Goal: Task Accomplishment & Management: Manage account settings

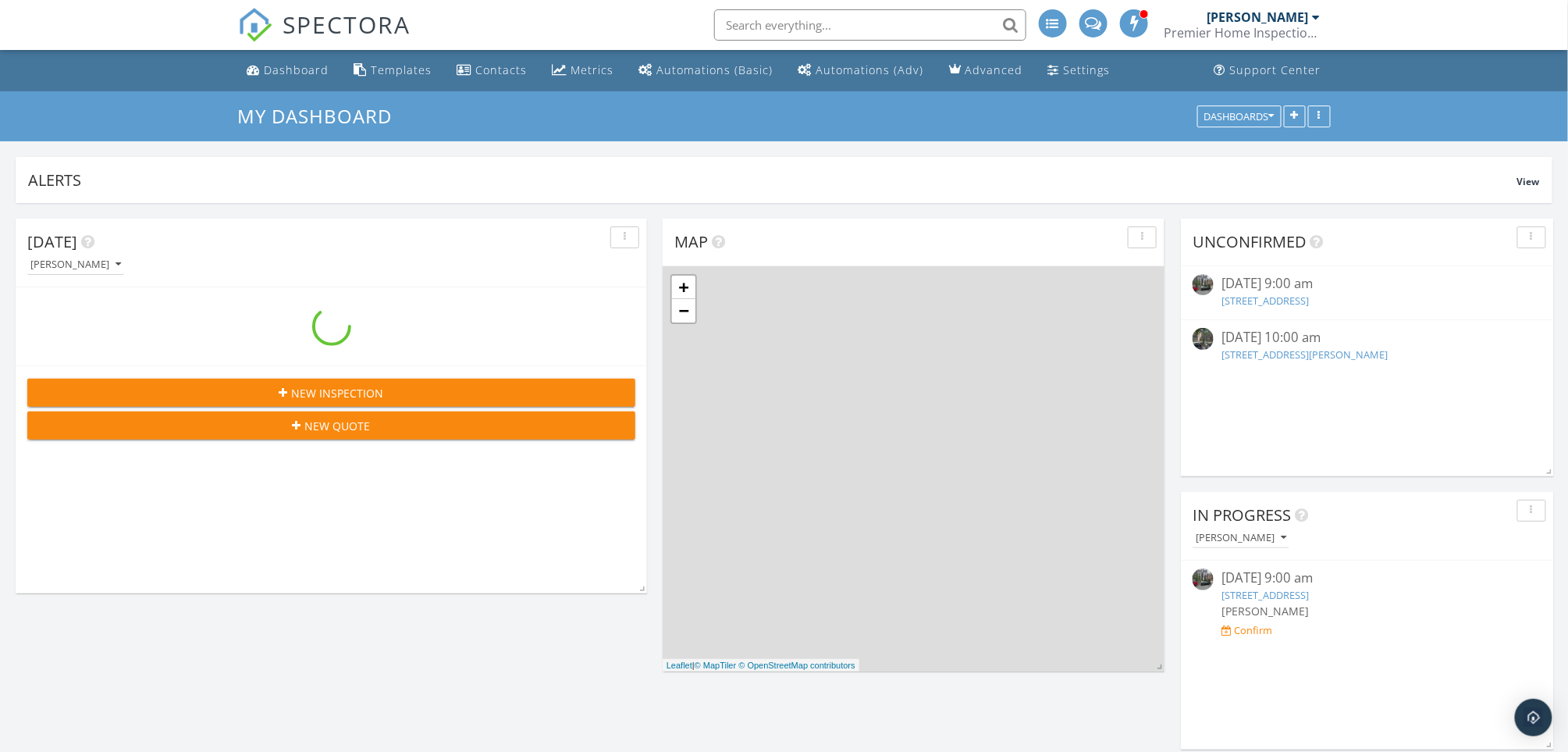
scroll to position [1922, 1601]
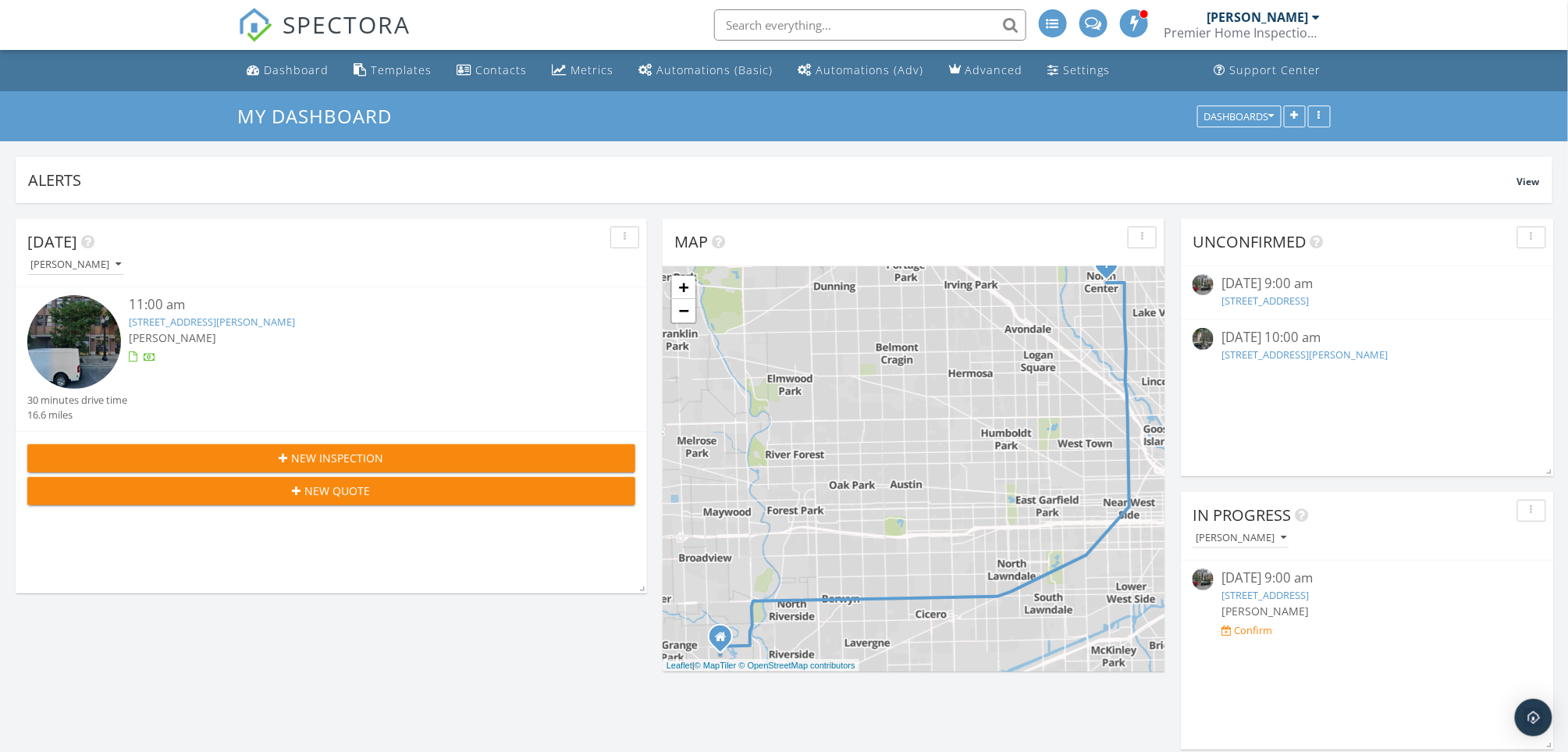
click at [1283, 345] on div "10/02/25 10:00 am" at bounding box center [1367, 338] width 291 height 19
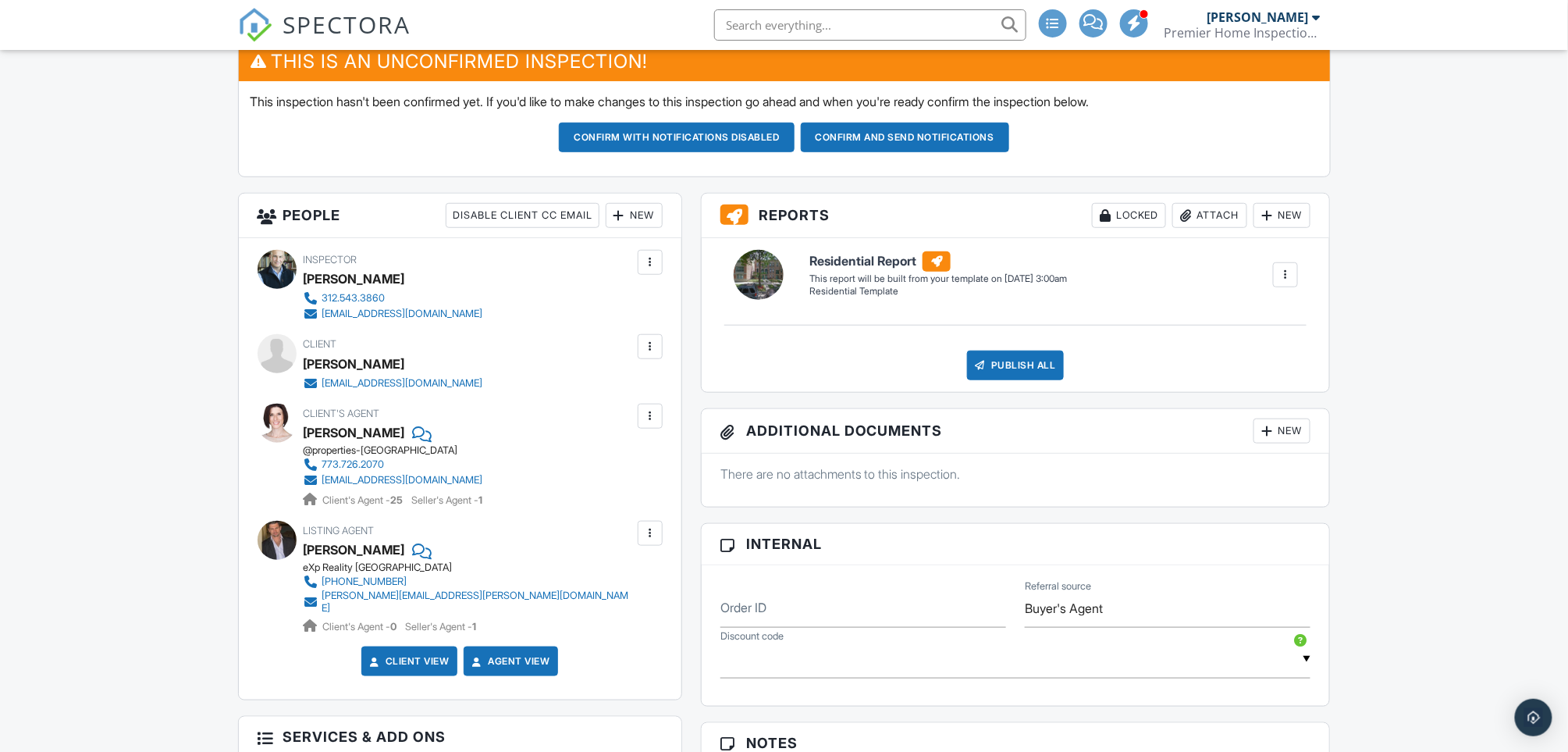
click at [640, 215] on div "New" at bounding box center [634, 215] width 57 height 25
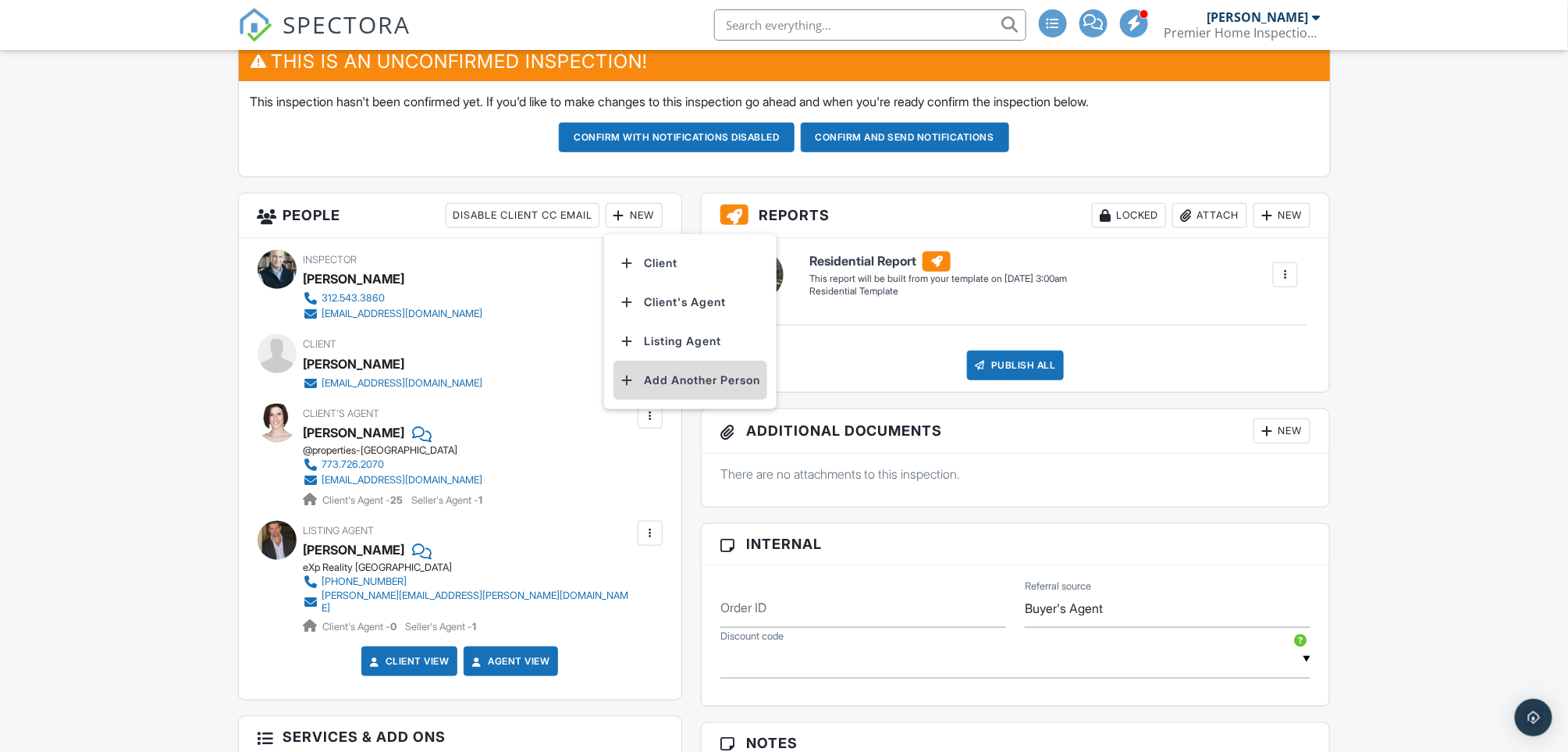
click at [684, 376] on li "Add Another Person" at bounding box center [690, 380] width 154 height 39
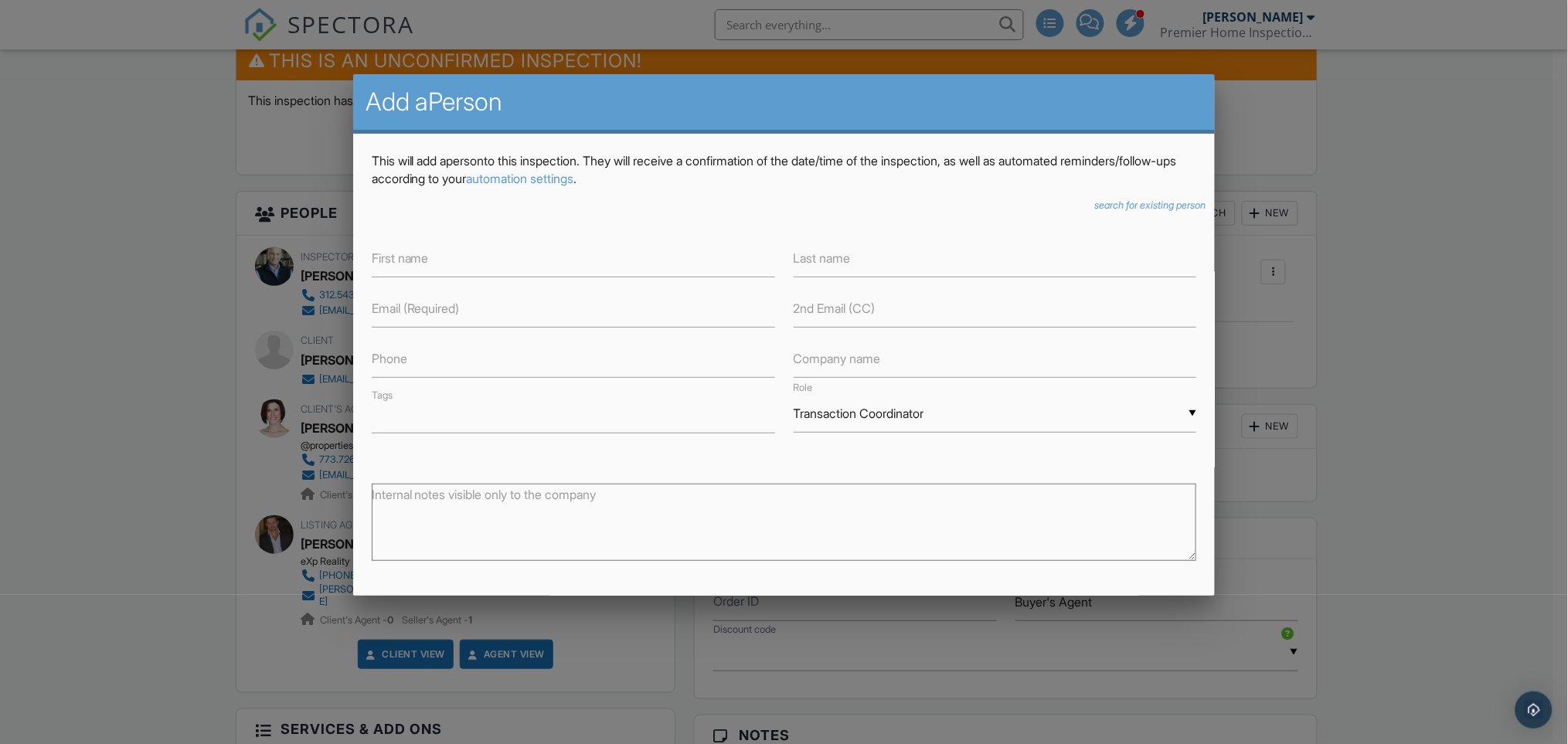
click at [1107, 208] on icon "search for existing person" at bounding box center [1149, 205] width 111 height 12
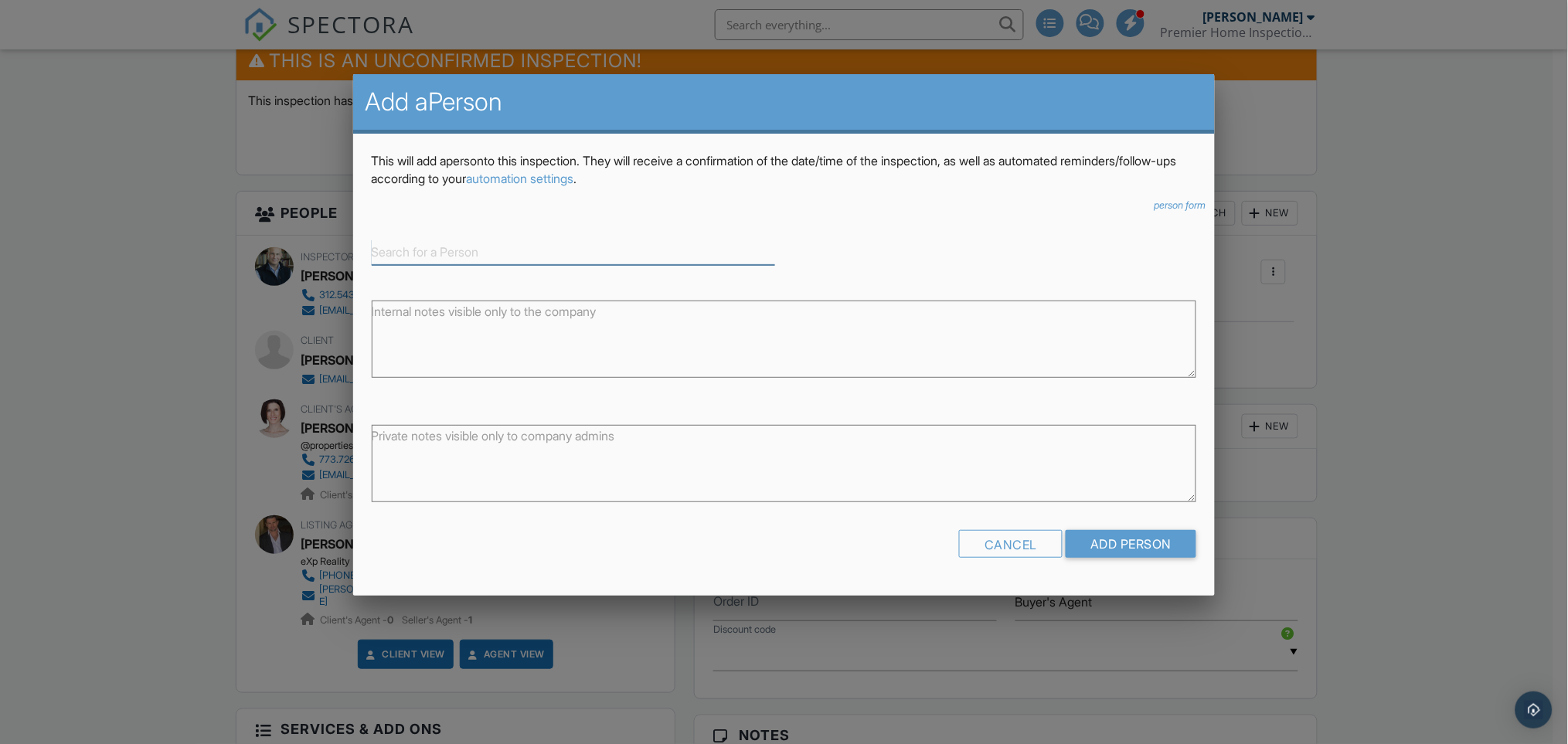
click at [548, 246] on input at bounding box center [573, 252] width 404 height 25
click at [412, 271] on div "[PERSON_NAME]" at bounding box center [573, 276] width 396 height 17
type input "[PERSON_NAME]"
type input "Other"
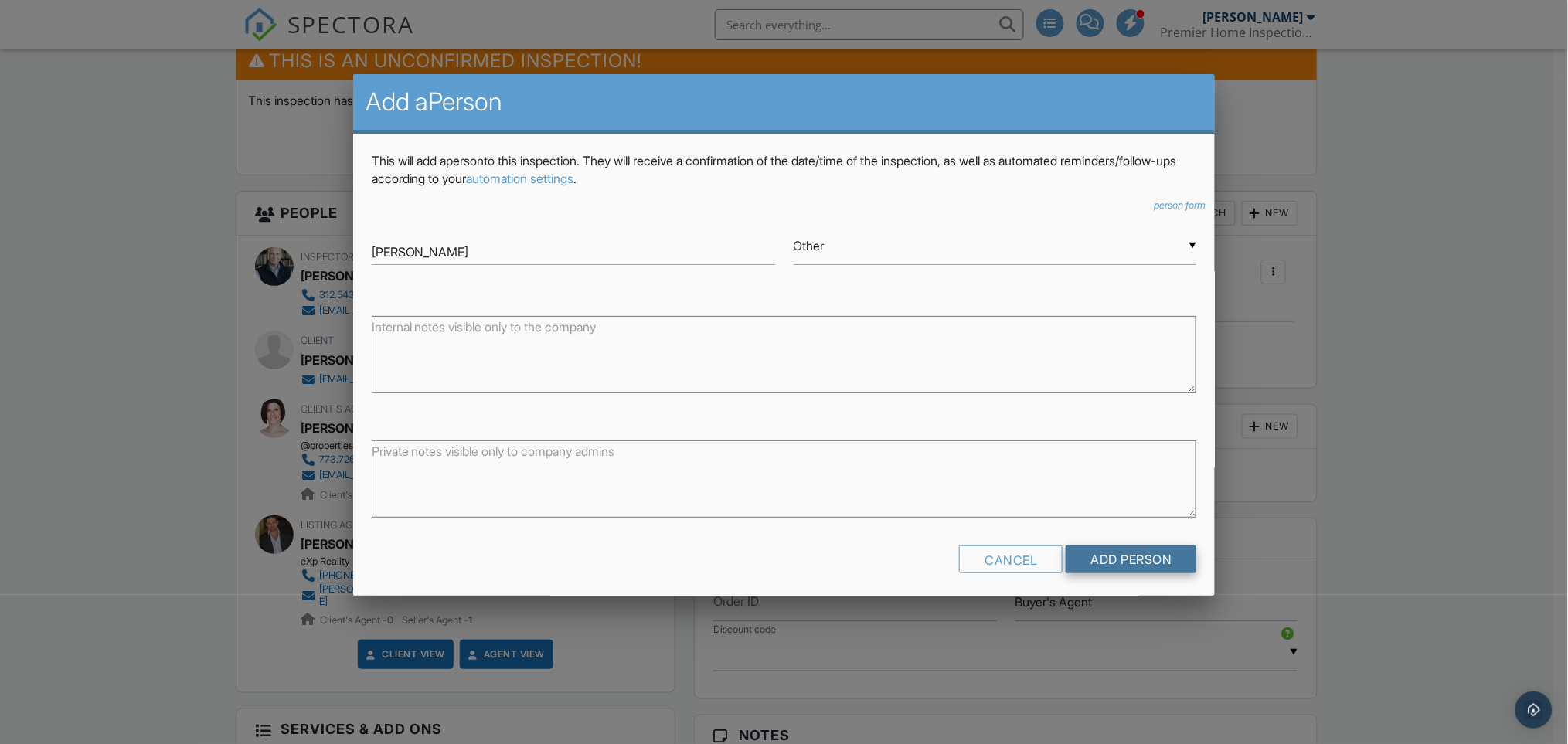
click at [1102, 558] on input "Add Person" at bounding box center [1130, 559] width 130 height 28
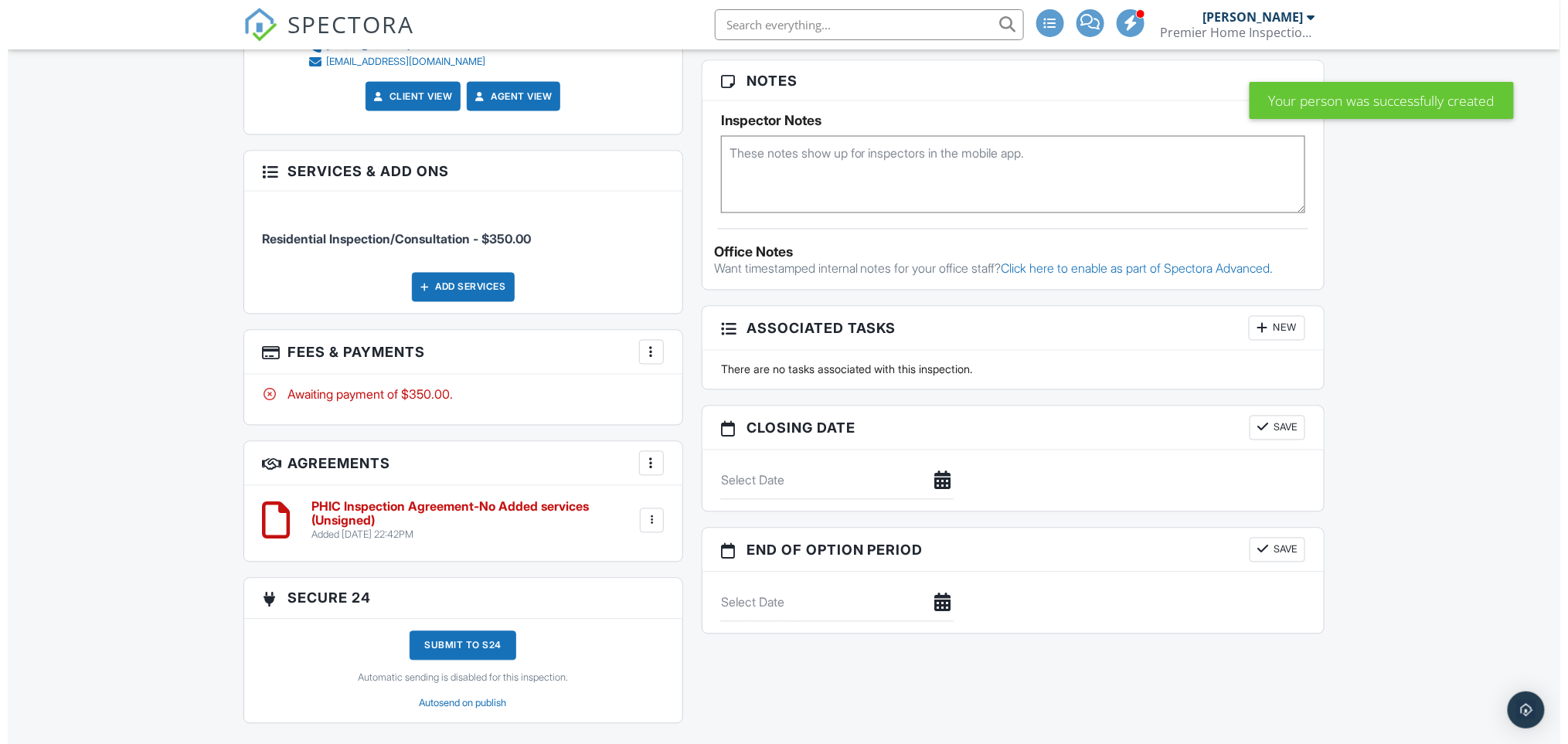
scroll to position [1030, 0]
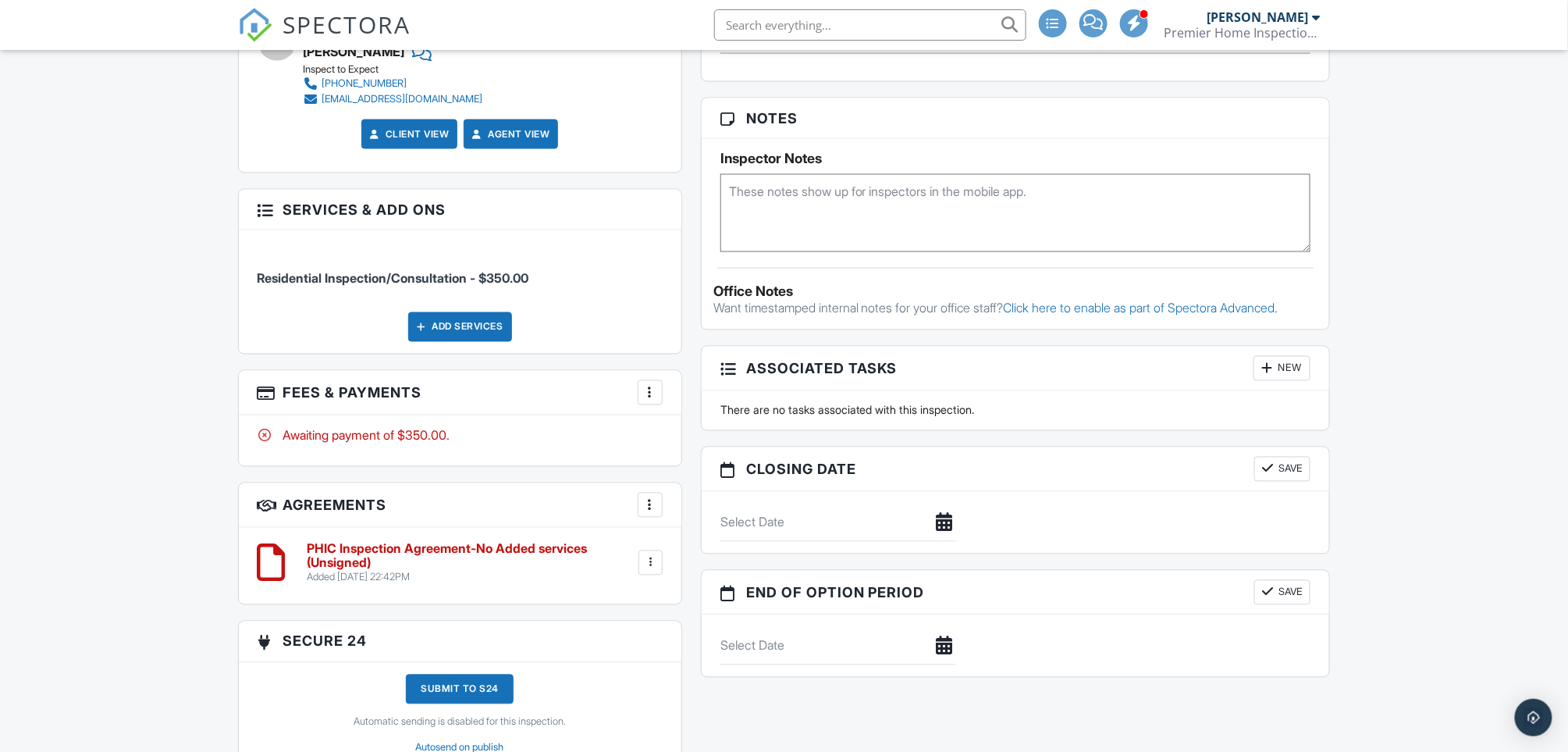
click at [472, 315] on div "Add Services" at bounding box center [460, 327] width 104 height 30
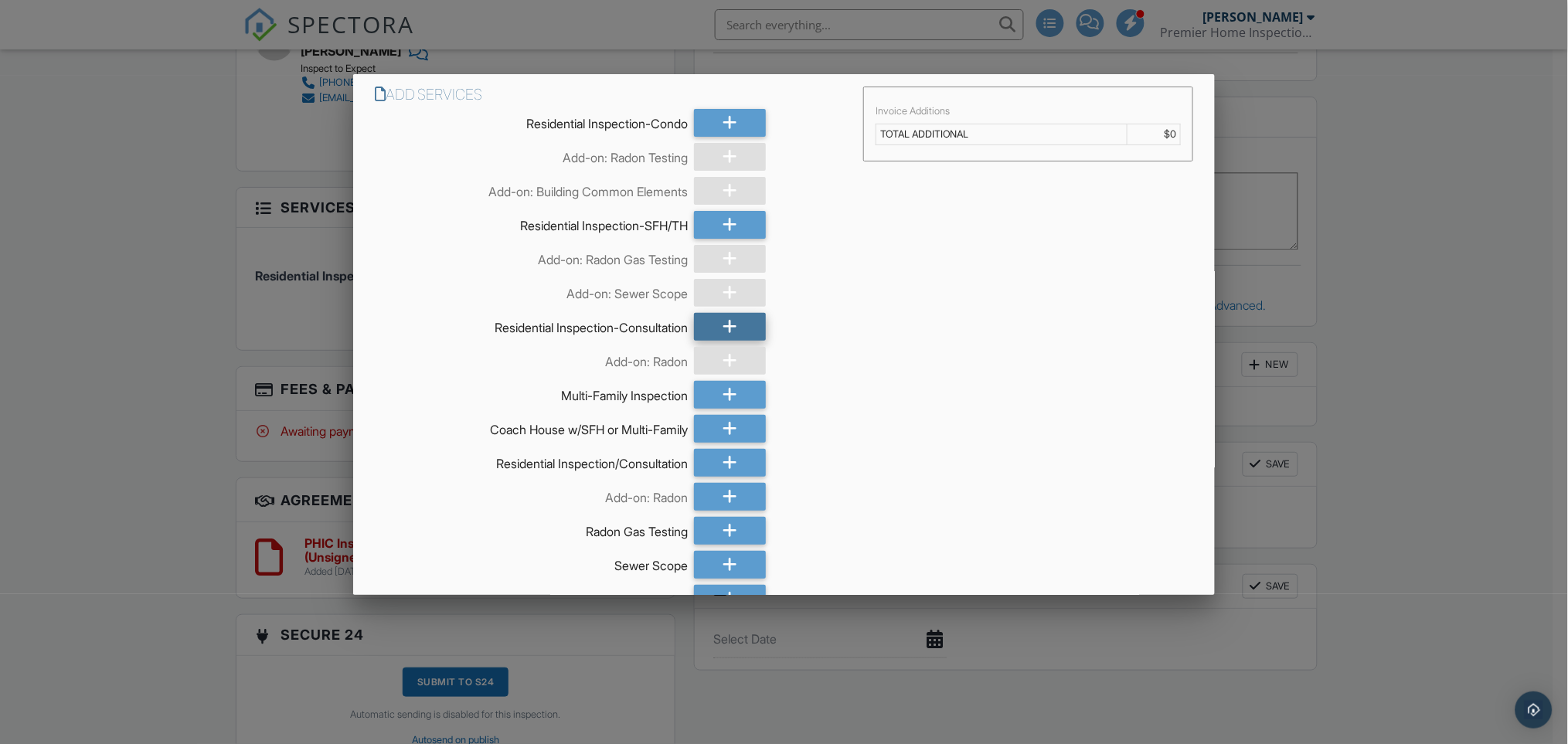
click at [728, 324] on icon at bounding box center [731, 326] width 15 height 28
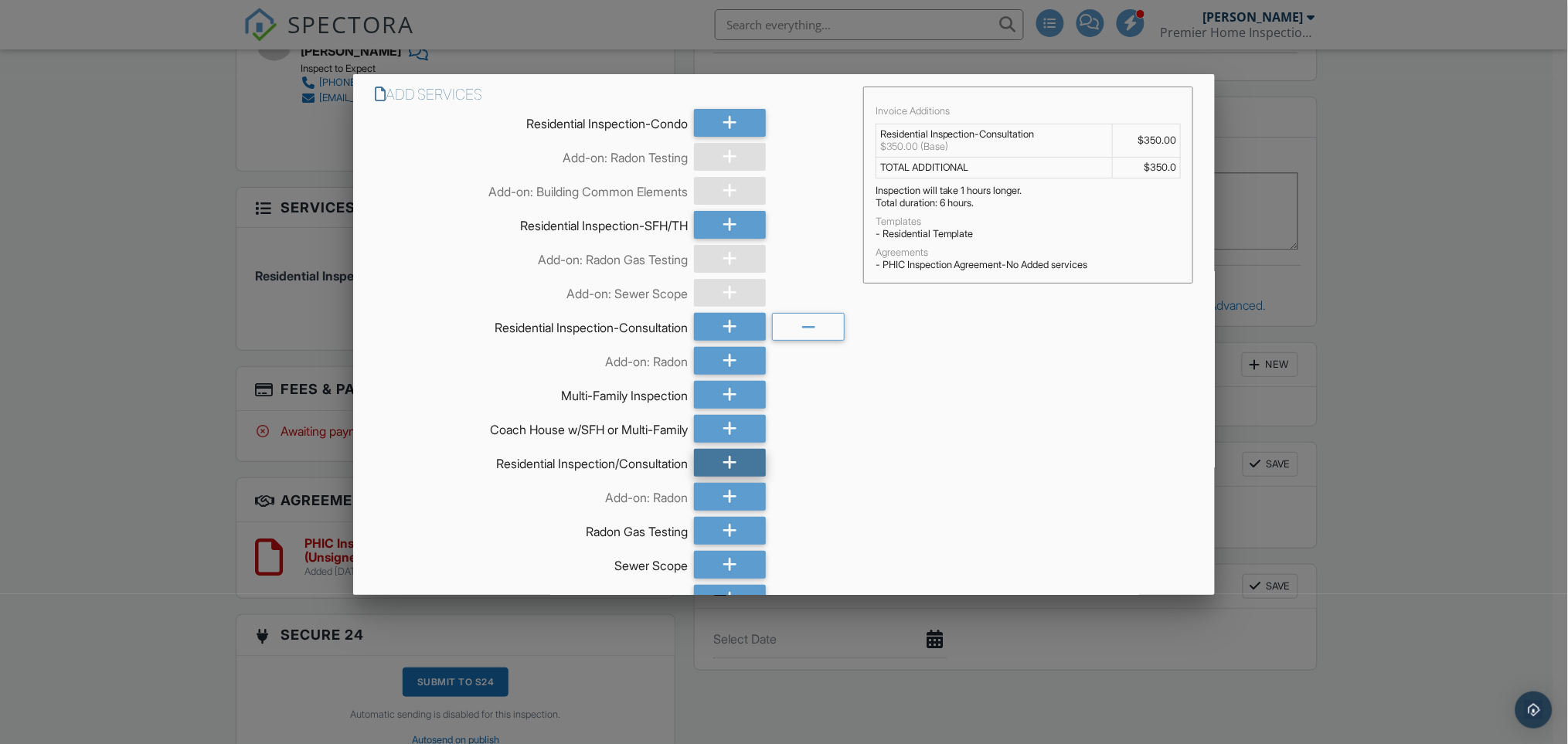
click at [732, 457] on div at bounding box center [730, 462] width 72 height 28
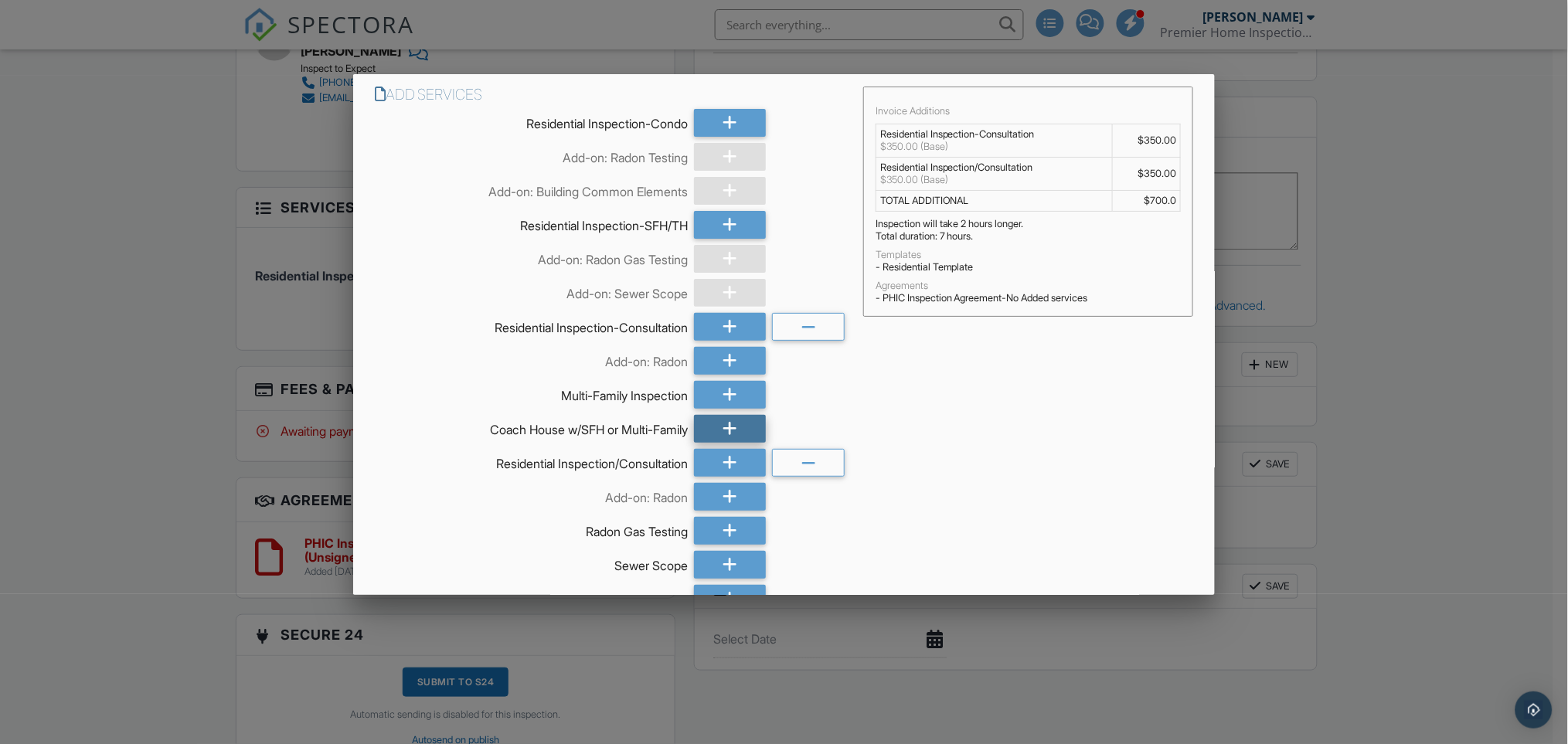
click at [724, 424] on icon at bounding box center [731, 428] width 15 height 28
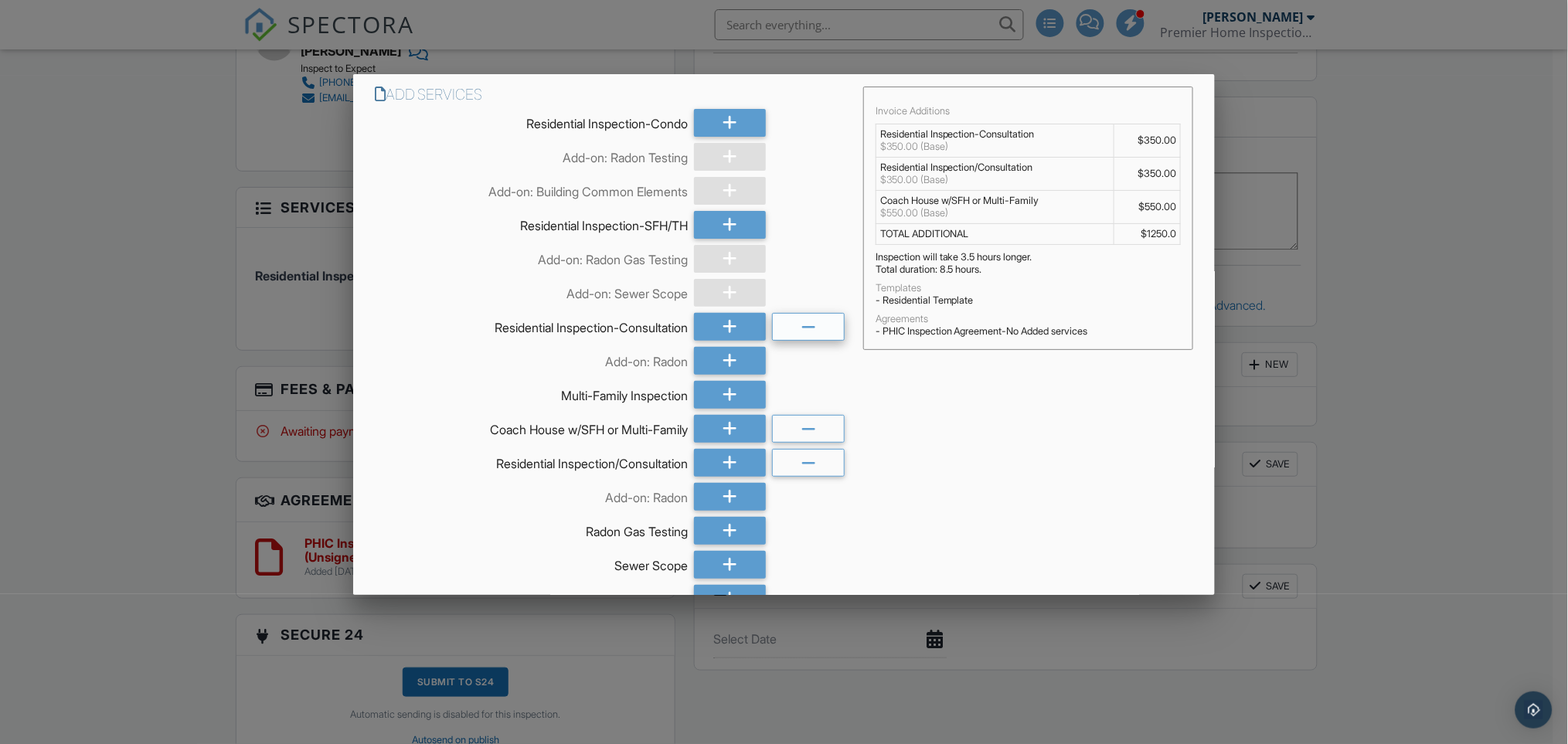
click at [804, 324] on icon at bounding box center [809, 327] width 15 height 28
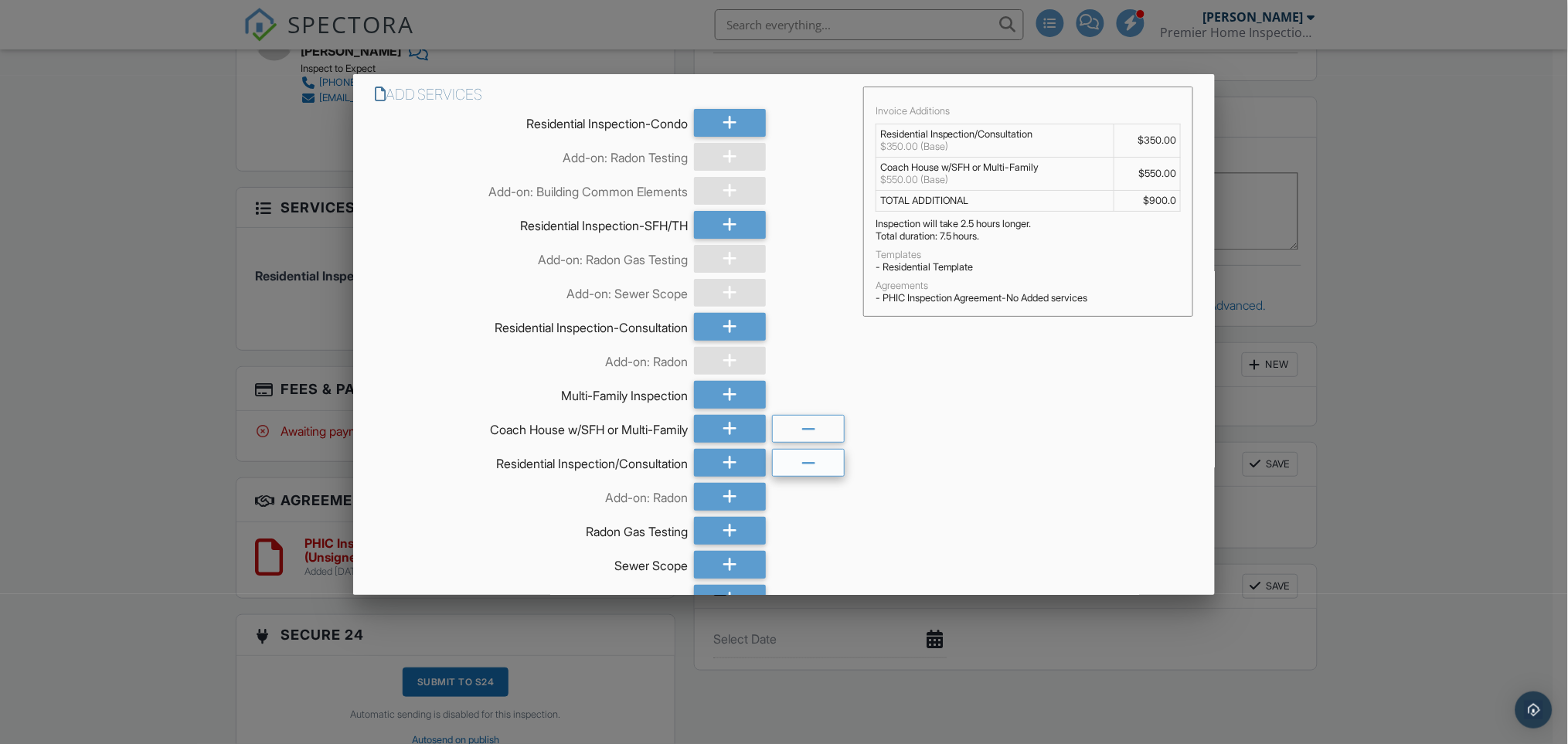
click at [810, 468] on div at bounding box center [807, 462] width 72 height 28
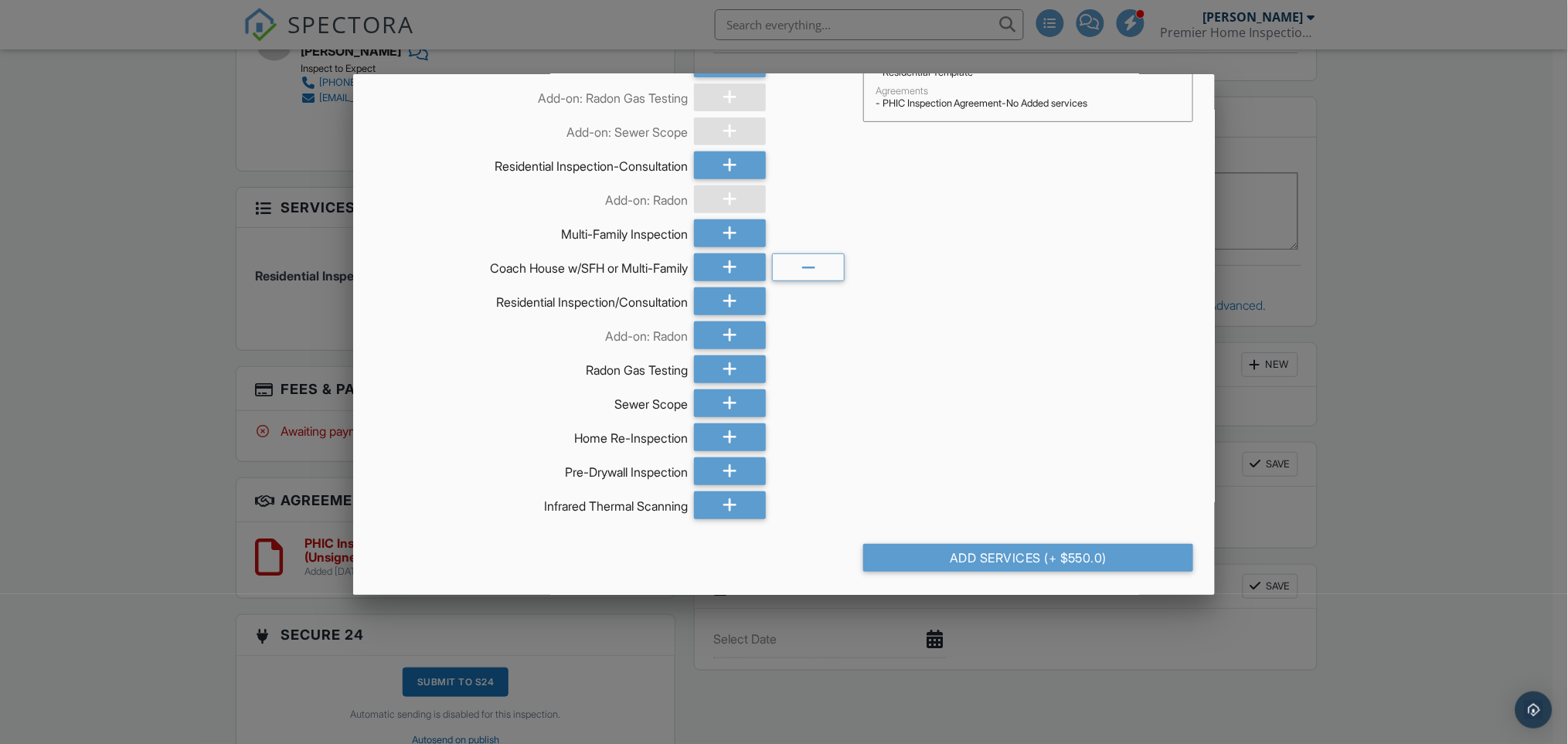
scroll to position [162, 0]
click at [999, 553] on div "Add Services (+ $550.0)" at bounding box center [1028, 557] width 331 height 28
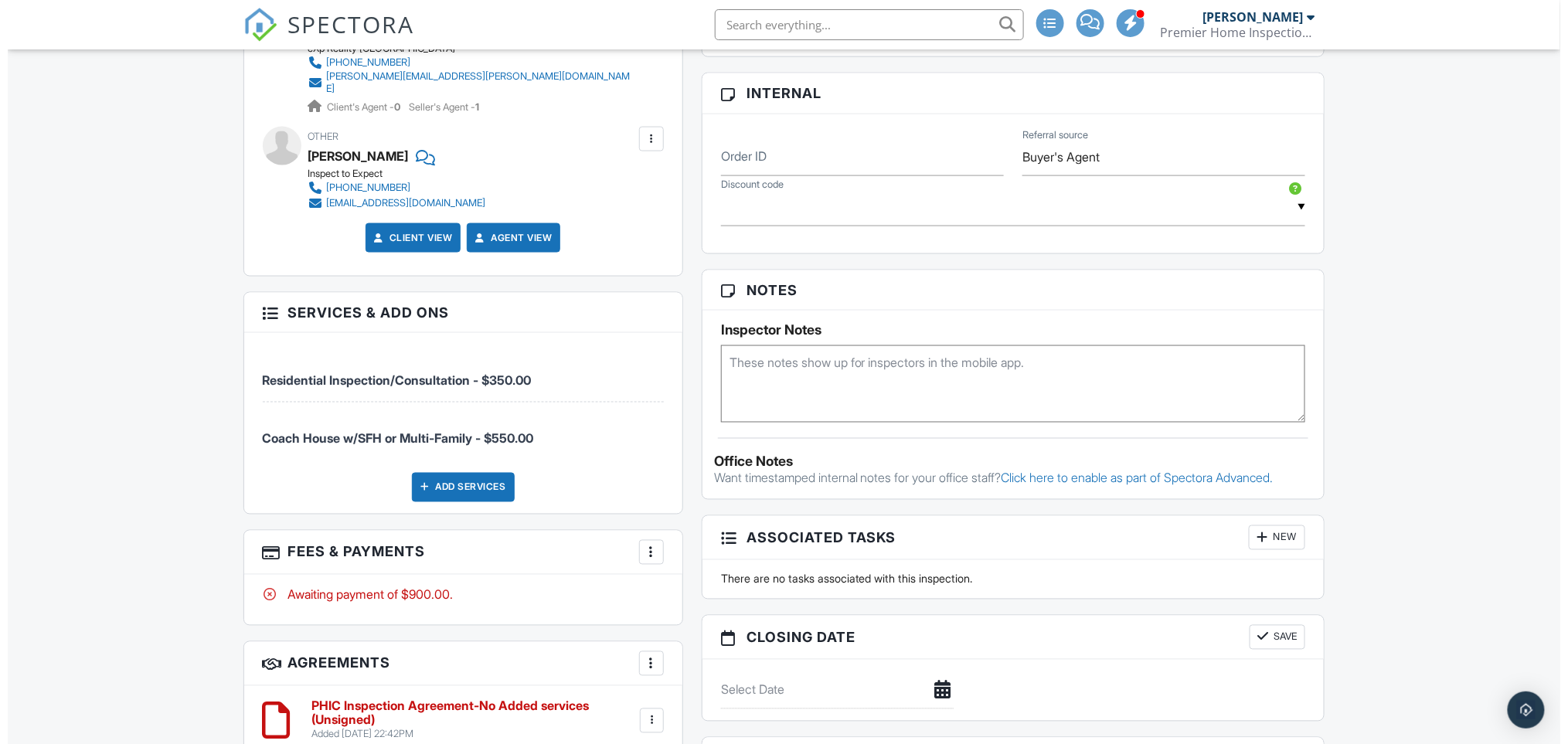
scroll to position [927, 0]
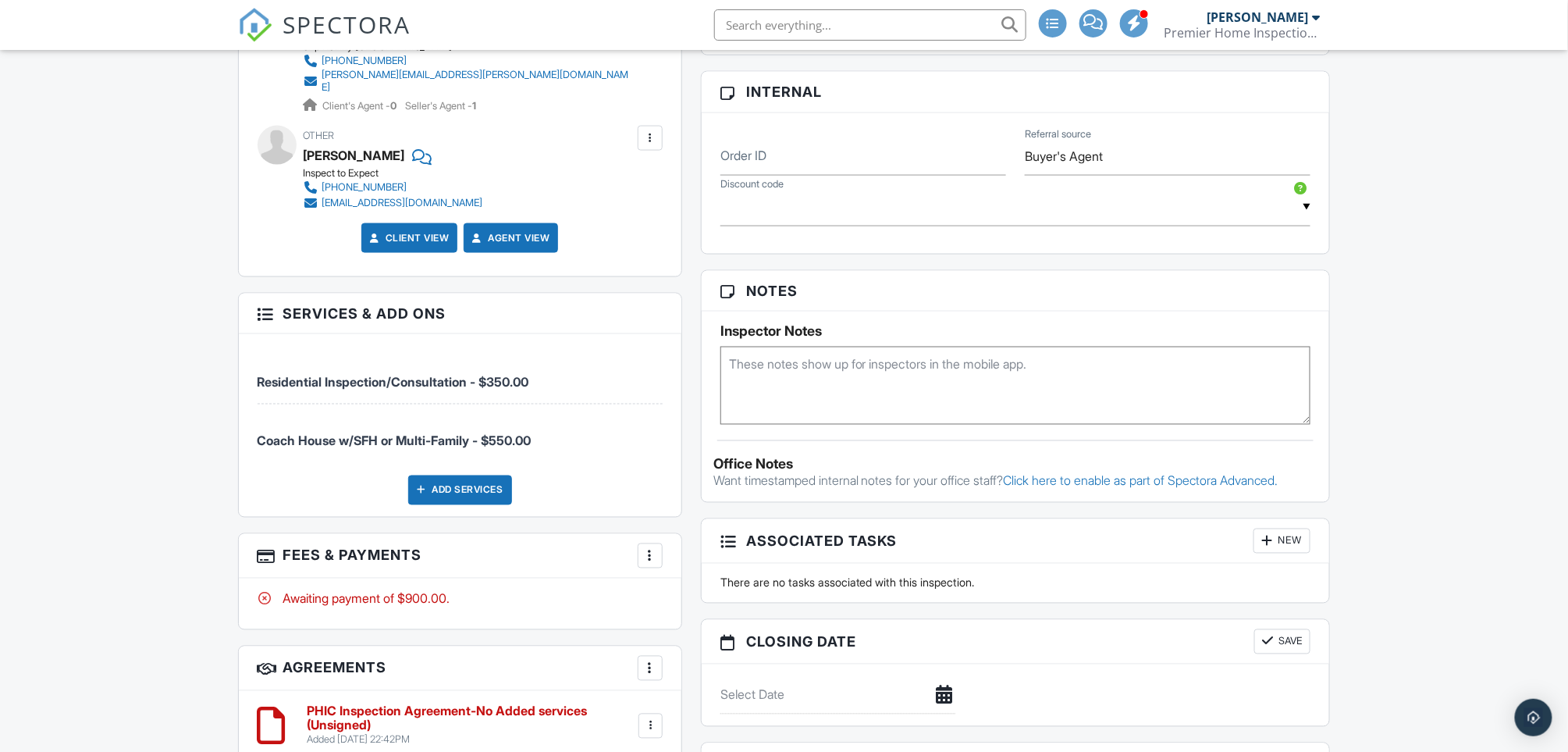
click at [647, 548] on div at bounding box center [650, 556] width 16 height 16
click at [702, 595] on li "Edit Fees & Payments" at bounding box center [729, 604] width 163 height 39
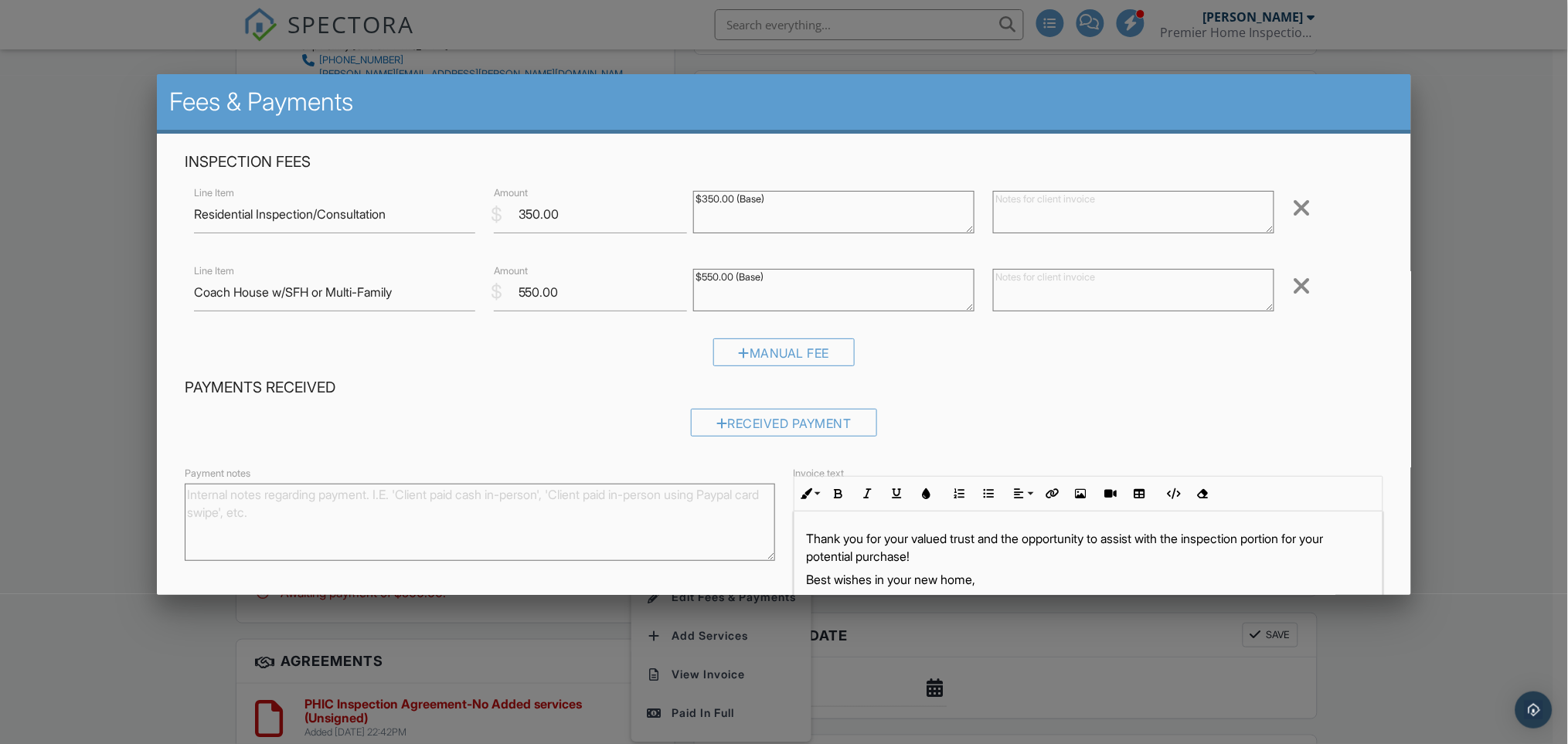
click at [1293, 204] on div at bounding box center [1302, 208] width 18 height 24
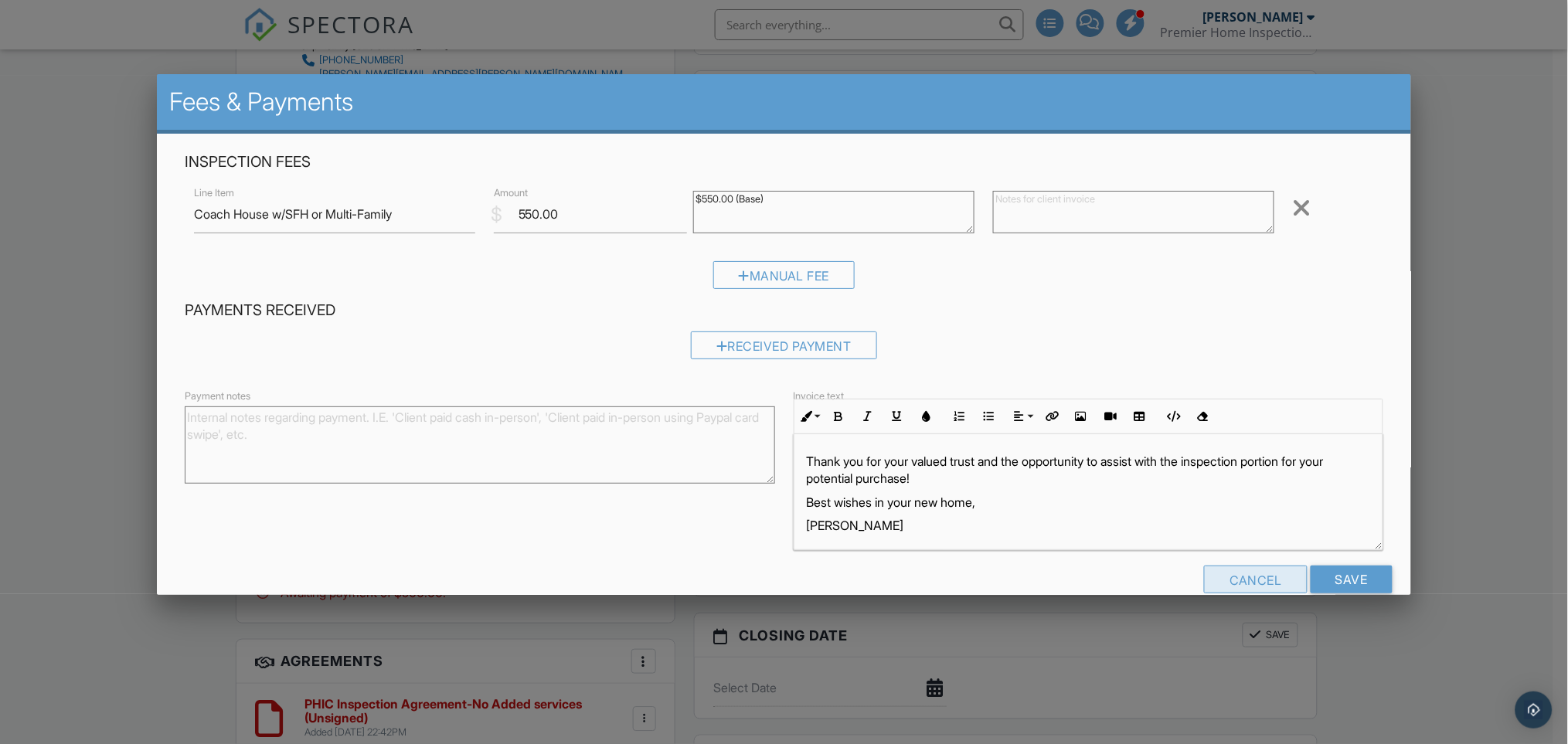
click at [1255, 577] on div "Cancel" at bounding box center [1255, 579] width 103 height 28
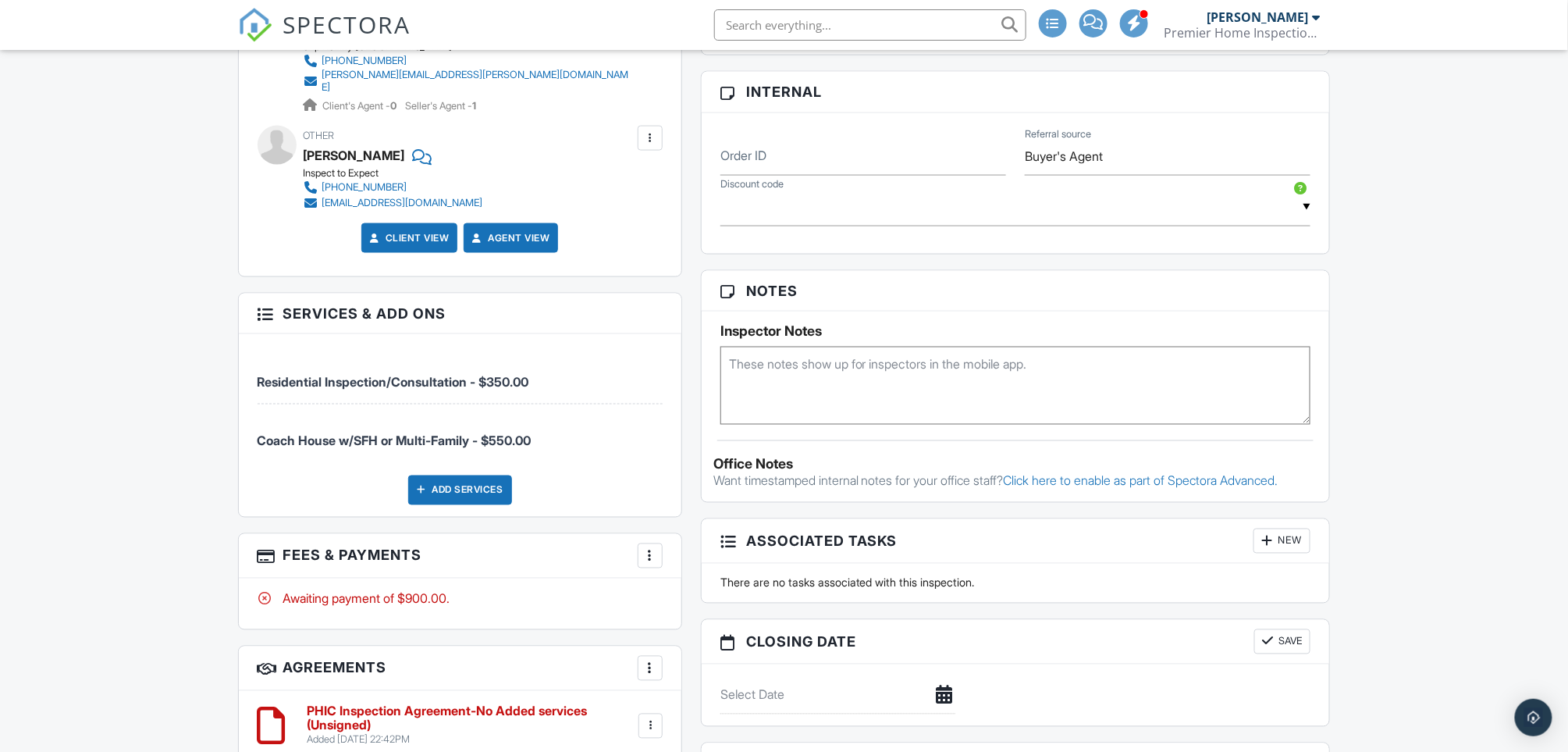
click at [476, 482] on div "Add Services" at bounding box center [460, 490] width 104 height 30
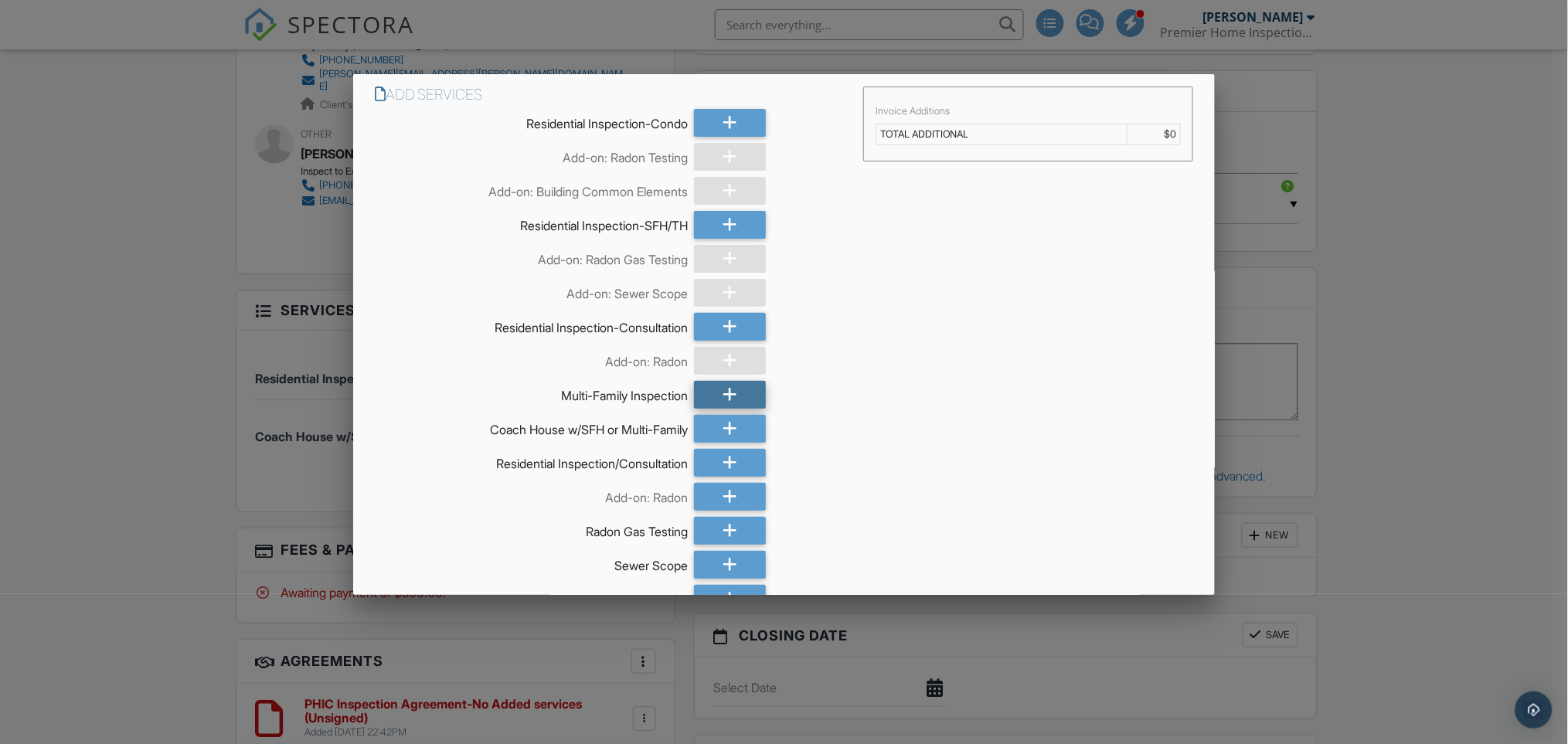
click at [724, 393] on icon at bounding box center [731, 394] width 15 height 28
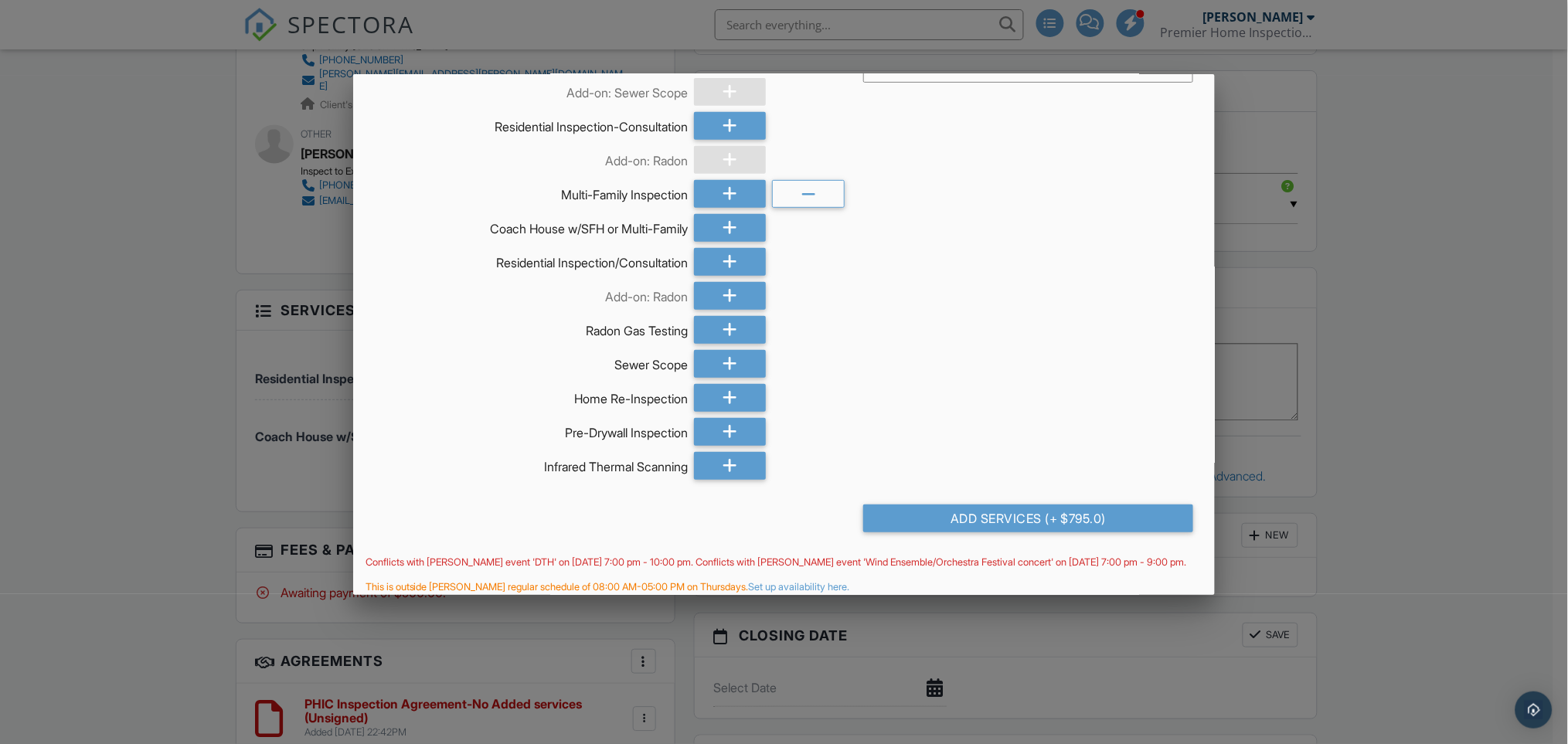
scroll to position [224, 0]
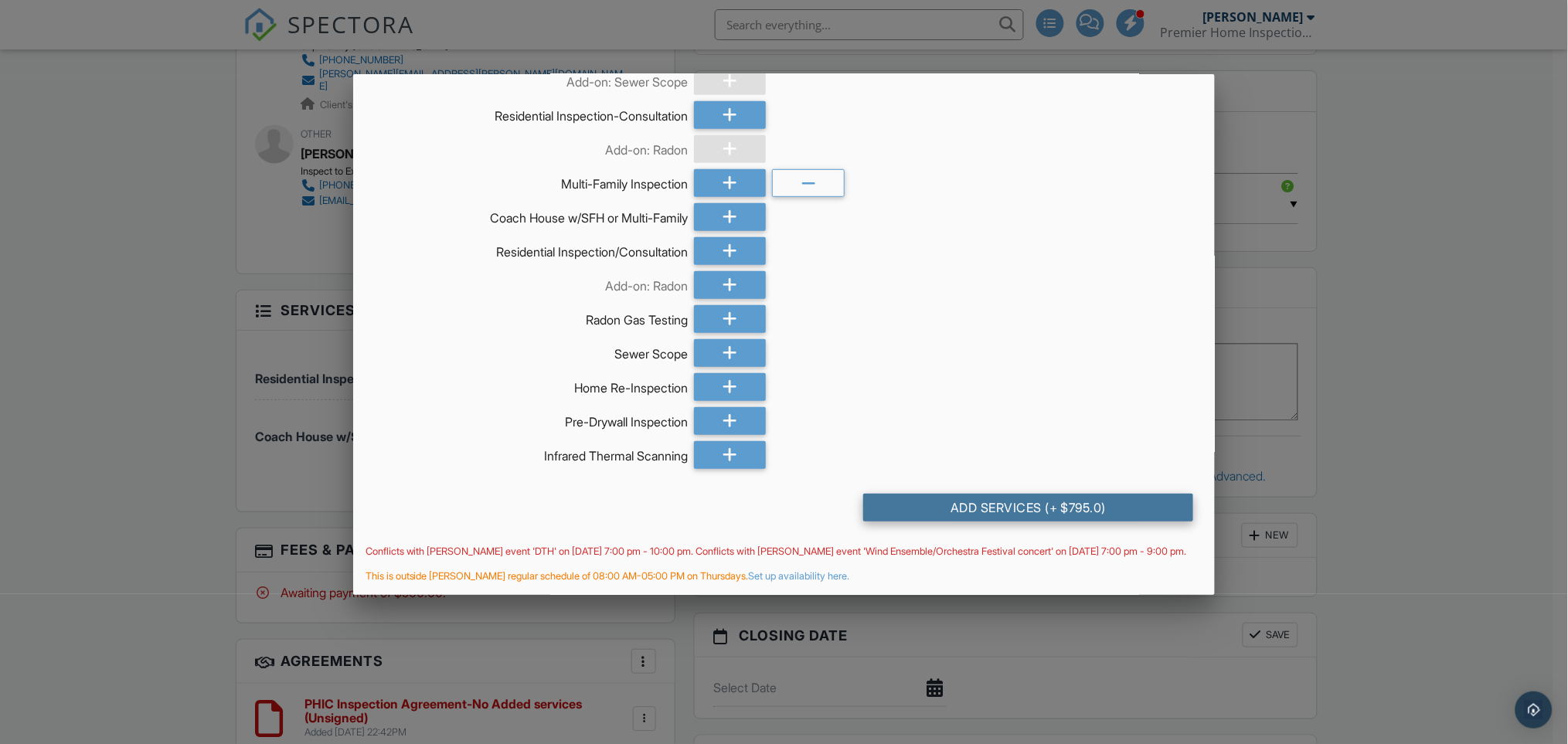
click at [950, 494] on div "Add Services (+ $795.0)" at bounding box center [1028, 507] width 331 height 28
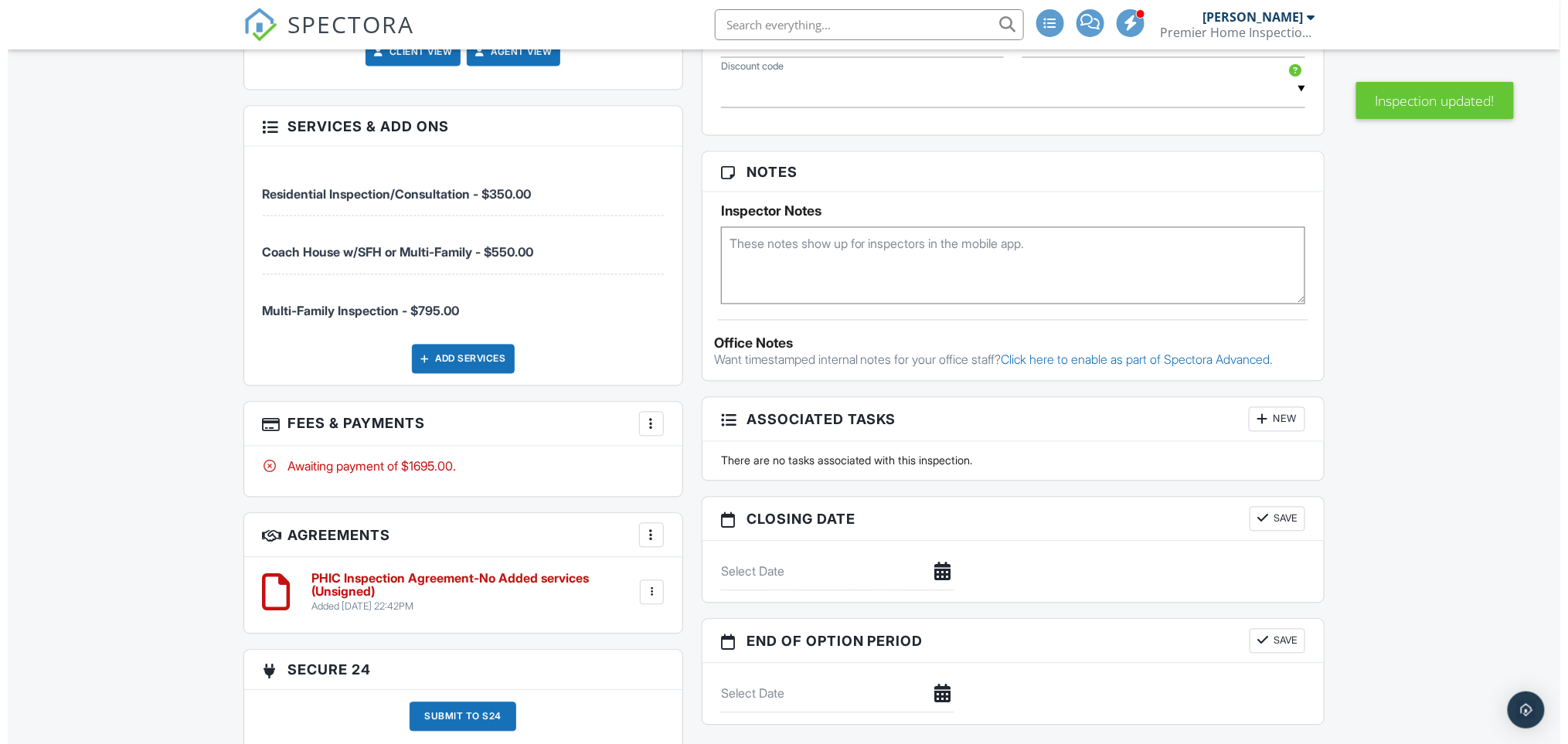
scroll to position [1133, 0]
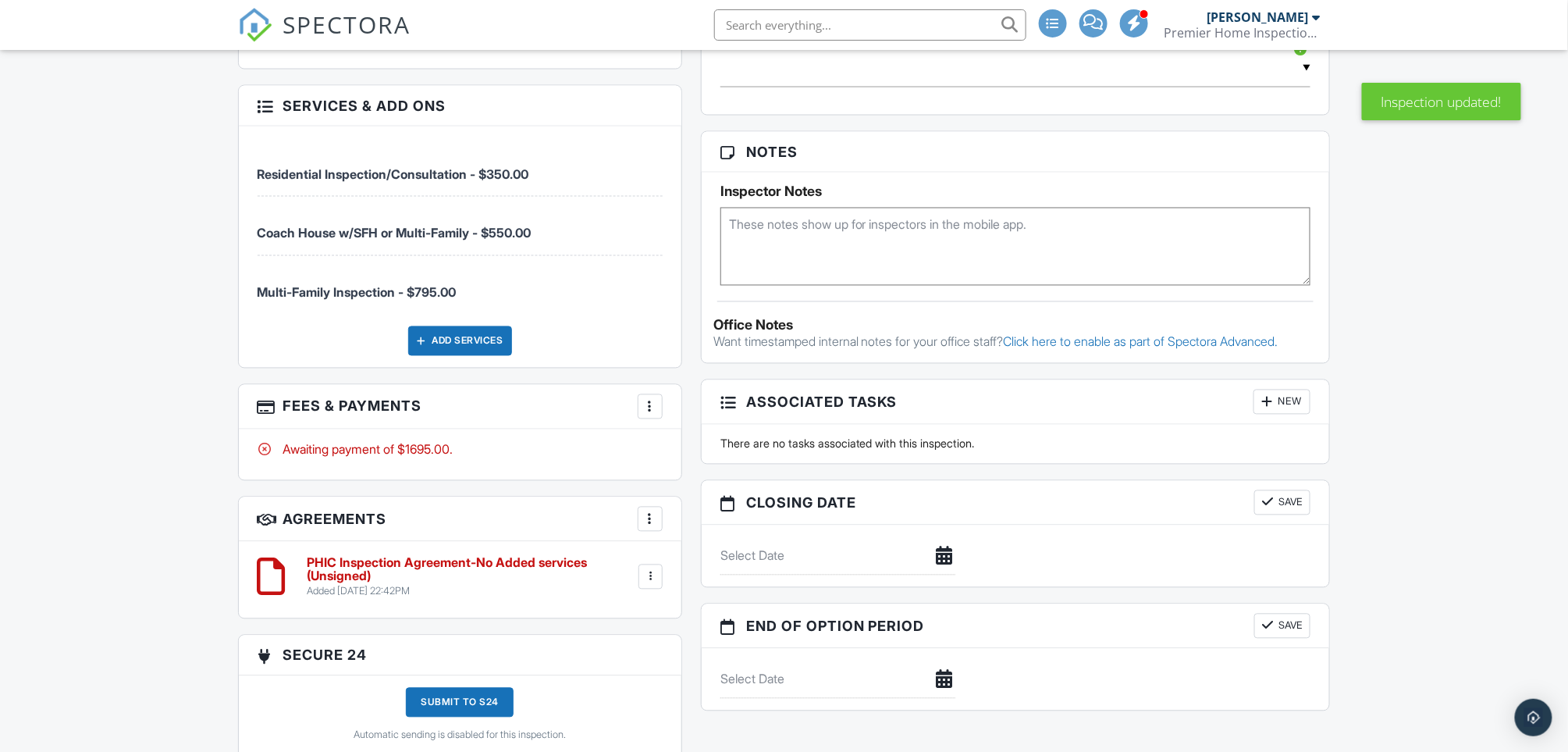
click at [652, 399] on div at bounding box center [650, 407] width 16 height 16
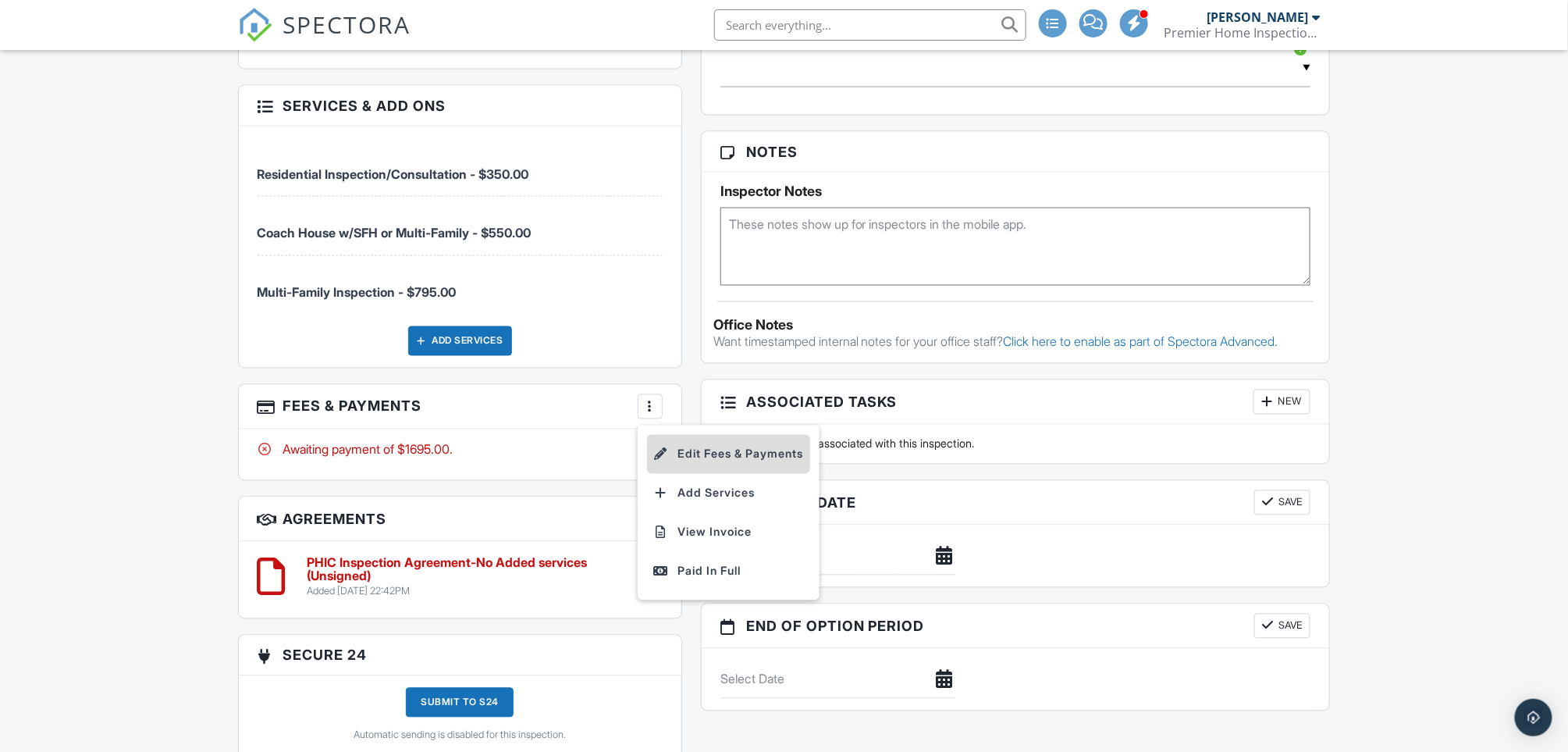
click at [705, 441] on li "Edit Fees & Payments" at bounding box center [729, 454] width 163 height 39
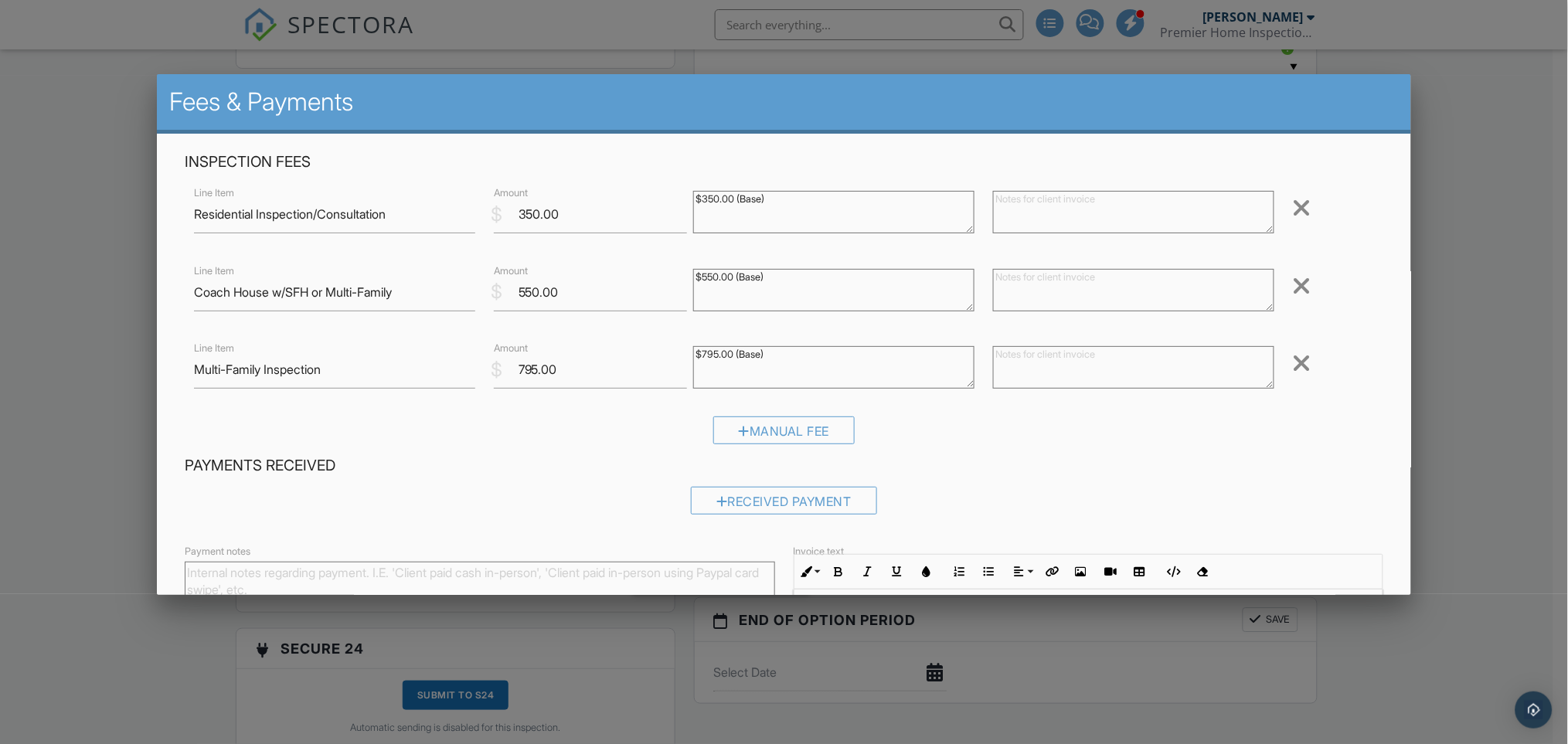
click at [1293, 278] on div at bounding box center [1302, 285] width 18 height 24
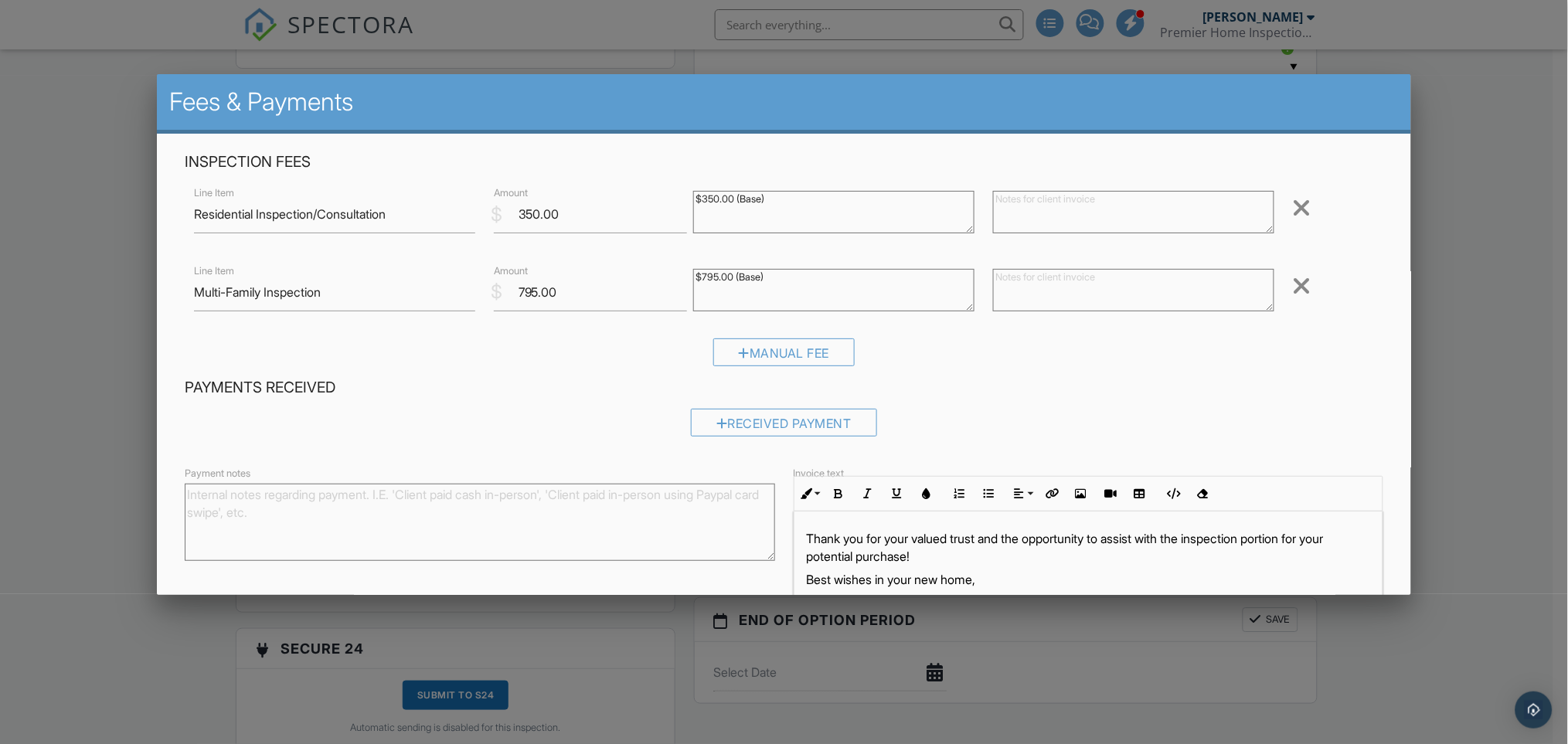
click at [1293, 203] on div at bounding box center [1302, 208] width 18 height 24
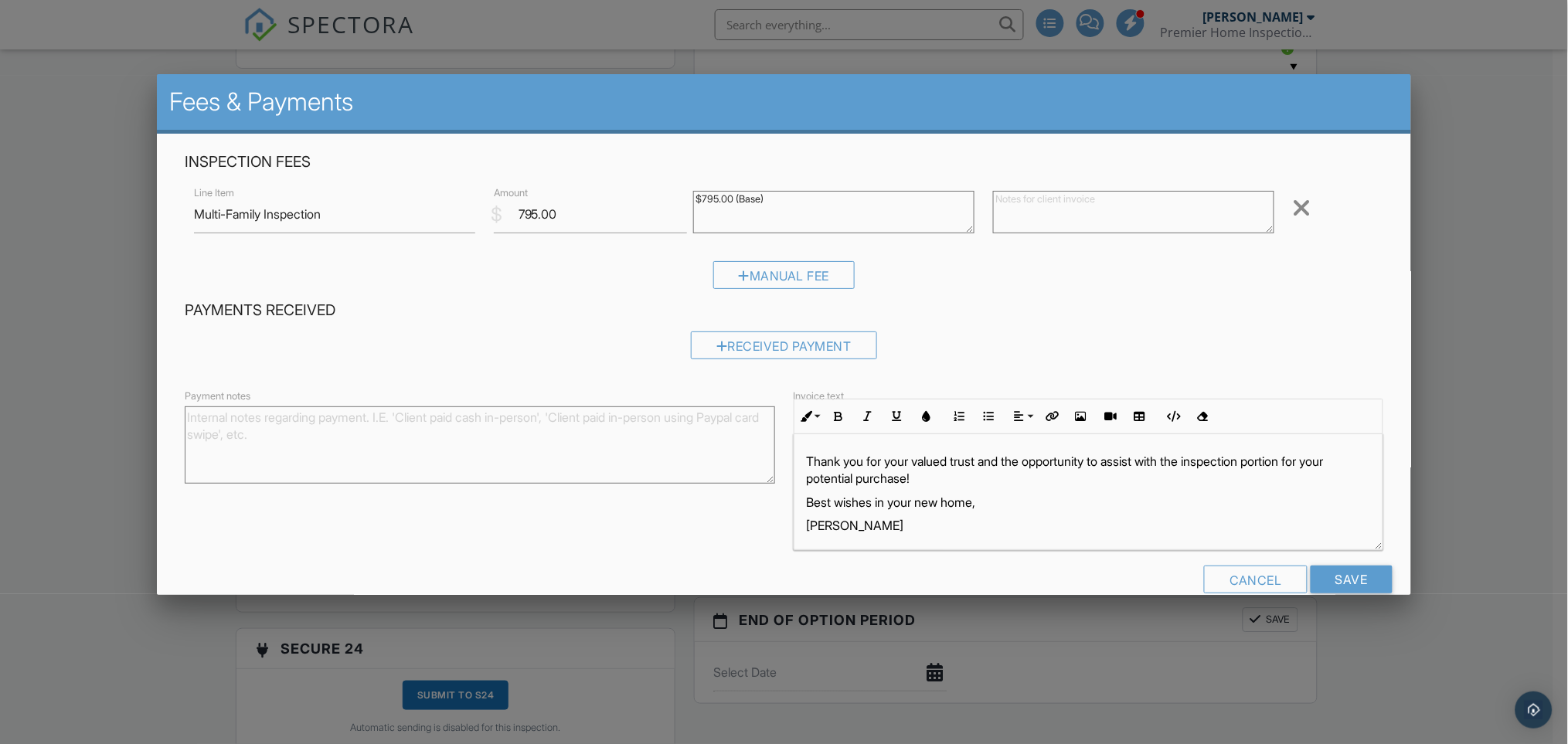
click at [1051, 205] on textarea at bounding box center [1134, 212] width 281 height 43
paste textarea "Exterior check Roof check Electrical check Plumbing check (what you can inspect…"
click at [1178, 204] on textarea "Exterior check Roof check Electrical check Plumbing check (what you can inspect…" at bounding box center [1134, 212] width 281 height 43
click at [1125, 195] on textarea "Items to be inspected for this multi-family consultation: Exterior of building,…" at bounding box center [1134, 212] width 281 height 43
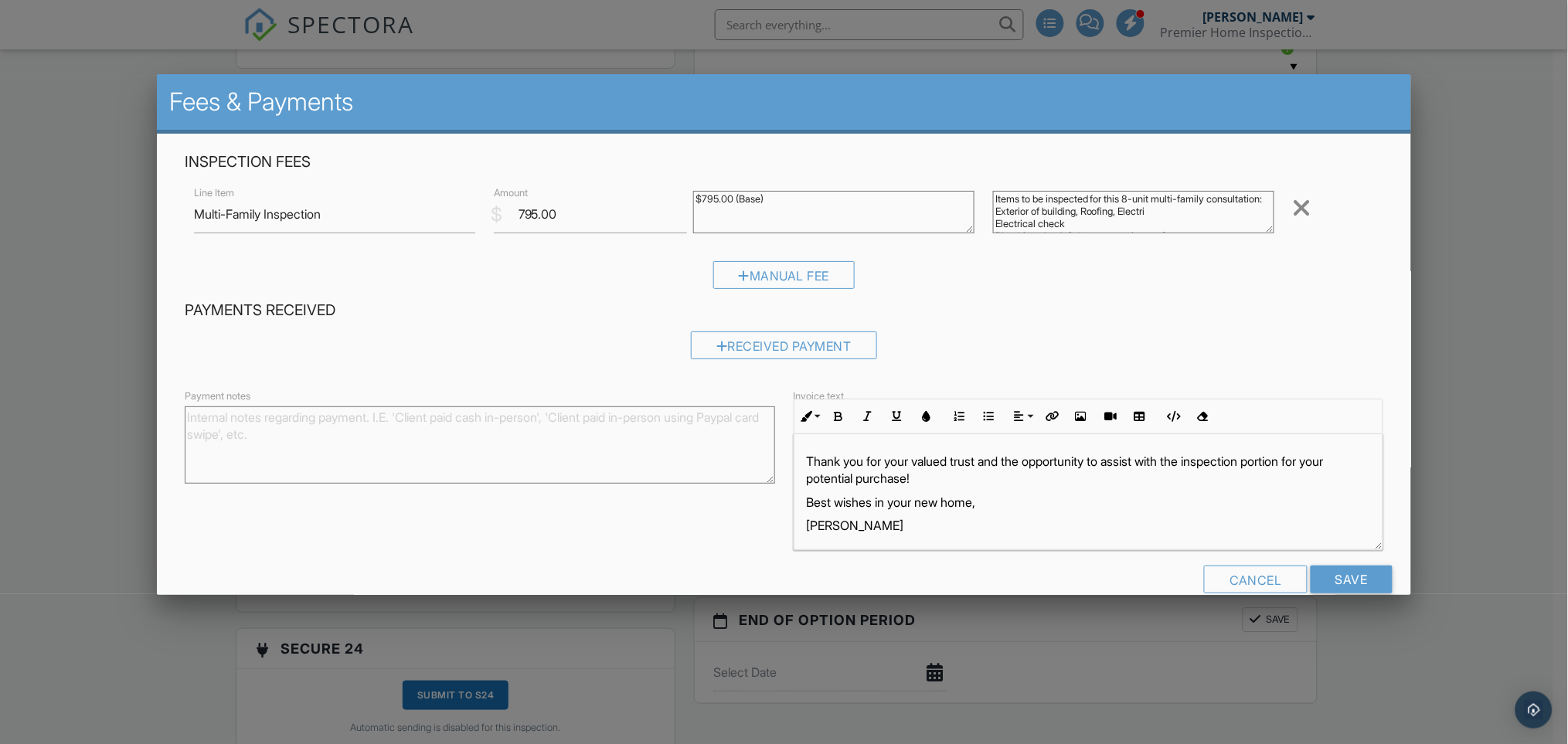
click at [1042, 211] on textarea "Items to be inspected for this 8-unit multi-family consultation: Exterior of bu…" at bounding box center [1134, 212] width 281 height 43
click at [1048, 220] on textarea "Items to be inspected for this 8-unit multi-family consultation/inspection: Ext…" at bounding box center [1134, 212] width 281 height 43
click at [1046, 228] on textarea "Items to be inspected for this 8-unit multi-family consultation/inspection: Ext…" at bounding box center [1134, 212] width 281 height 43
type textarea "Items to be inspected for this 8-unit multi-family consultation/inspection: Ext…"
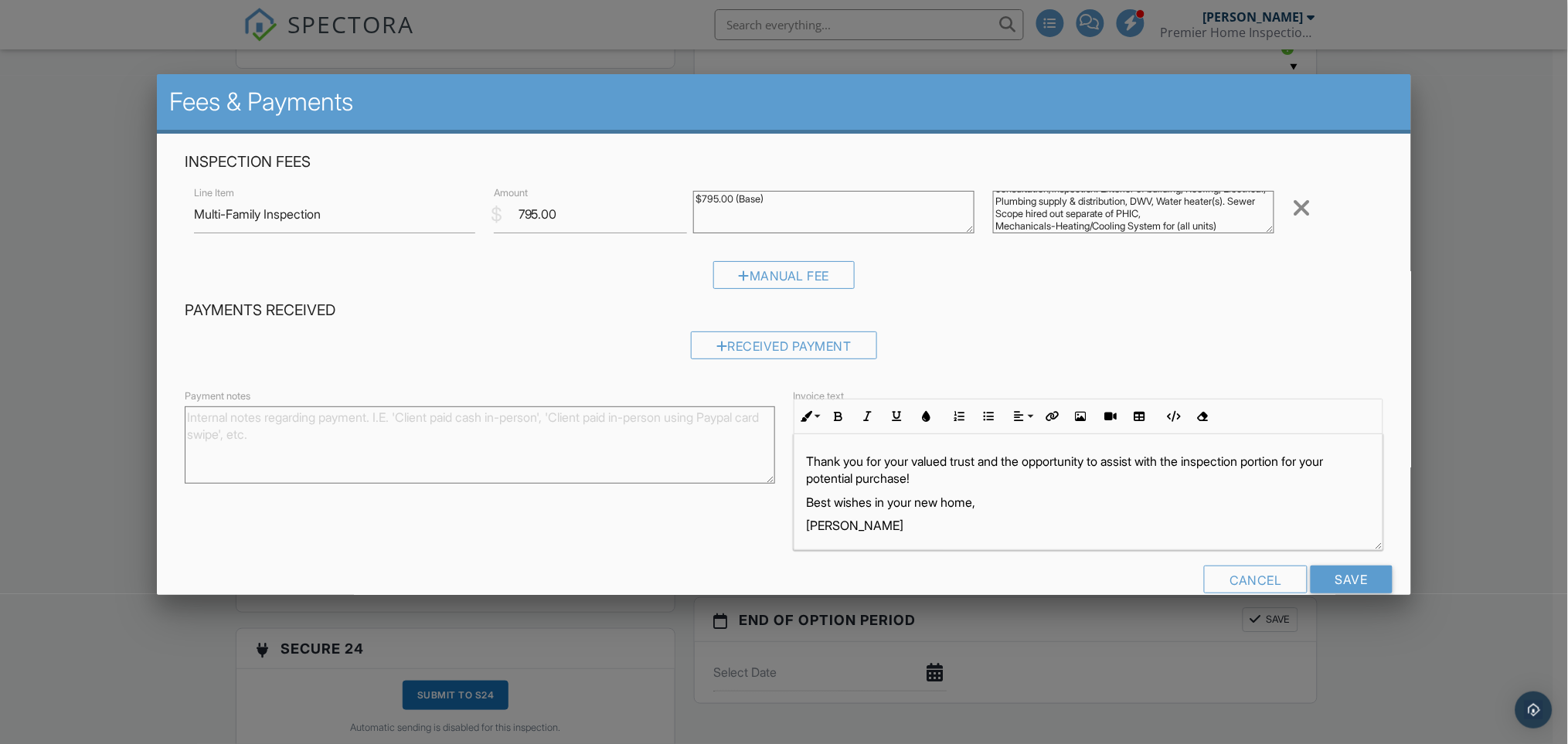
click at [831, 199] on textarea "$795.00 (Base)" at bounding box center [834, 212] width 281 height 43
type textarea "$795.00 (Base)-Plus stated systems and components"
click at [535, 212] on input "795.00" at bounding box center [591, 215] width 194 height 38
type input "2400.00"
click at [948, 196] on textarea "$795.00 (Base)" at bounding box center [834, 212] width 281 height 43
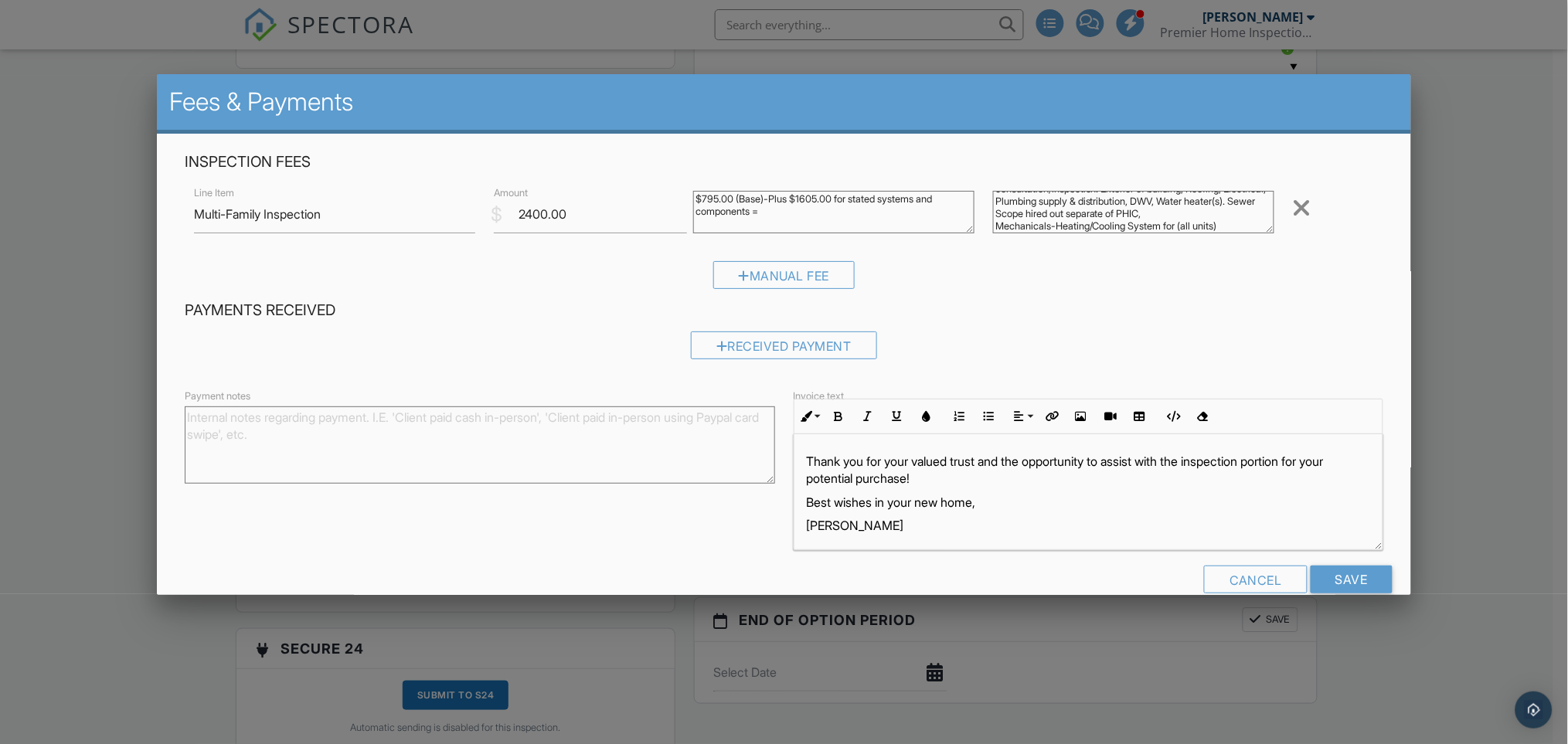
click at [746, 209] on textarea "$795.00 (Base)" at bounding box center [834, 212] width 281 height 43
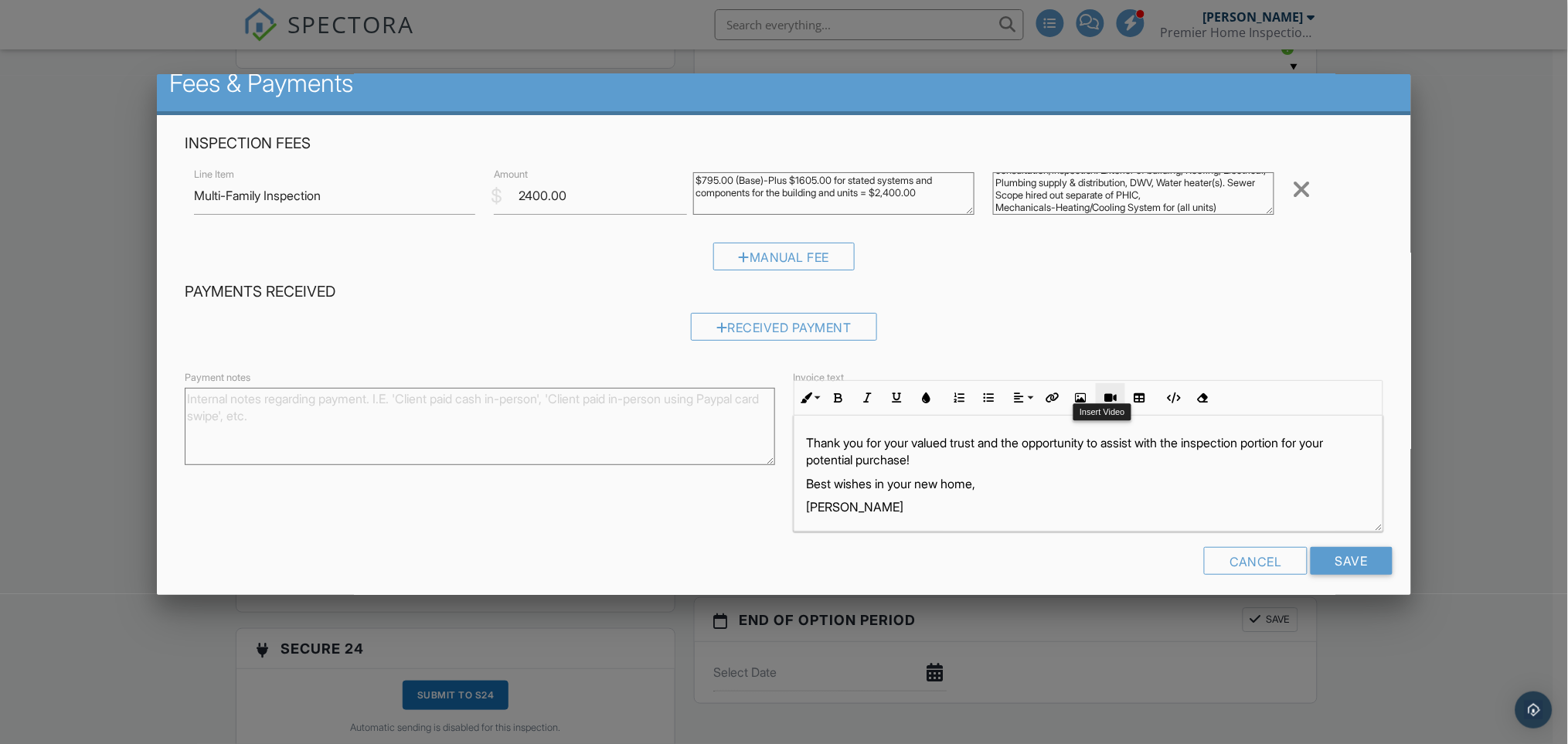
scroll to position [28, 0]
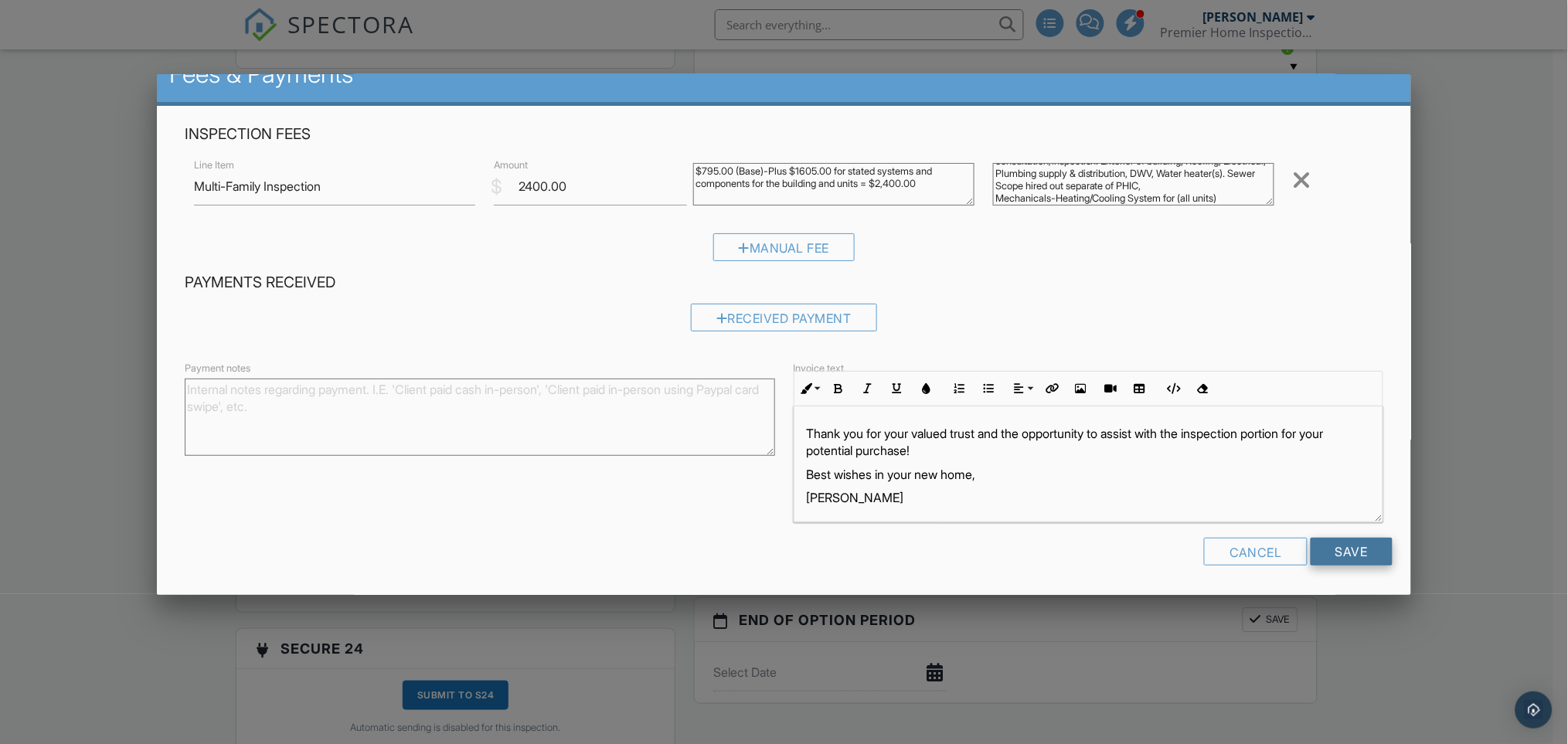
type textarea "$795.00 (Base)-Plus $1605.00 for stated systems and components for the building…"
click at [1346, 547] on input "Save" at bounding box center [1352, 551] width 82 height 28
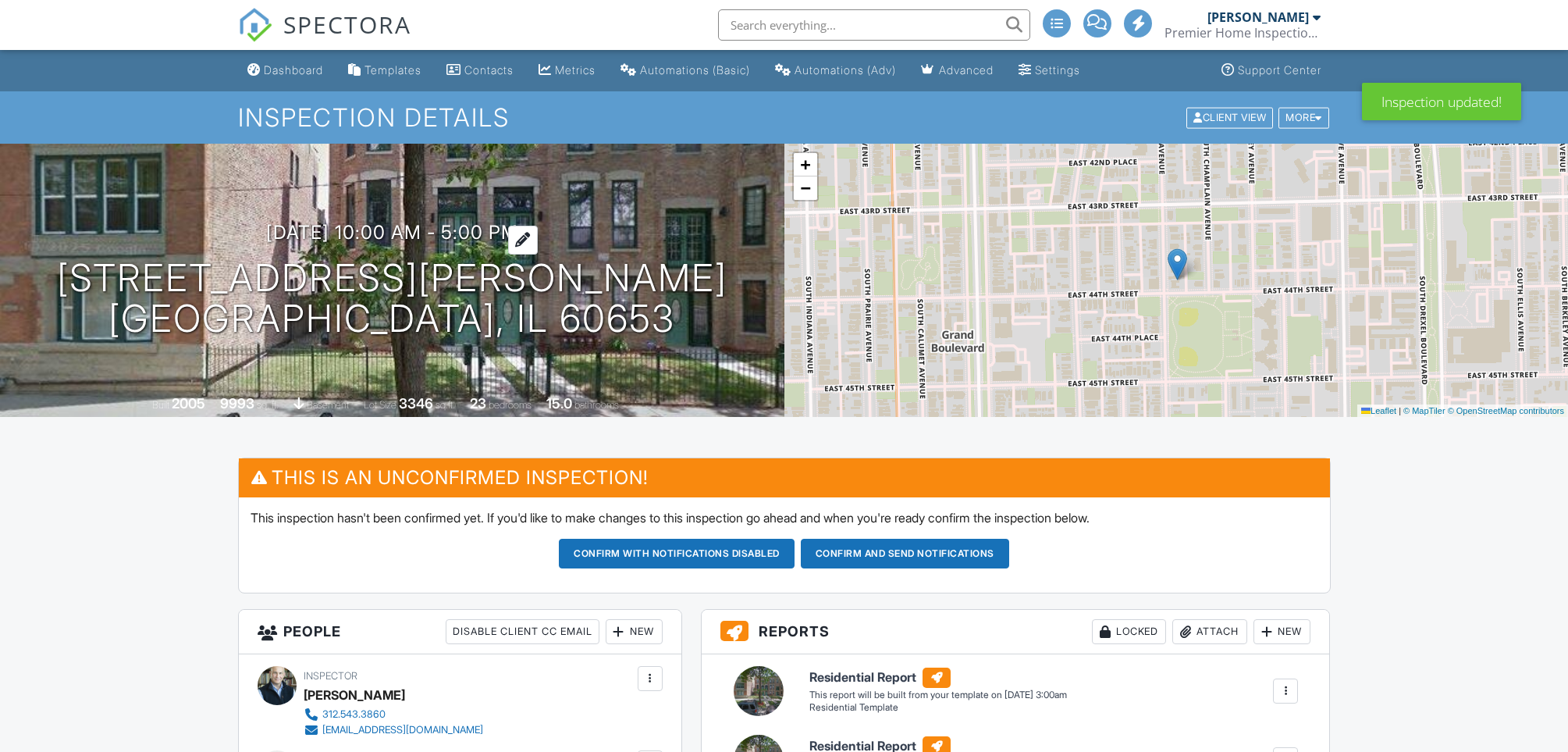
click at [500, 224] on h3 "10/02/2025 10:00 am - 5:00 pm" at bounding box center [393, 232] width 252 height 21
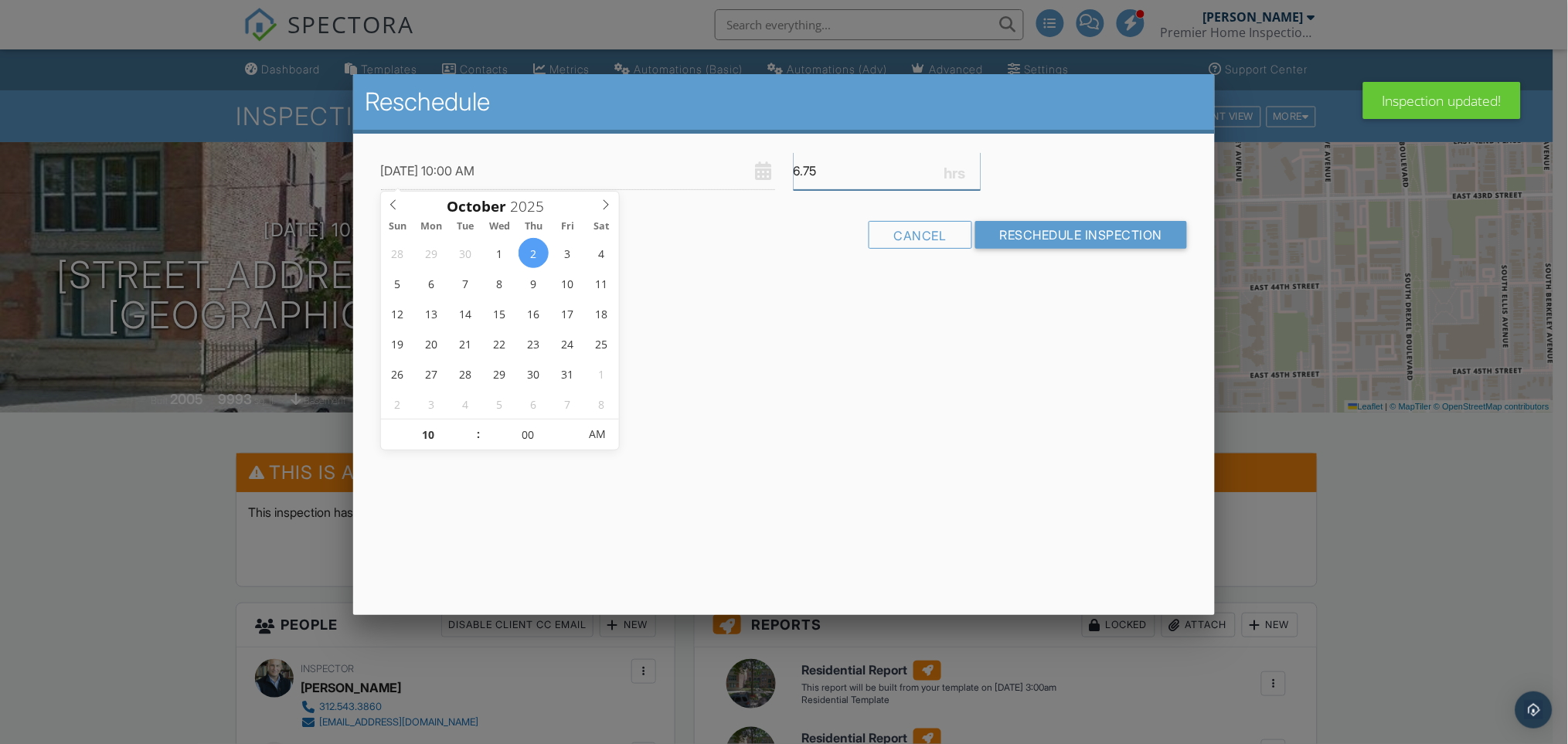
click at [977, 171] on input "6.75" at bounding box center [888, 171] width 188 height 38
click at [977, 171] on input "6.5" at bounding box center [888, 171] width 188 height 38
click at [977, 171] on input "6.25" at bounding box center [888, 171] width 188 height 38
click at [977, 171] on input "6" at bounding box center [888, 171] width 188 height 38
click at [977, 171] on input "5.75" at bounding box center [888, 171] width 188 height 38
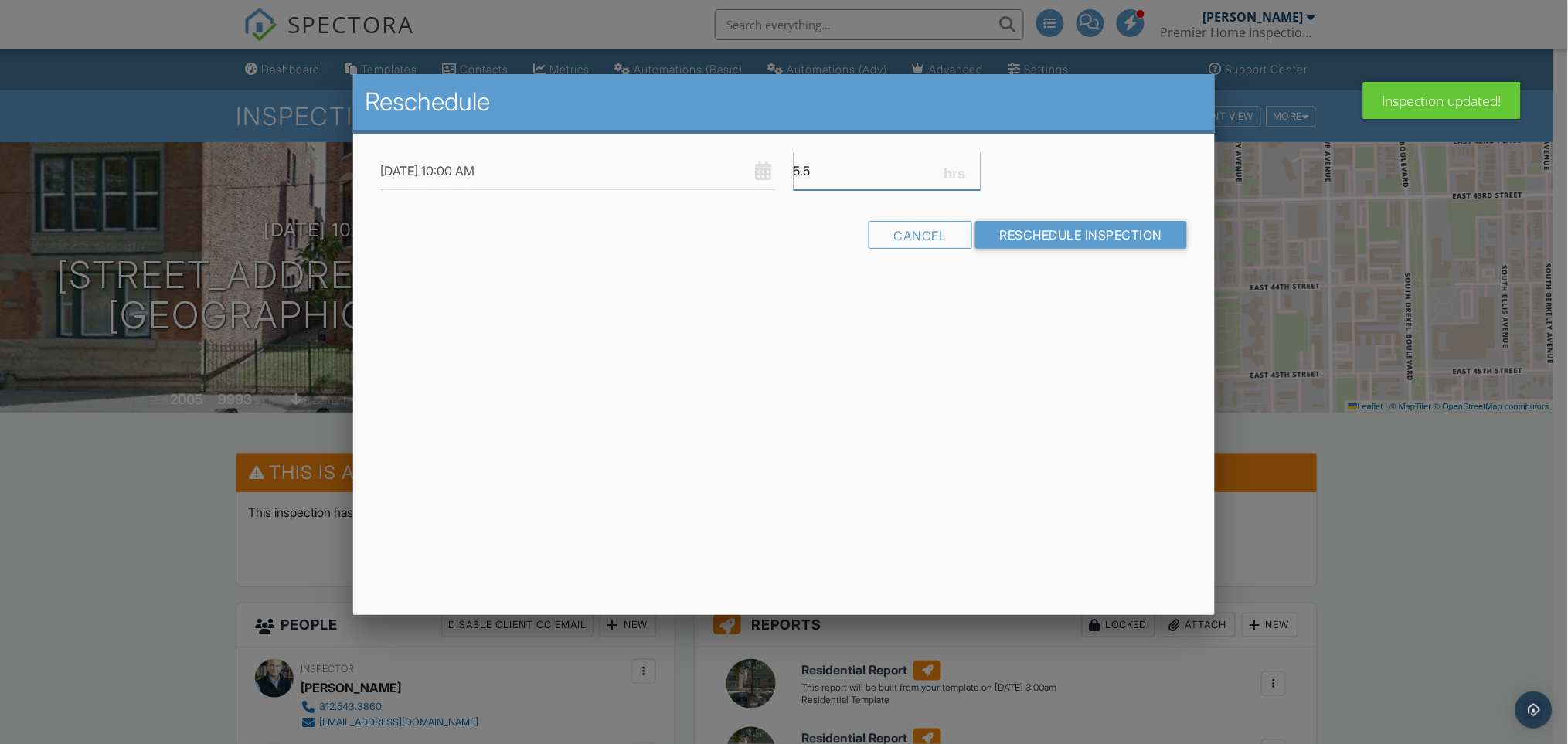
click at [977, 171] on input "5.5" at bounding box center [888, 171] width 188 height 38
click at [977, 171] on input "5.25" at bounding box center [888, 171] width 188 height 38
click at [977, 171] on input "5" at bounding box center [888, 171] width 188 height 38
click at [972, 171] on input "4.75" at bounding box center [888, 171] width 188 height 38
click at [972, 171] on input "4.5" at bounding box center [888, 171] width 188 height 38
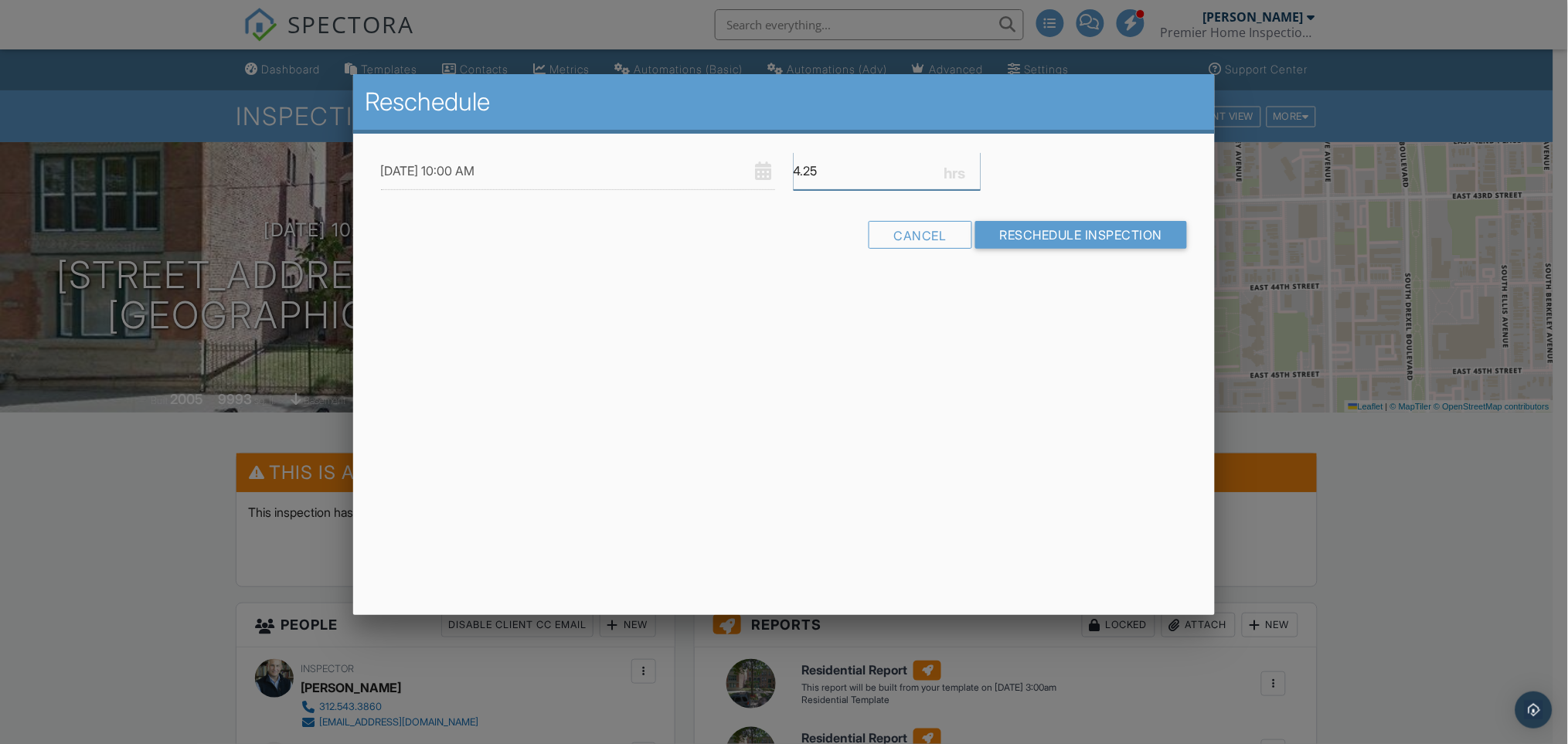
type input "4.25"
click at [972, 171] on input "4.25" at bounding box center [888, 171] width 188 height 38
click at [1016, 231] on input "Reschedule Inspection" at bounding box center [1081, 235] width 212 height 28
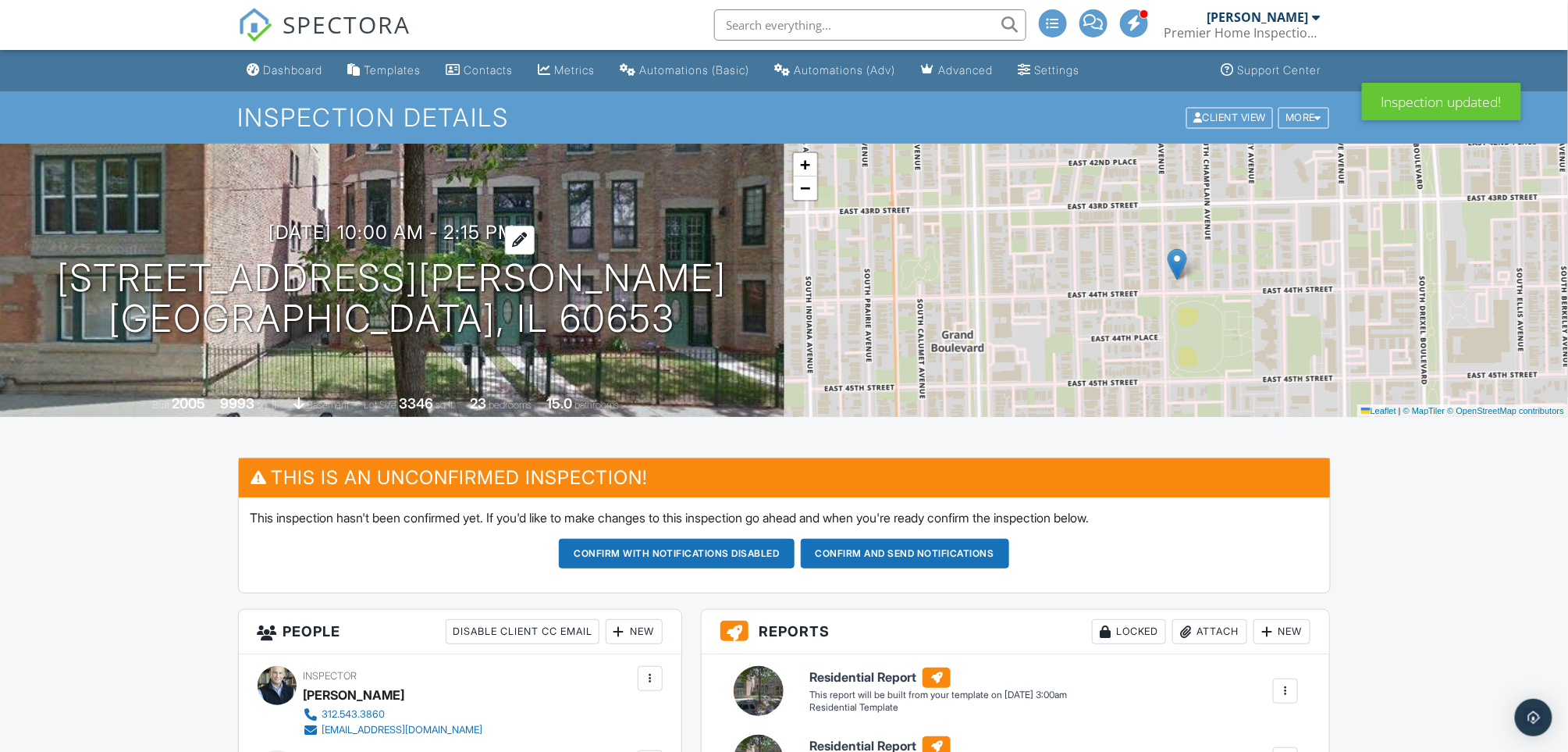
click at [535, 238] on div at bounding box center [519, 240] width 30 height 29
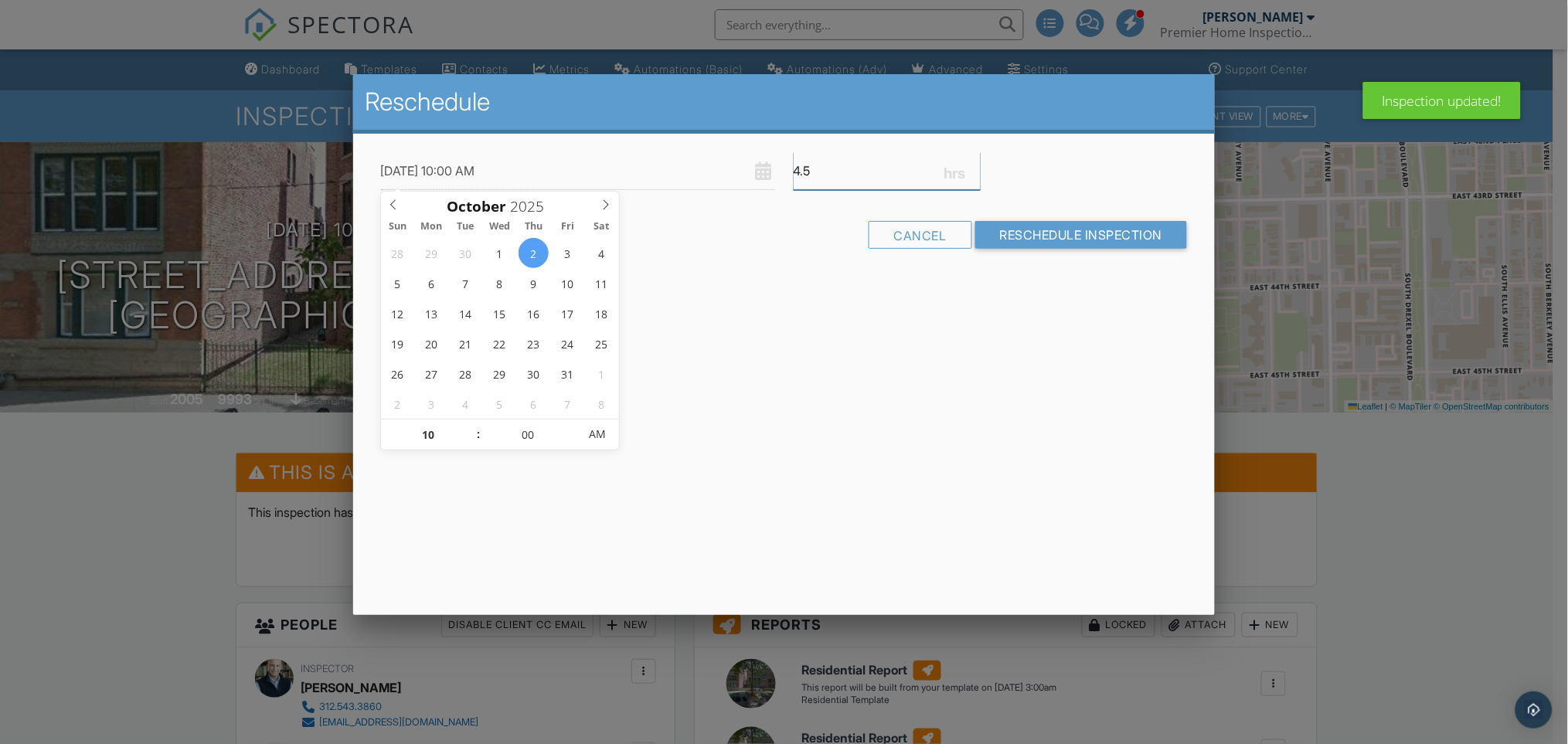
type input "4.5"
click at [972, 162] on input "4.5" at bounding box center [888, 171] width 188 height 38
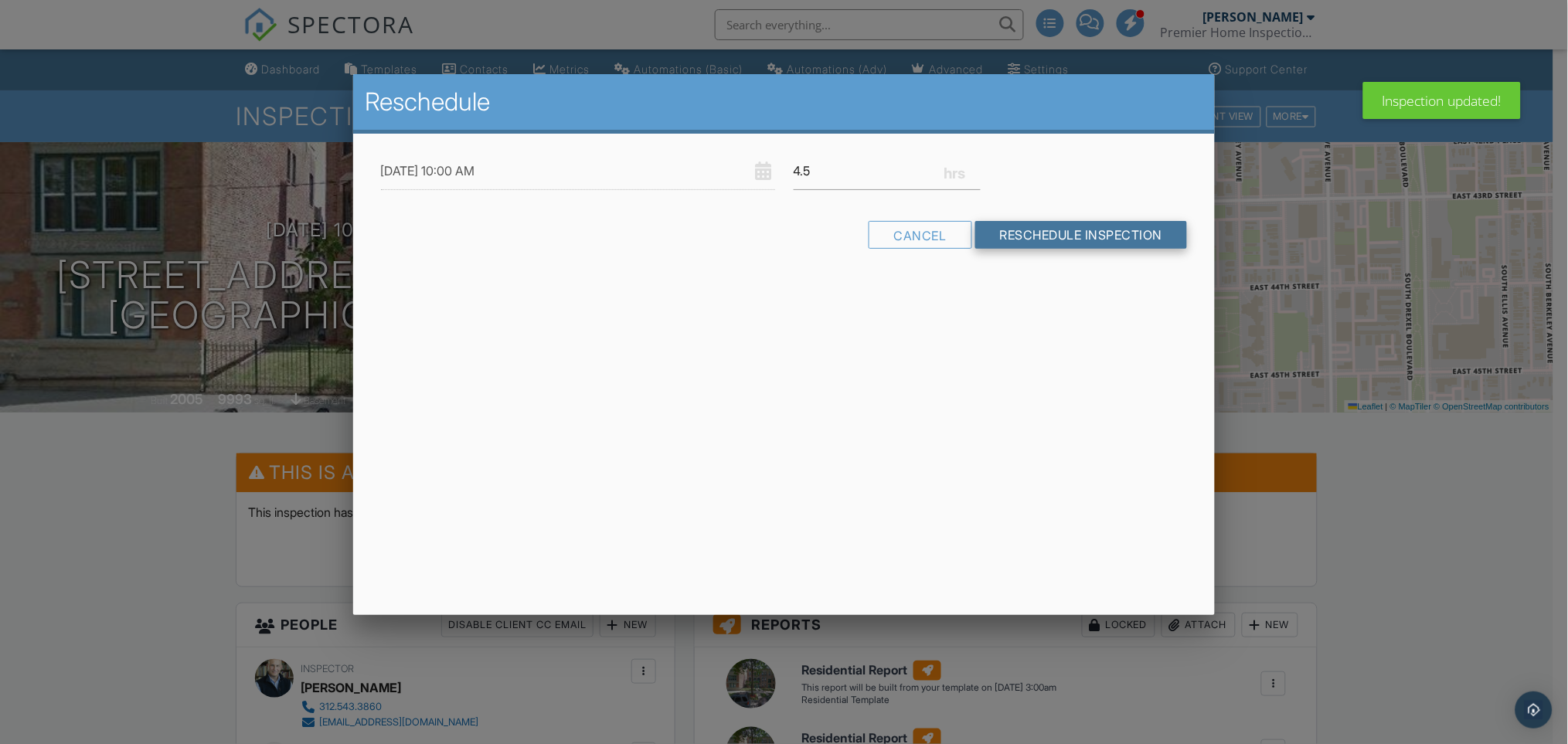
click at [1017, 234] on input "Reschedule Inspection" at bounding box center [1081, 235] width 212 height 28
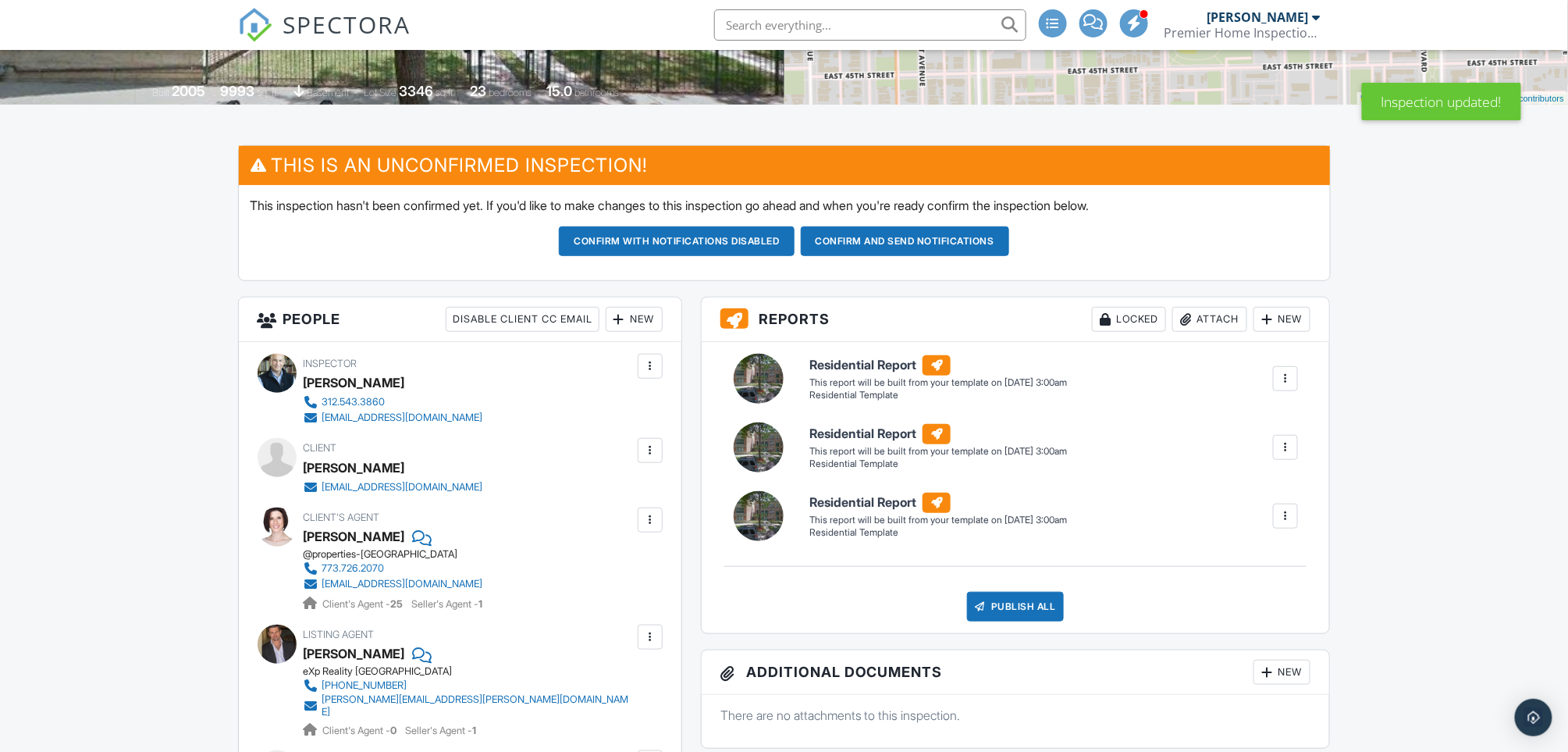
click at [1288, 378] on div at bounding box center [1286, 379] width 16 height 16
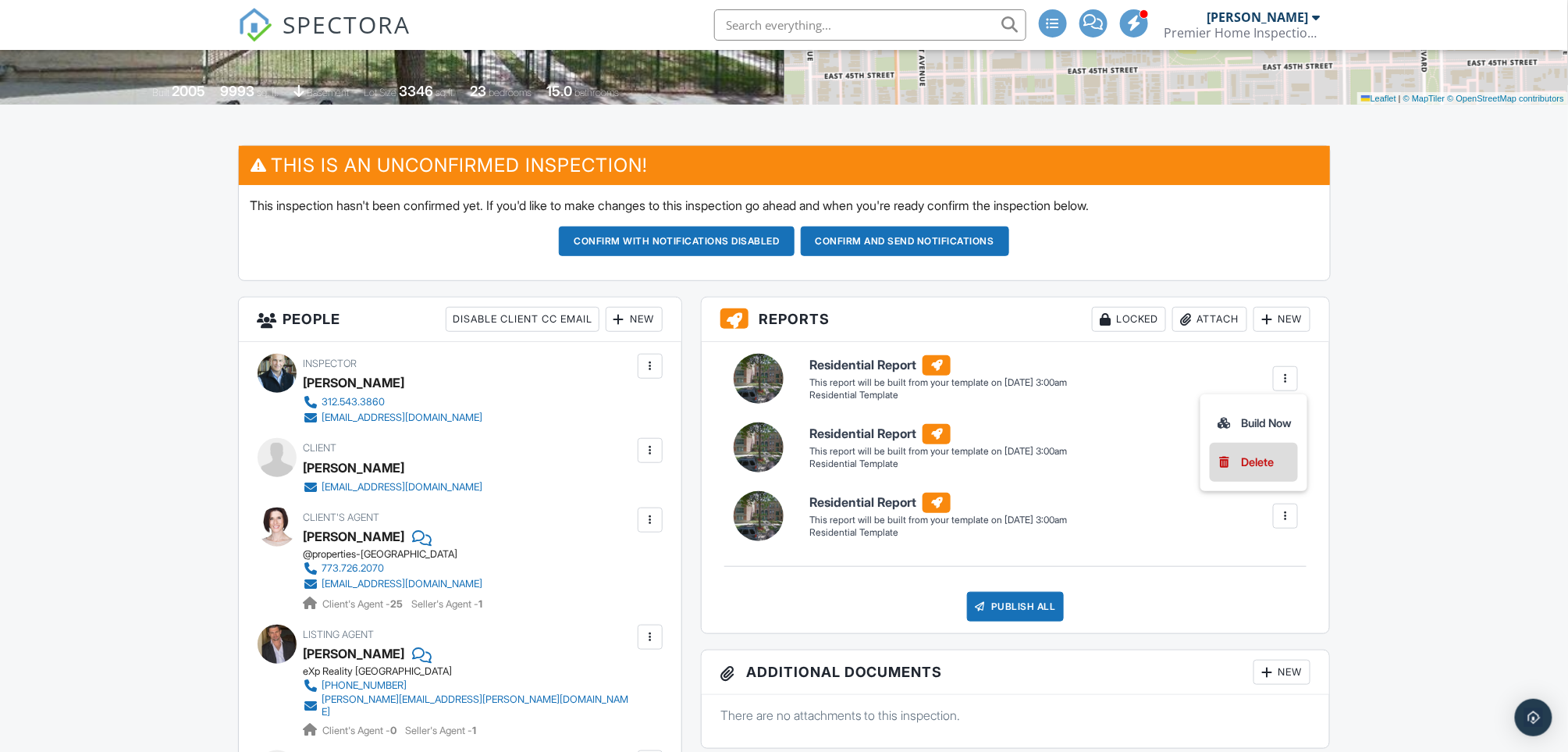
click at [1242, 460] on div "Delete" at bounding box center [1258, 462] width 33 height 18
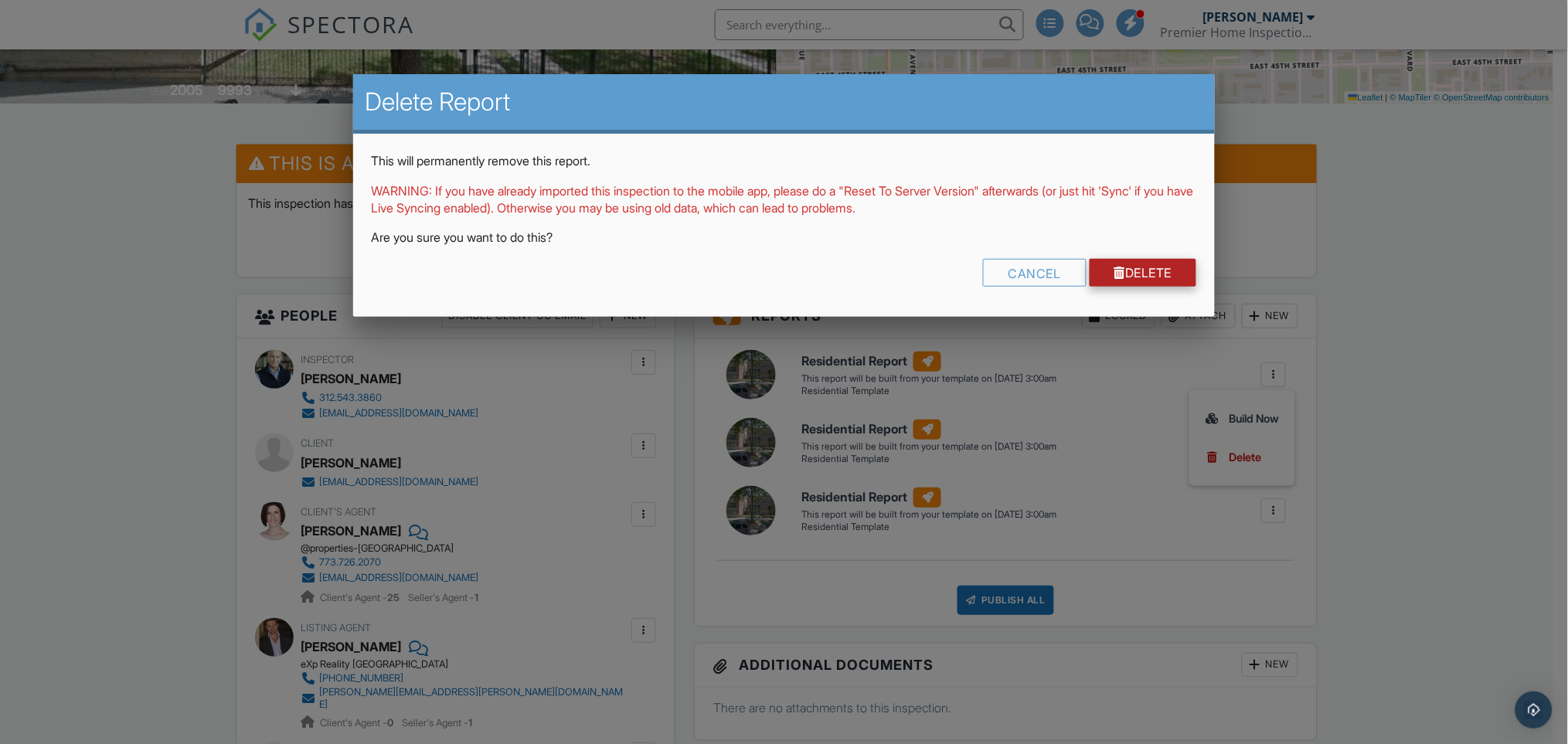
click at [1130, 270] on link "Delete" at bounding box center [1143, 272] width 107 height 28
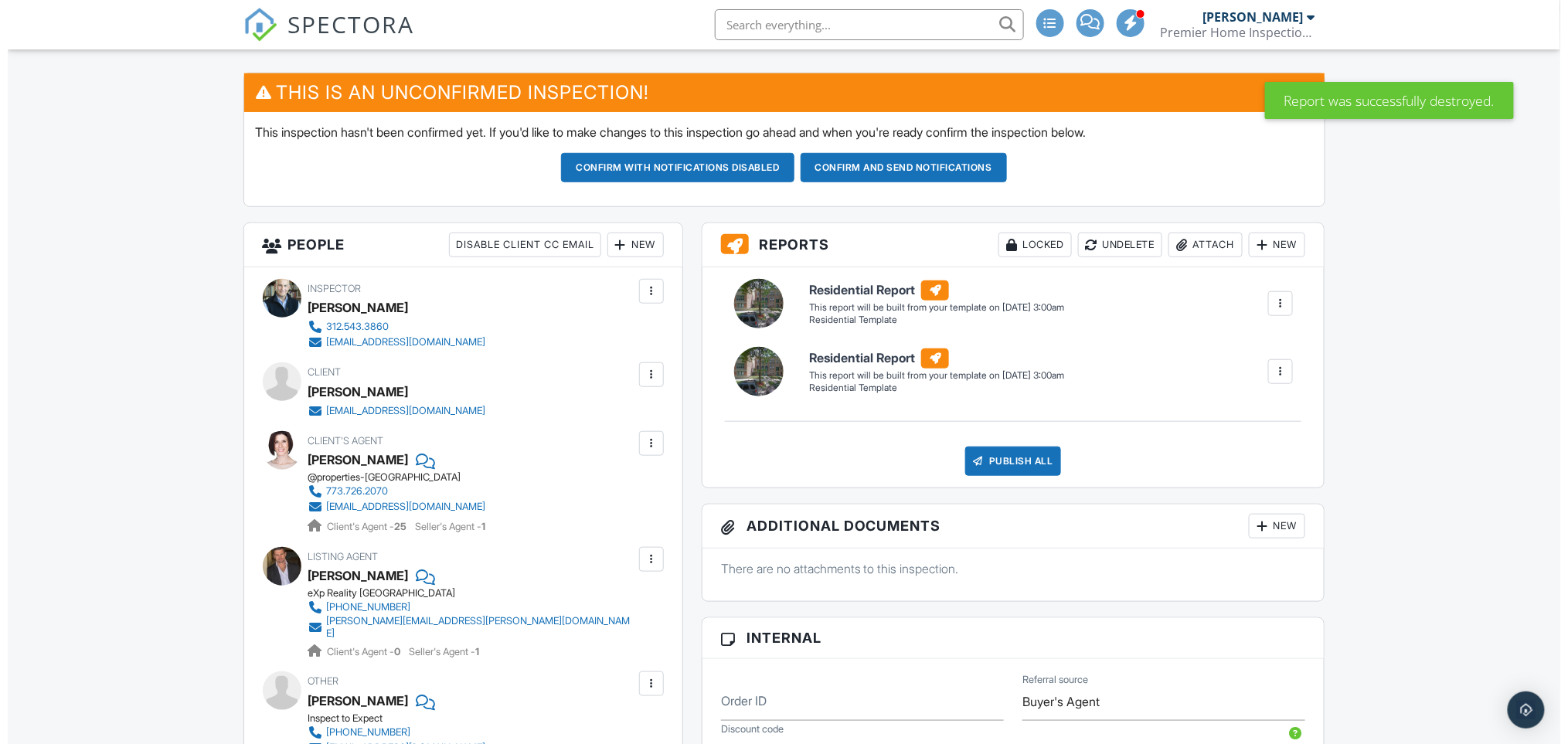
scroll to position [411, 0]
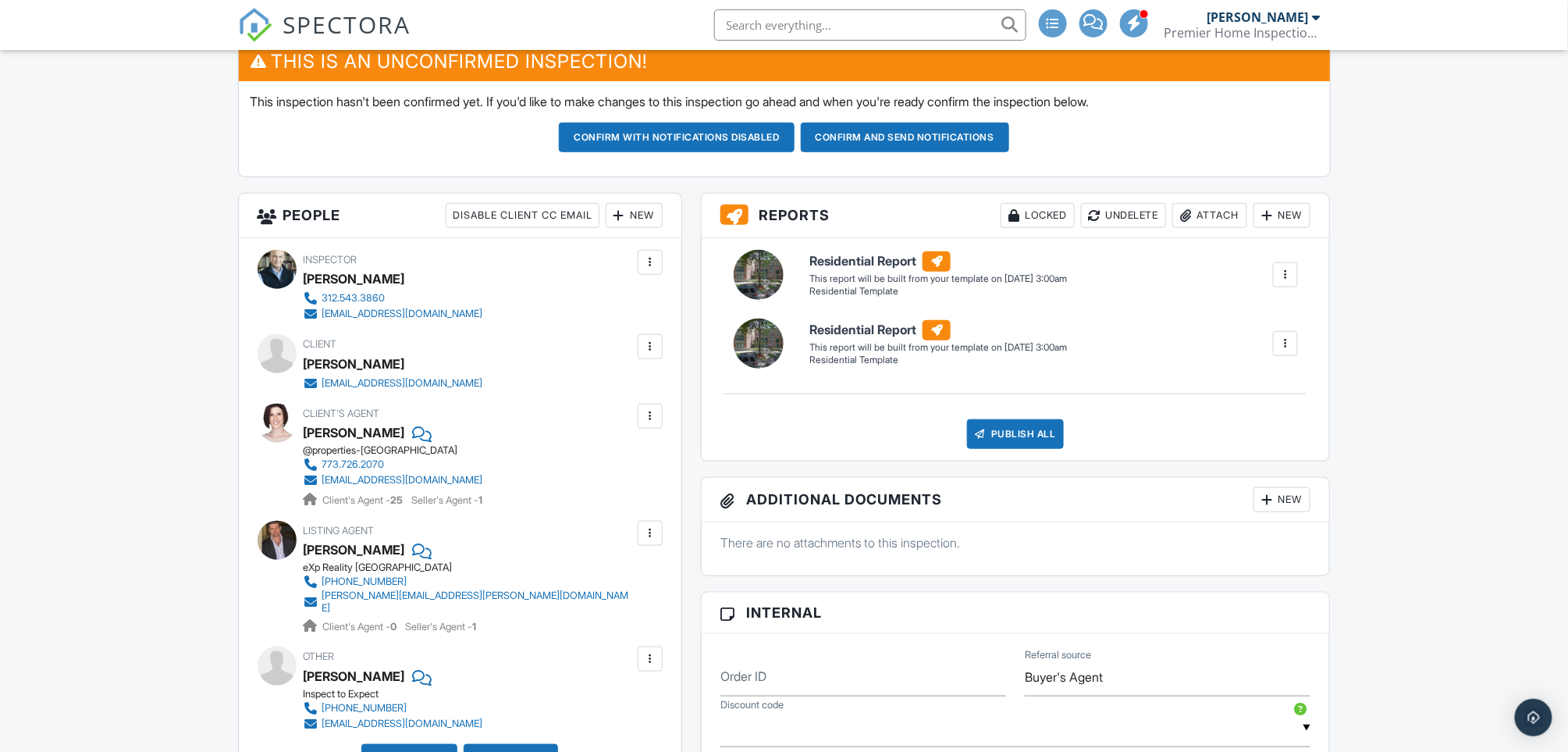
click at [1289, 341] on div at bounding box center [1286, 344] width 16 height 16
click at [1252, 425] on div "Delete" at bounding box center [1258, 427] width 33 height 18
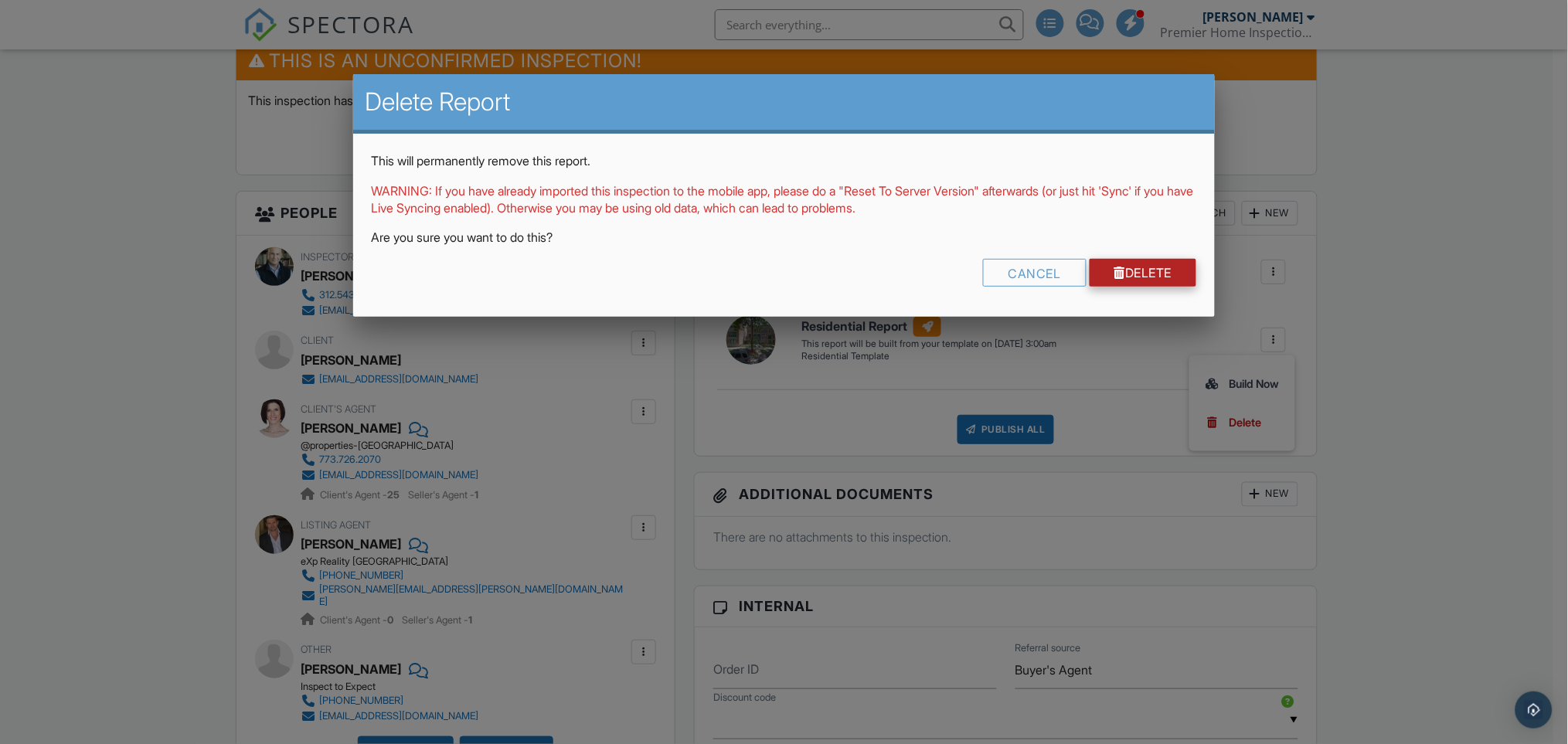
click at [1151, 284] on link "Delete" at bounding box center [1143, 272] width 107 height 28
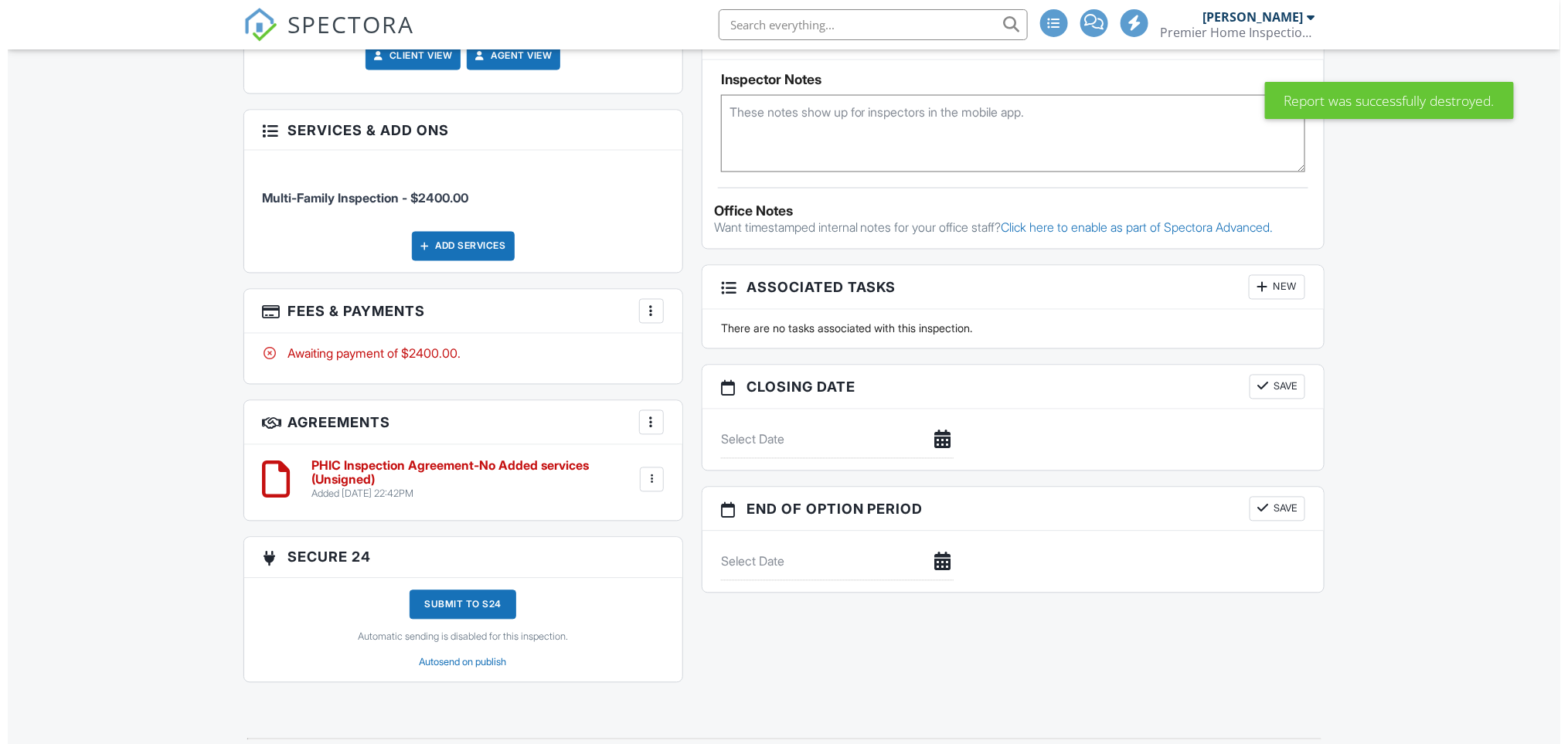
scroll to position [1133, 0]
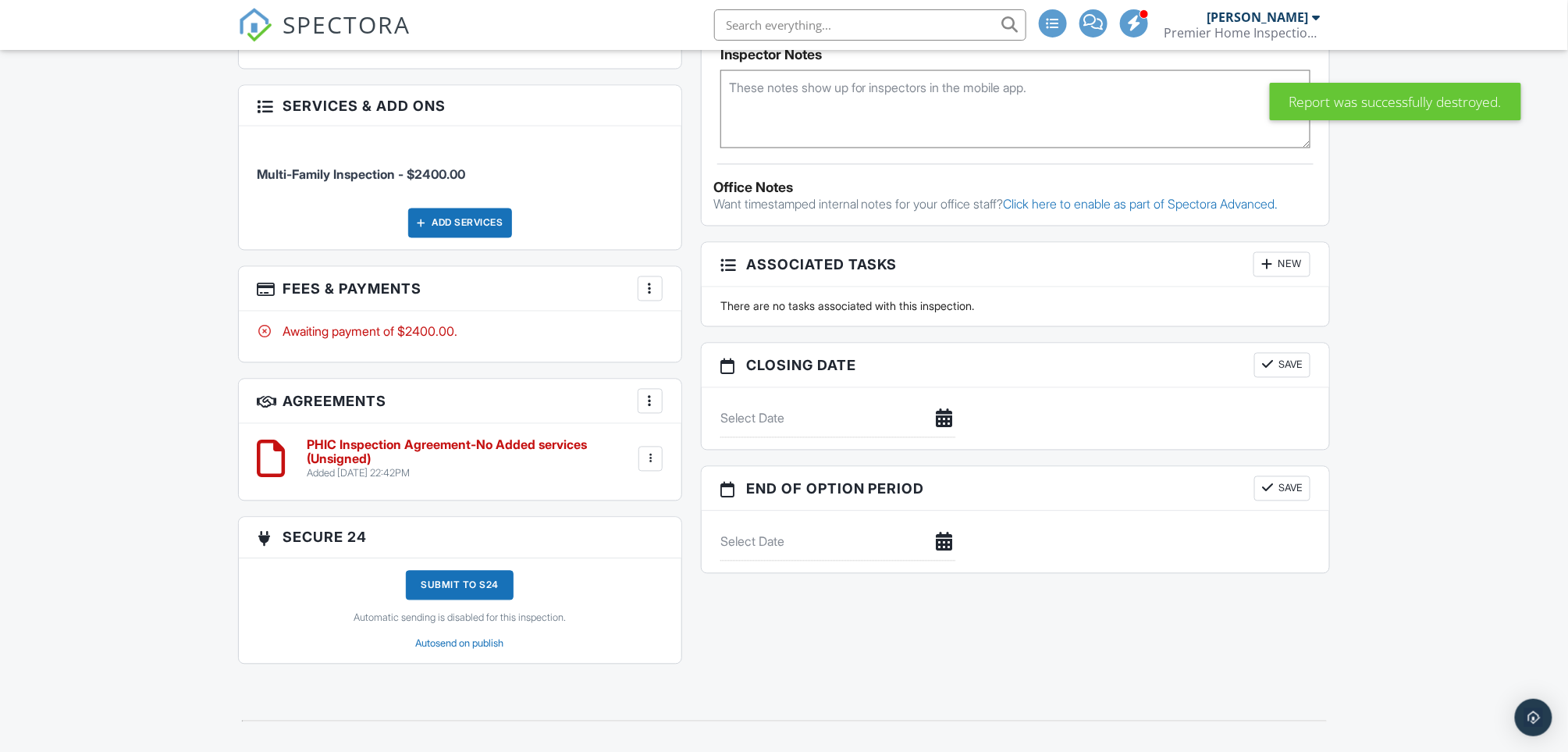
click at [652, 394] on div at bounding box center [650, 402] width 16 height 16
click at [697, 437] on li "Add Agreement" at bounding box center [743, 449] width 192 height 39
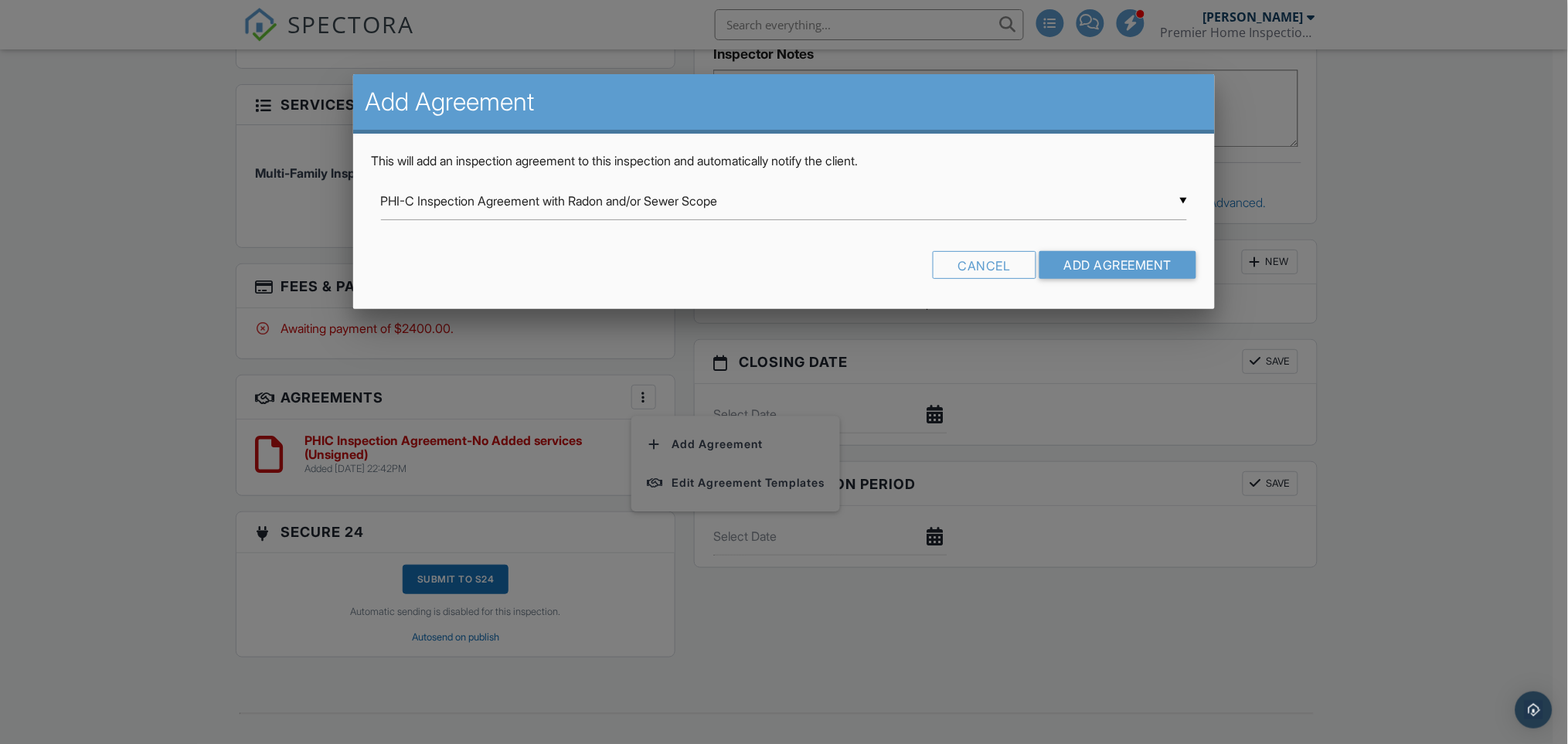
click at [1184, 199] on div "▼ PHI-C Inspection Agreement with Radon and/or Sewer Scope PHI-C Inspection Agr…" at bounding box center [784, 201] width 807 height 38
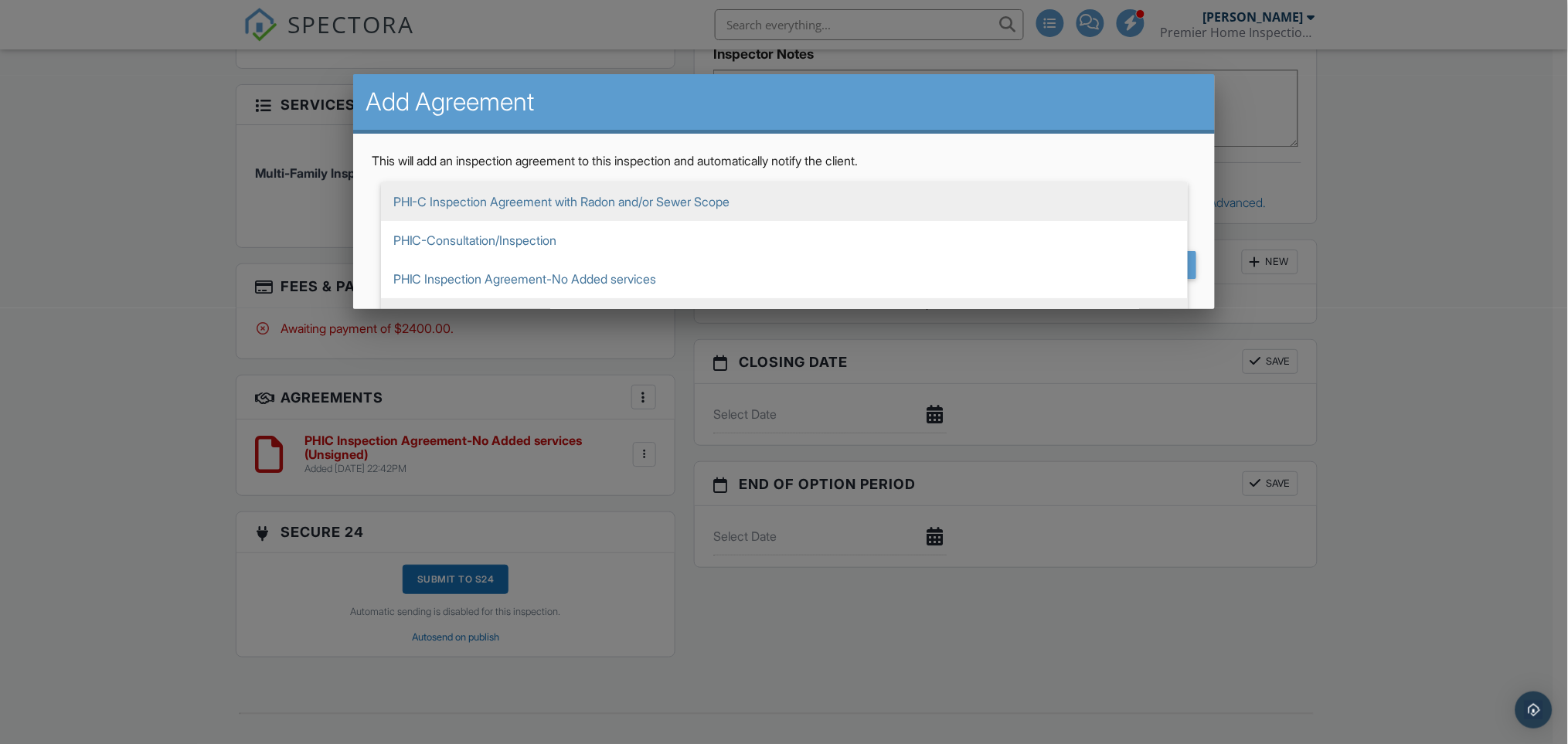
scroll to position [104, 0]
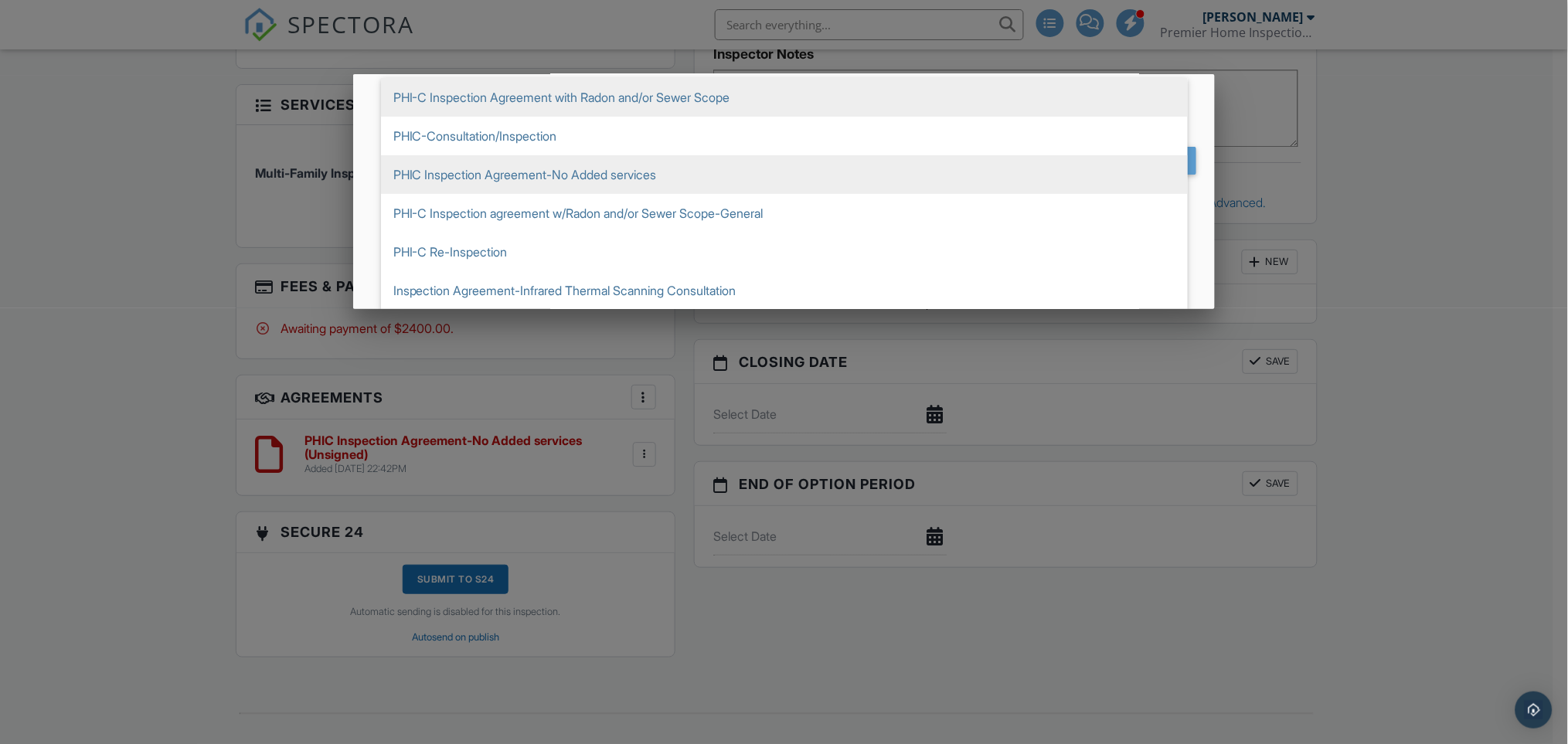
click at [522, 171] on span "PHIC Inspection Agreement-No Added services" at bounding box center [784, 175] width 807 height 39
type input "PHIC Inspection Agreement-No Added services"
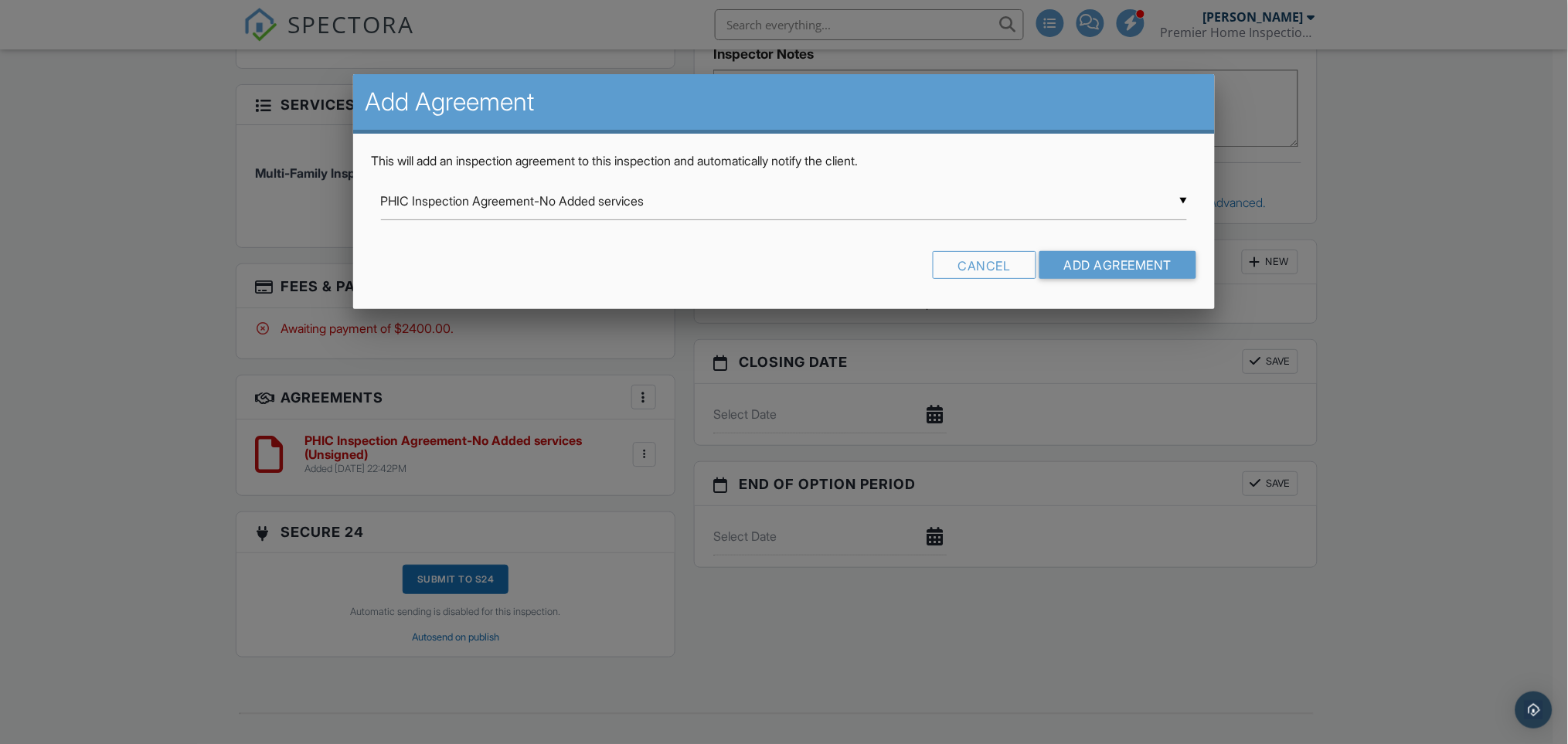
scroll to position [0, 0]
click at [1104, 261] on input "Add Agreement" at bounding box center [1119, 265] width 158 height 28
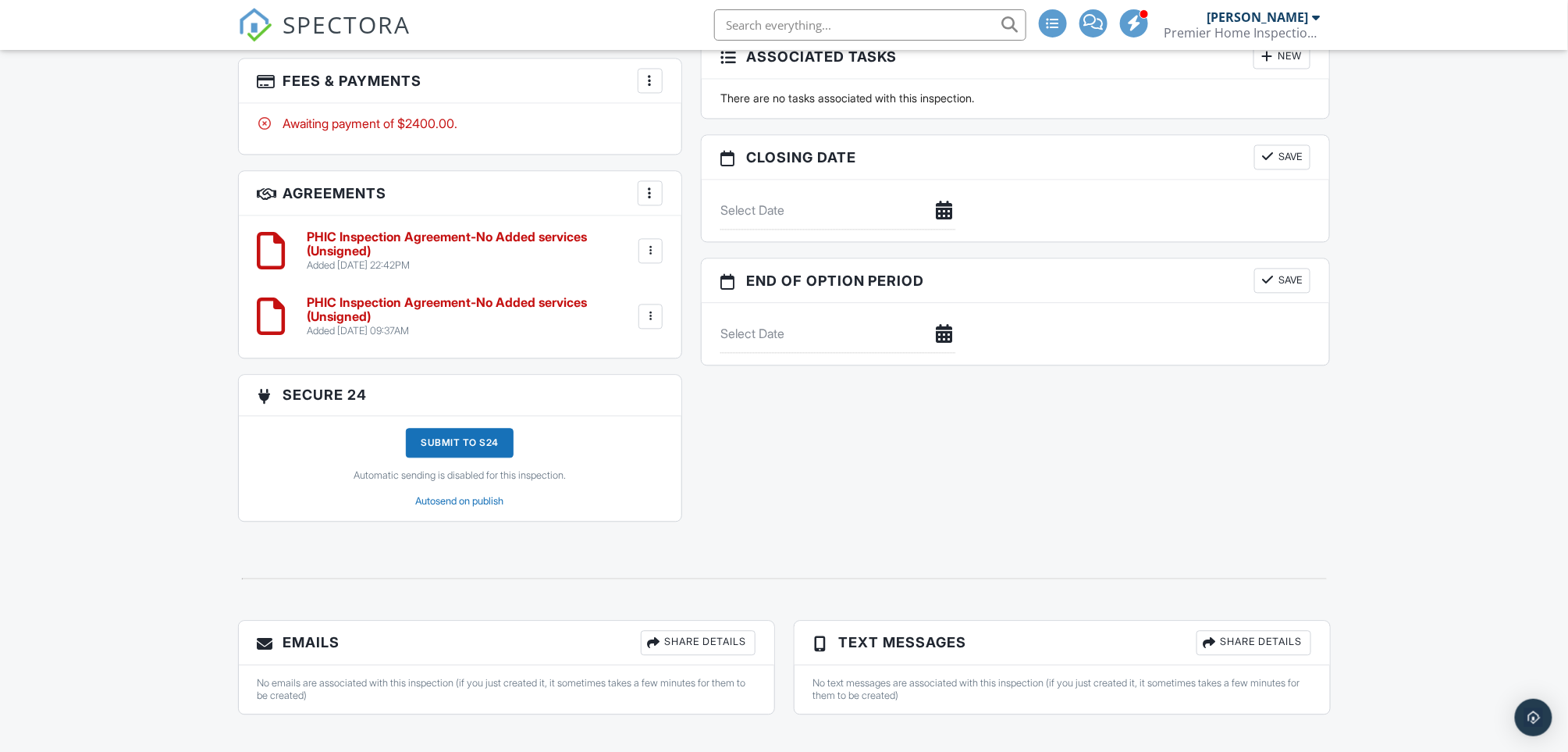
click at [654, 243] on div at bounding box center [651, 251] width 16 height 16
click at [617, 358] on li "Delete" at bounding box center [609, 371] width 89 height 39
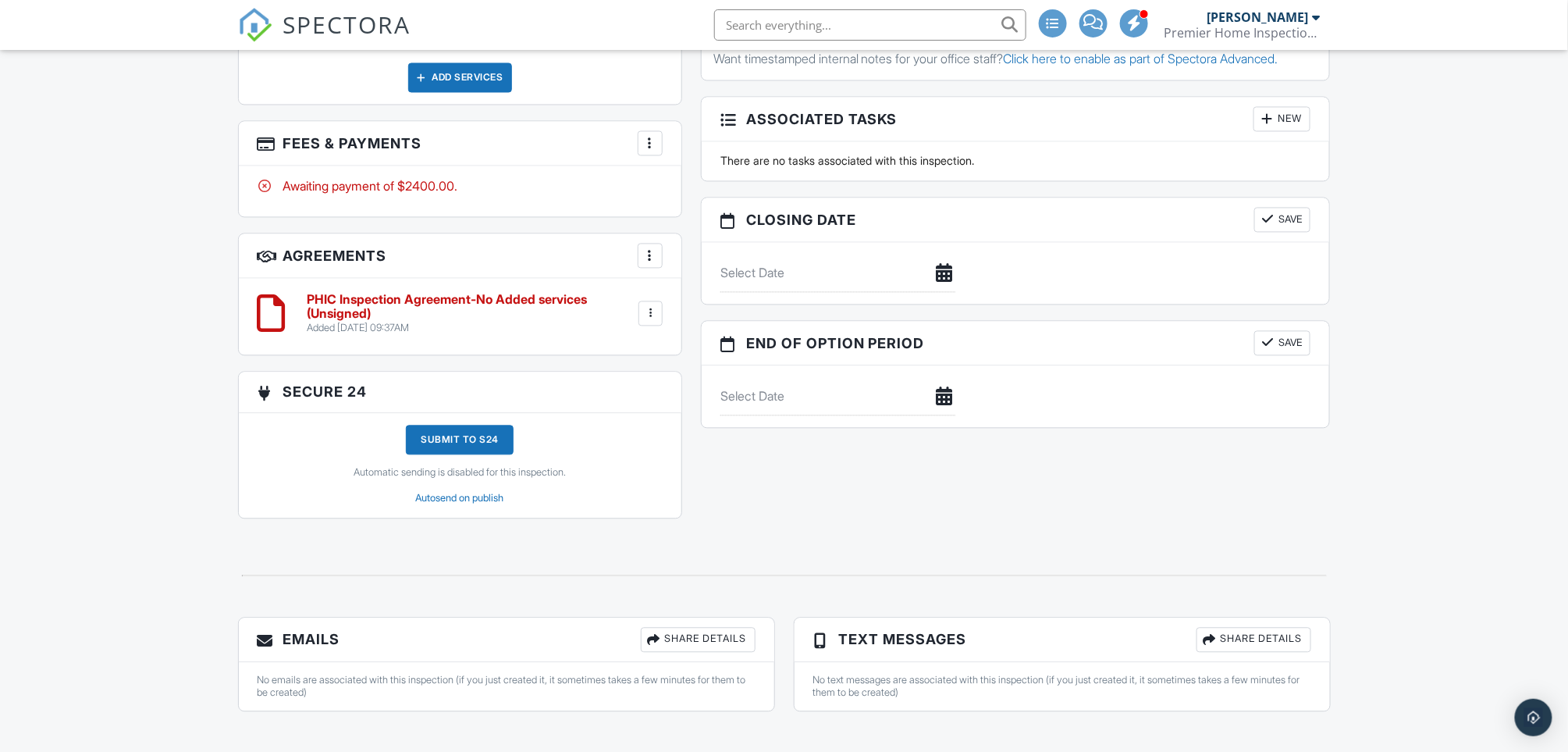
scroll to position [1298, 0]
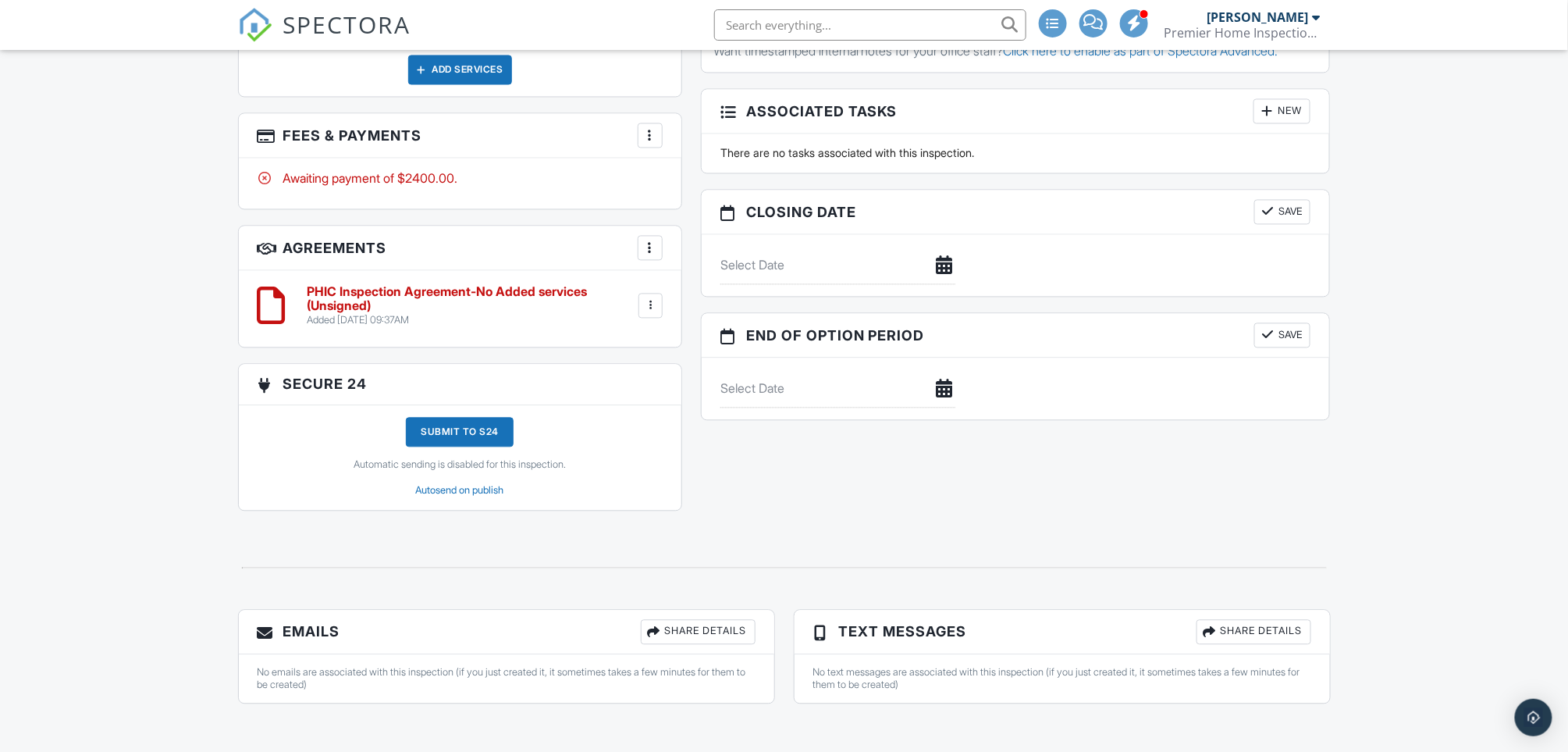
click at [389, 459] on p "Automatic sending is disabled for this inspection." at bounding box center [460, 465] width 212 height 13
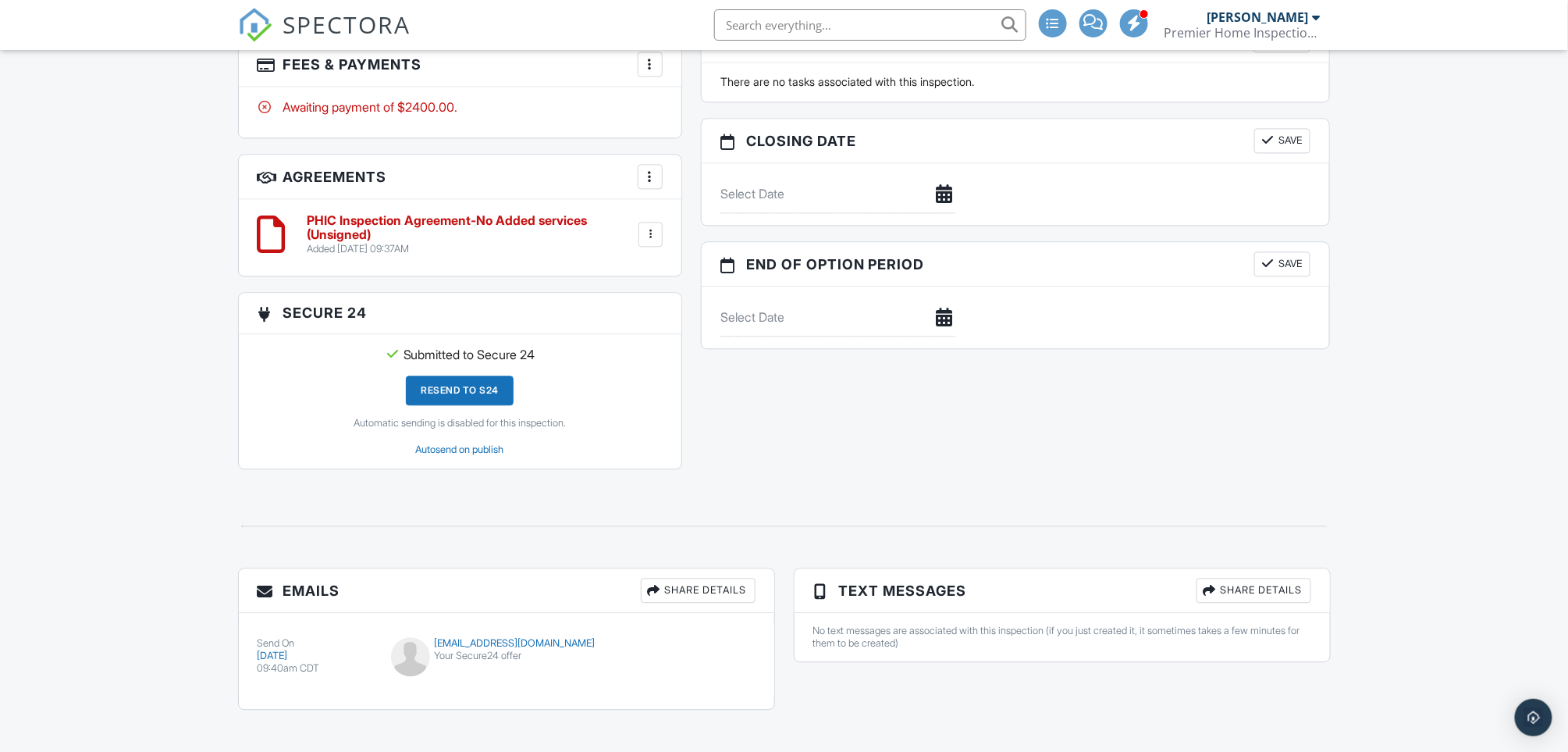
scroll to position [1375, 0]
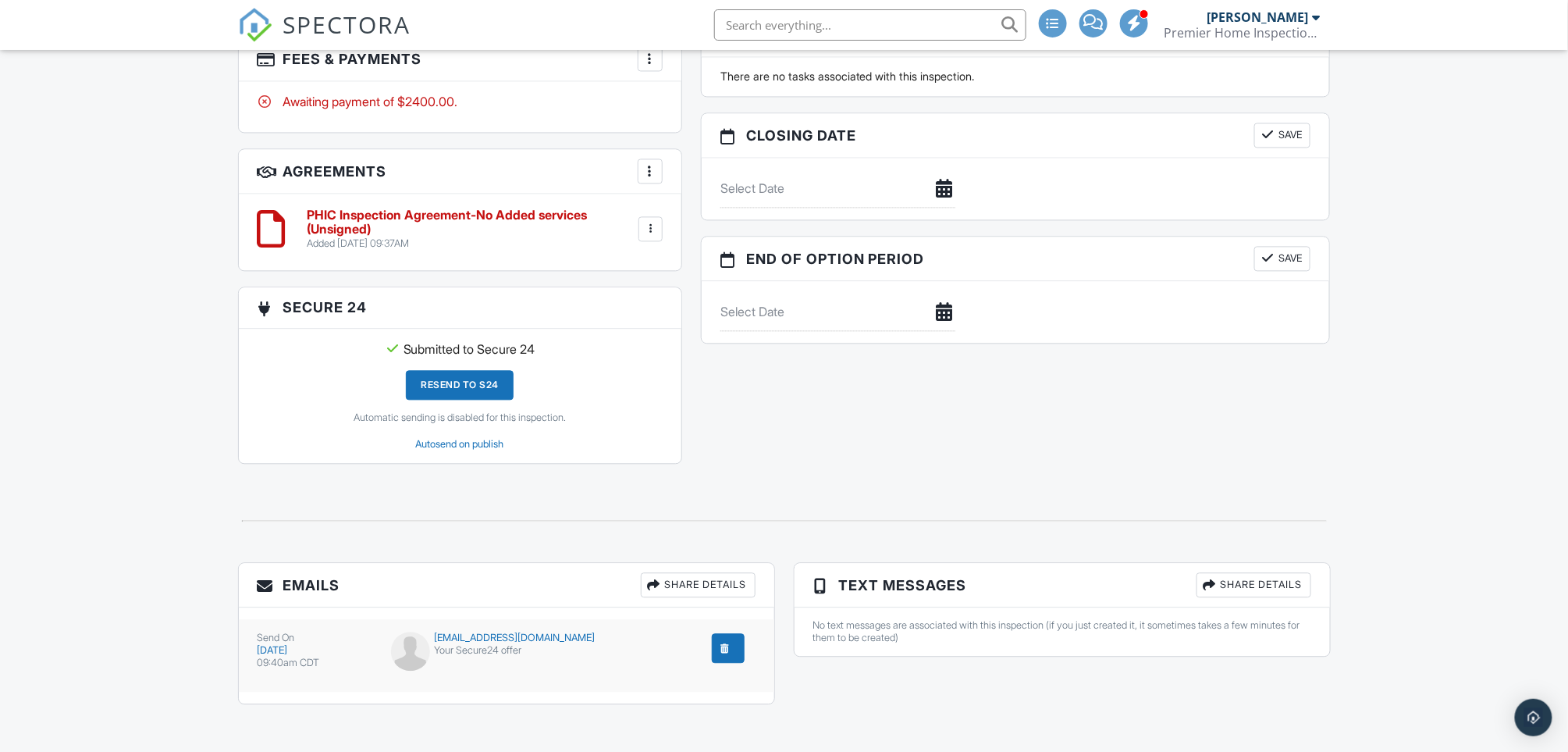
click at [728, 641] on div "submit" at bounding box center [725, 648] width 16 height 16
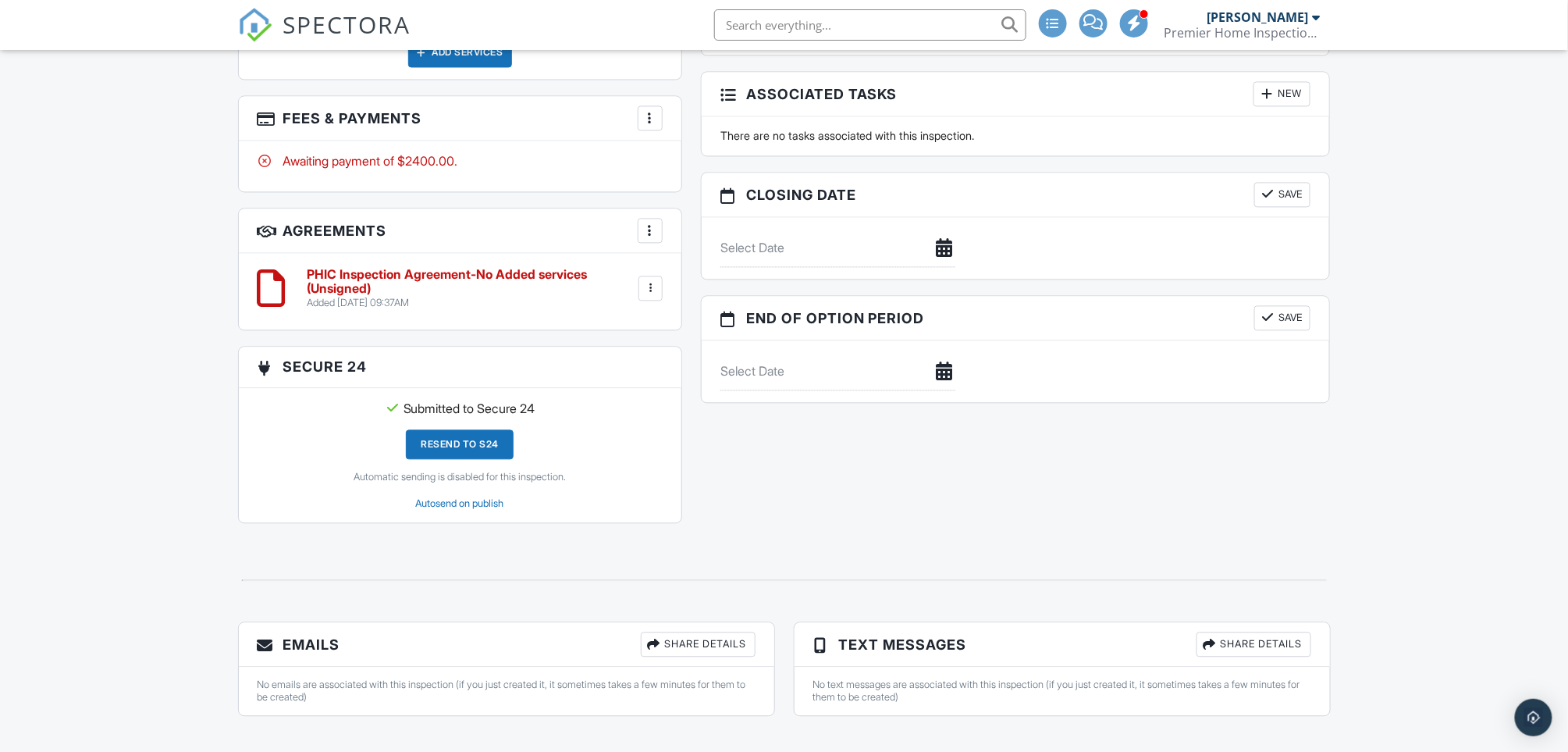
scroll to position [1328, 0]
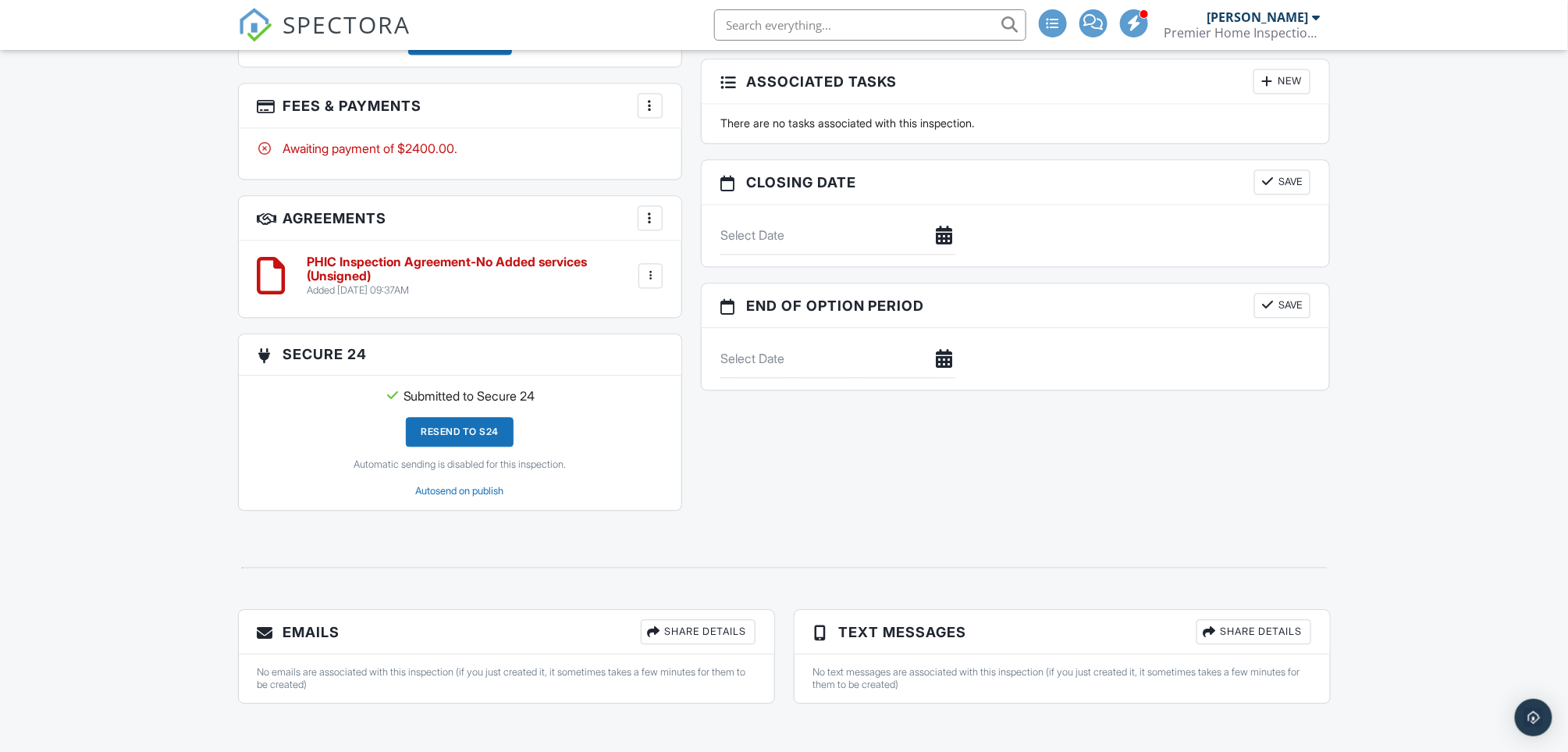
click at [319, 623] on h3 "Emails Share Details" at bounding box center [506, 632] width 535 height 45
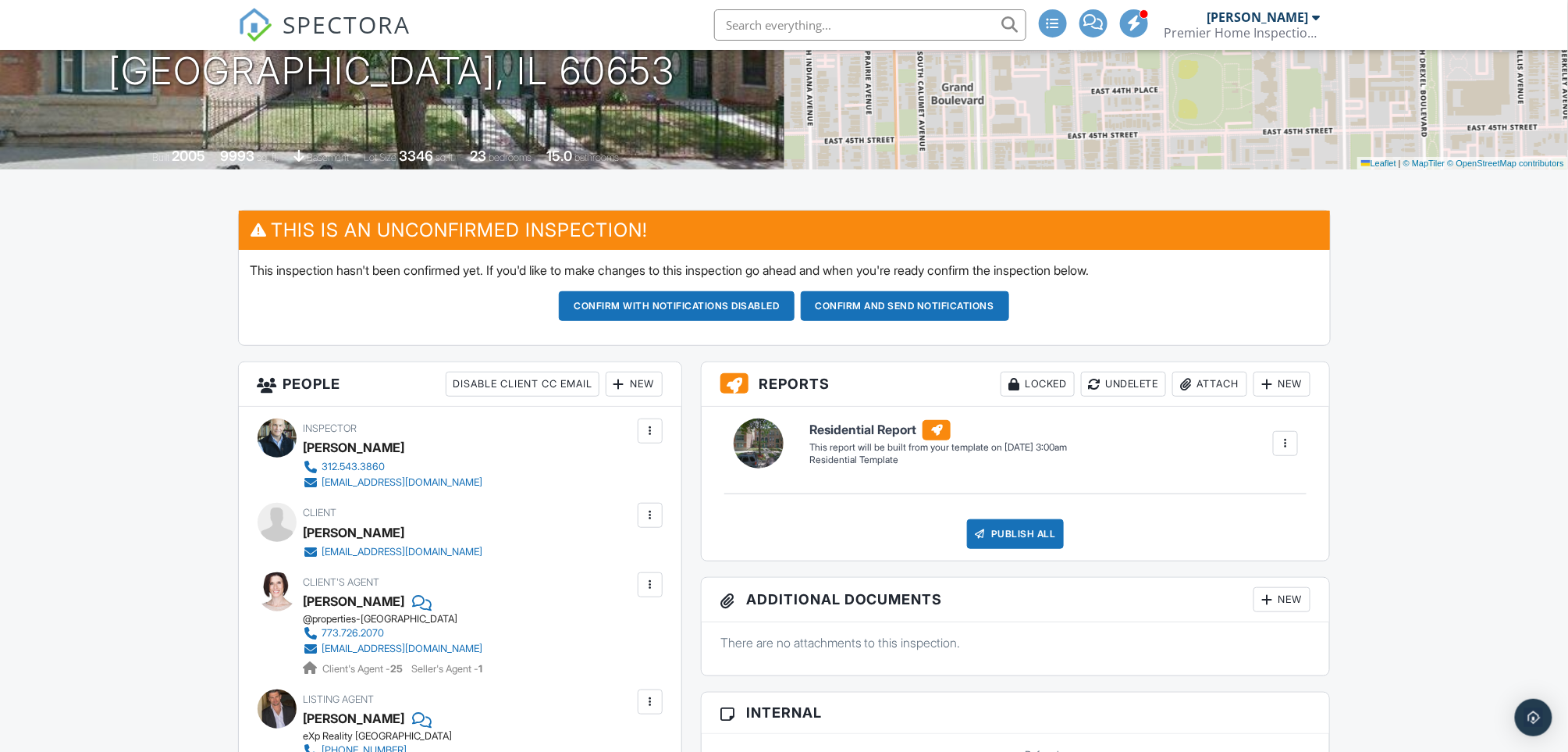
scroll to position [0, 0]
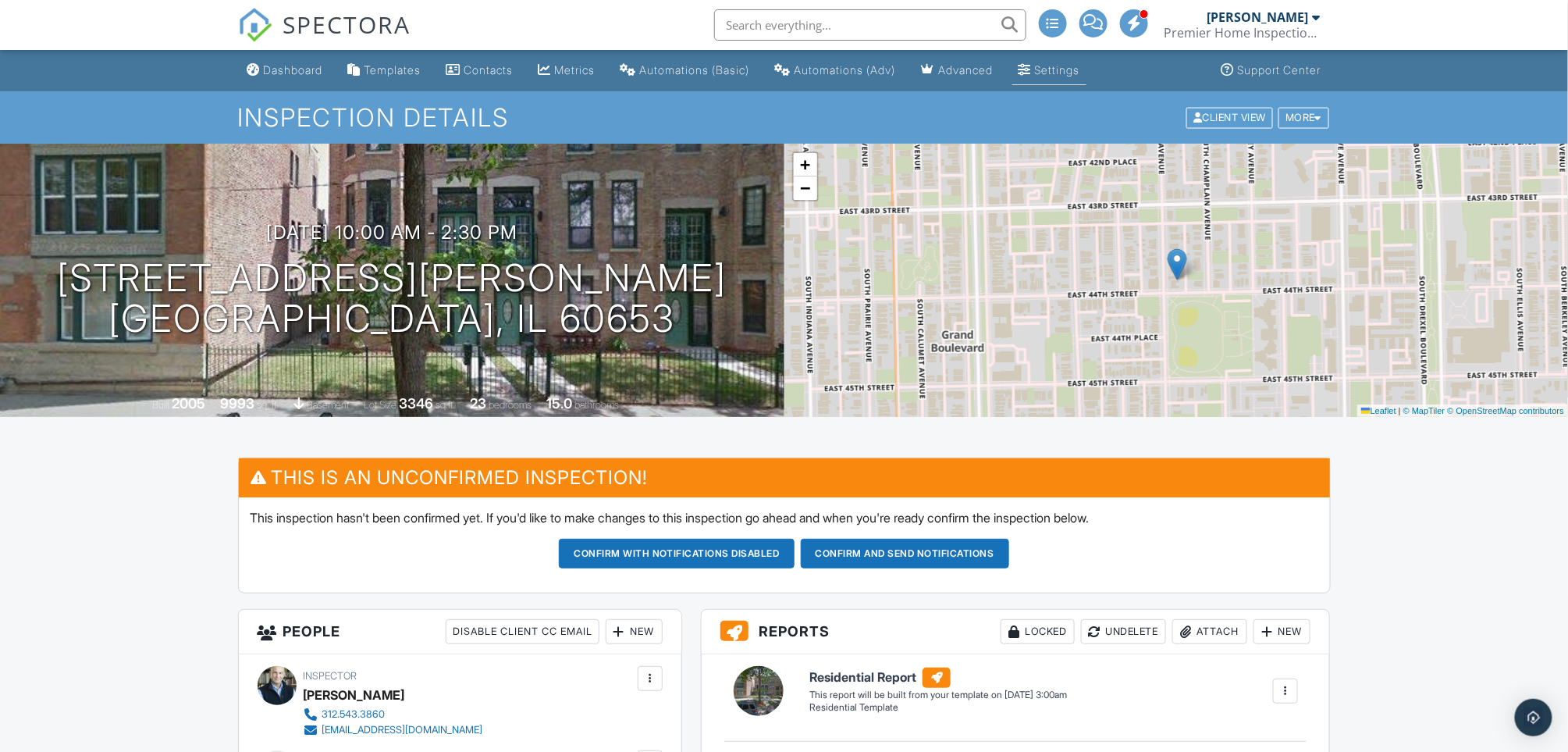
click at [1080, 69] on div "Settings" at bounding box center [1057, 69] width 45 height 14
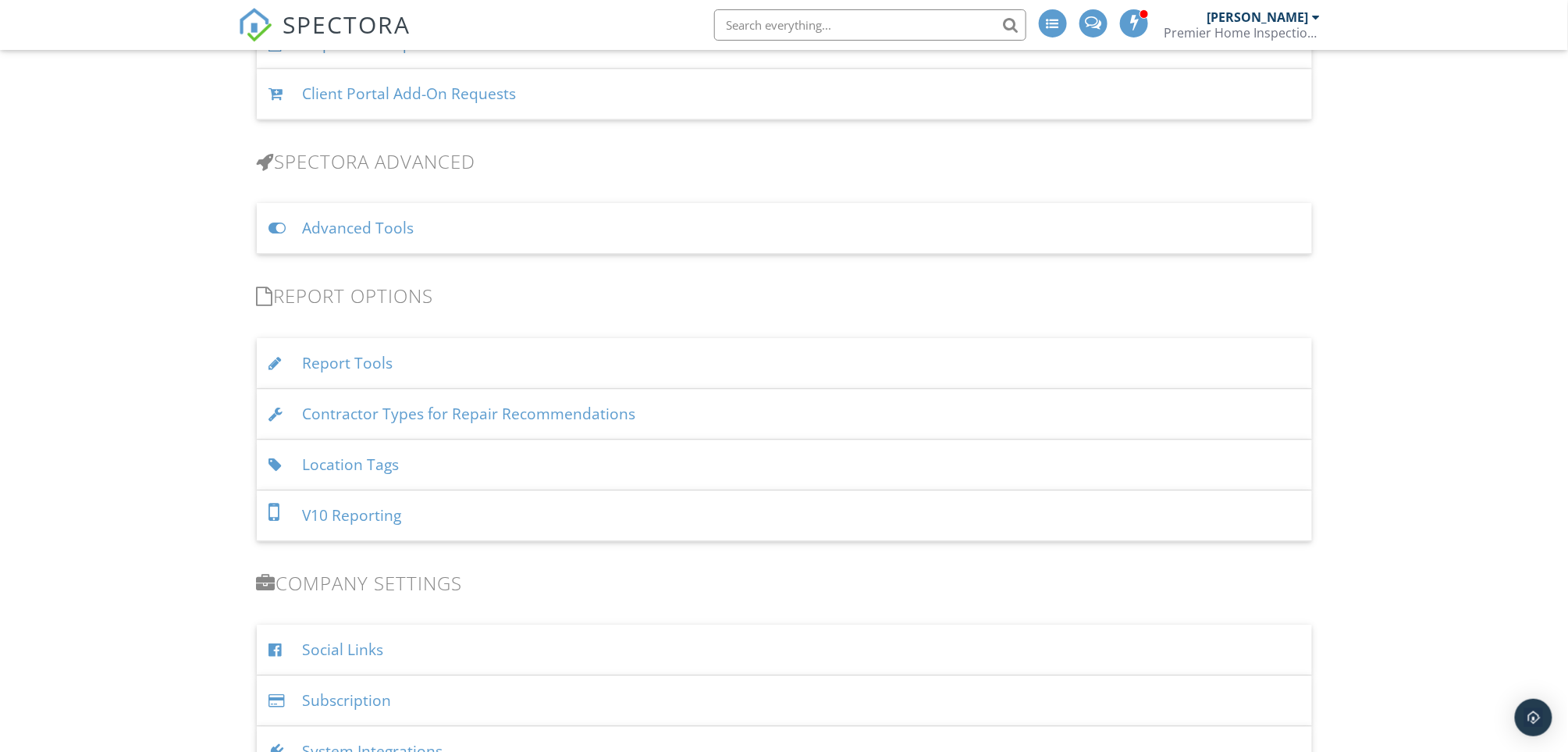
scroll to position [1155, 0]
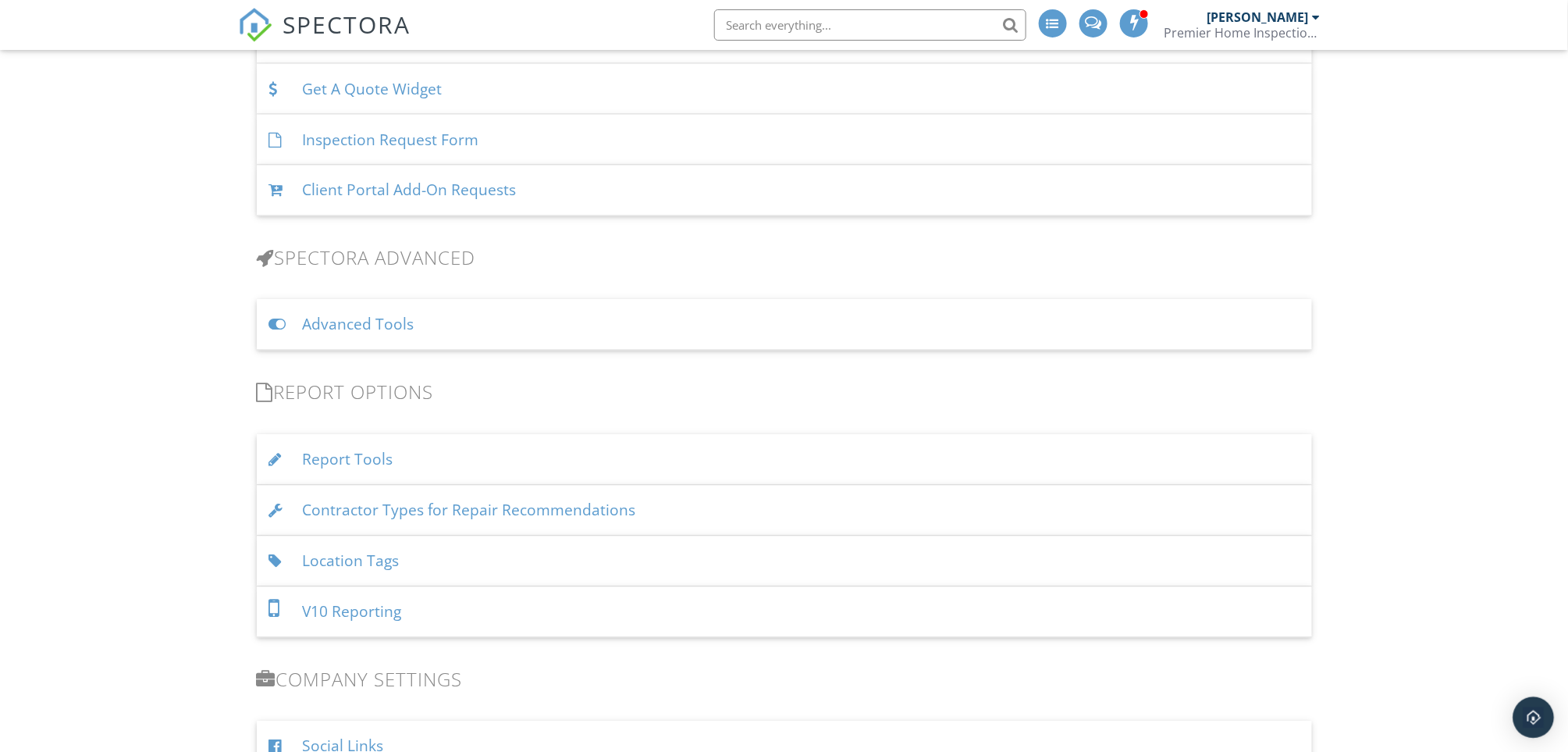
click at [1538, 728] on div "Open Intercom Messenger" at bounding box center [1534, 718] width 41 height 42
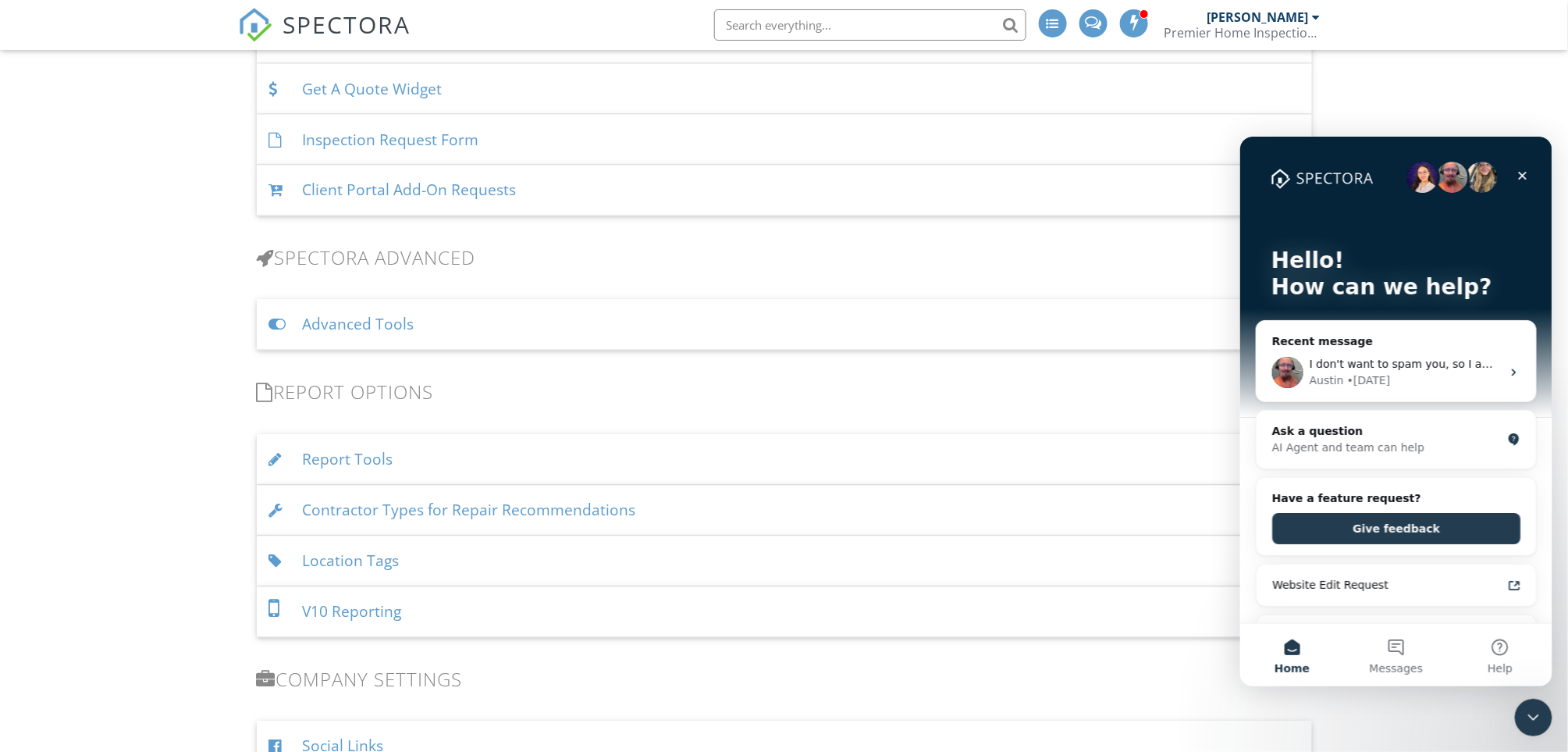
scroll to position [0, 0]
click at [1501, 649] on button "Help" at bounding box center [1500, 655] width 104 height 62
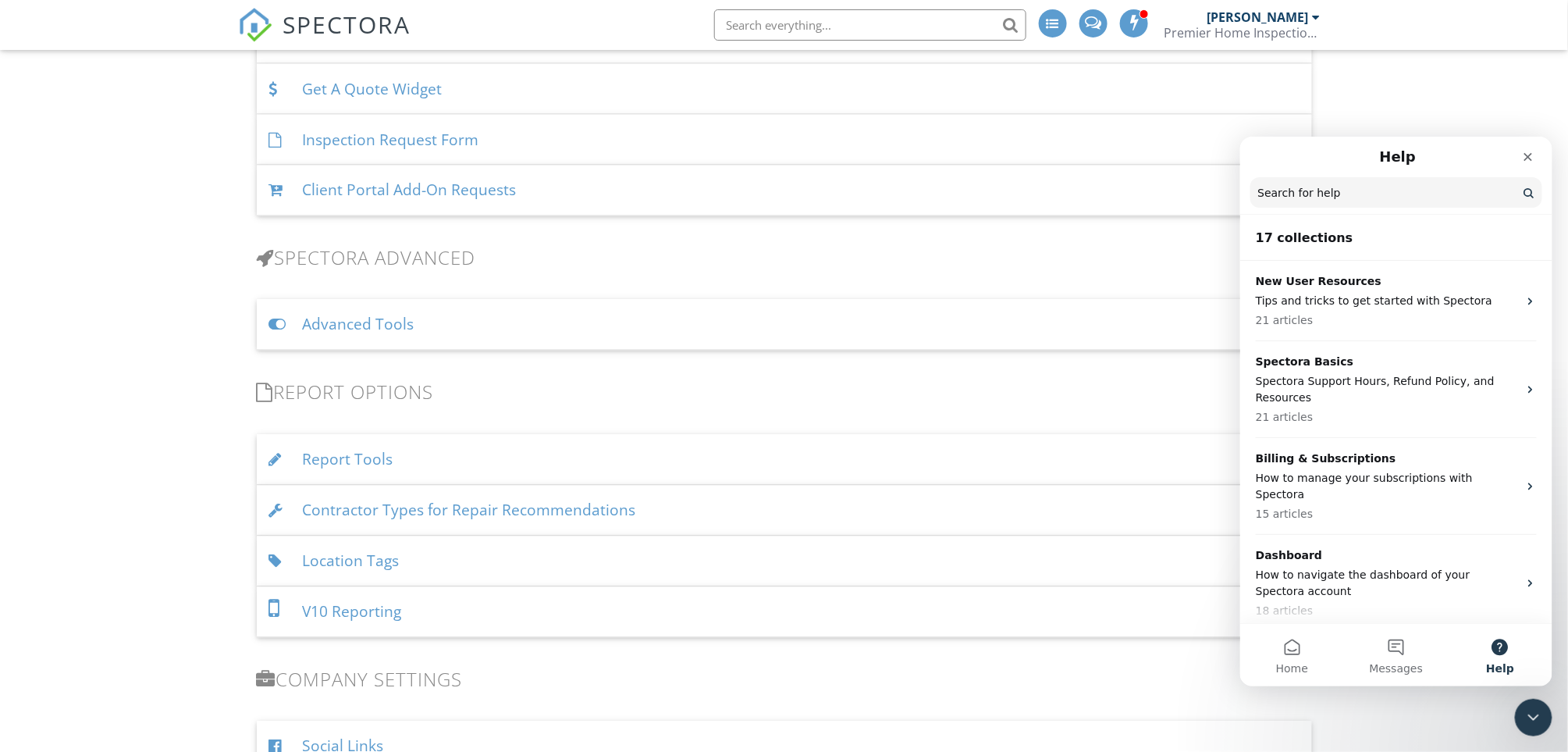
click at [1436, 192] on input "Search for help" at bounding box center [1396, 192] width 292 height 30
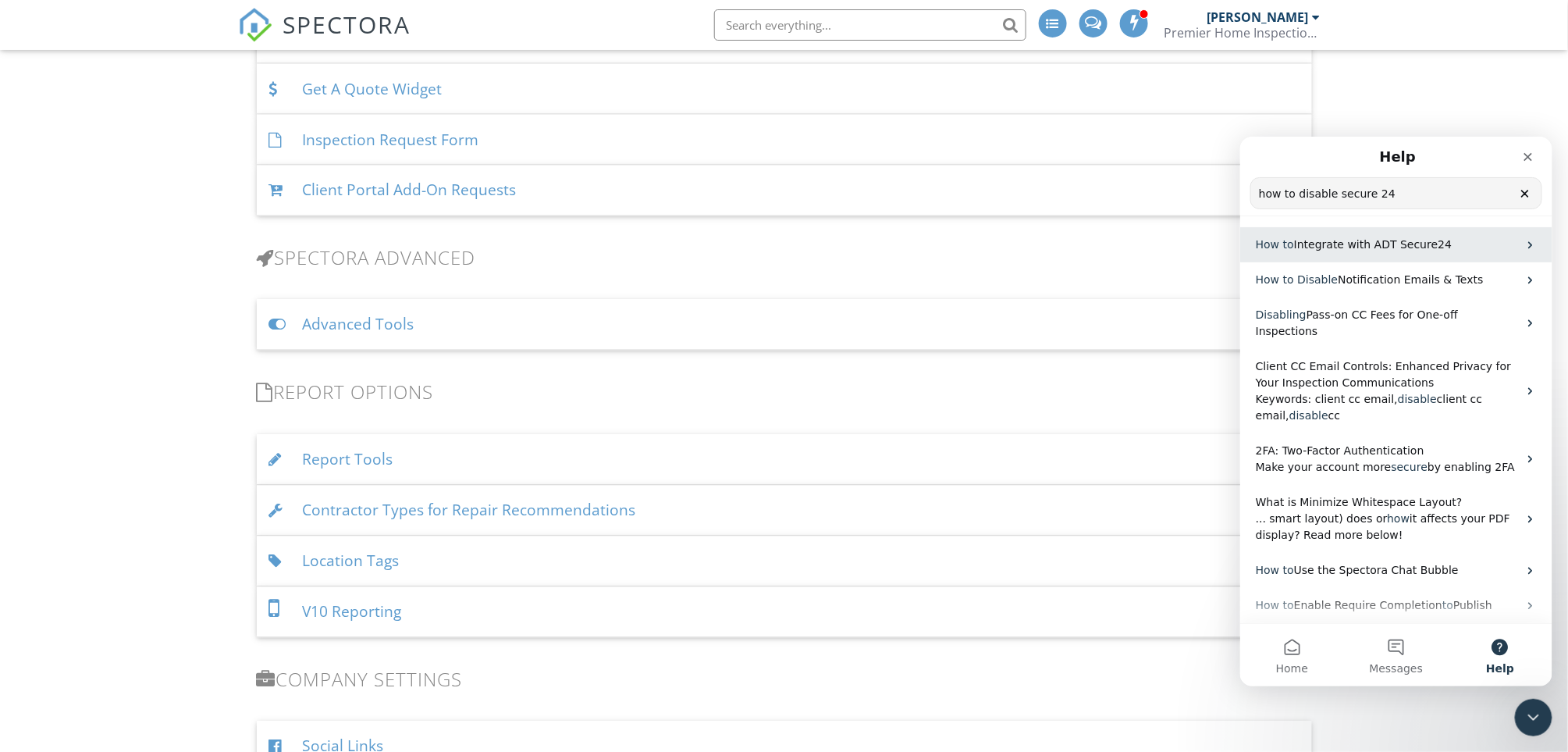
type input "how to disable secure 24"
click at [1311, 240] on span "Integrate with ADT Secure24" at bounding box center [1372, 243] width 158 height 13
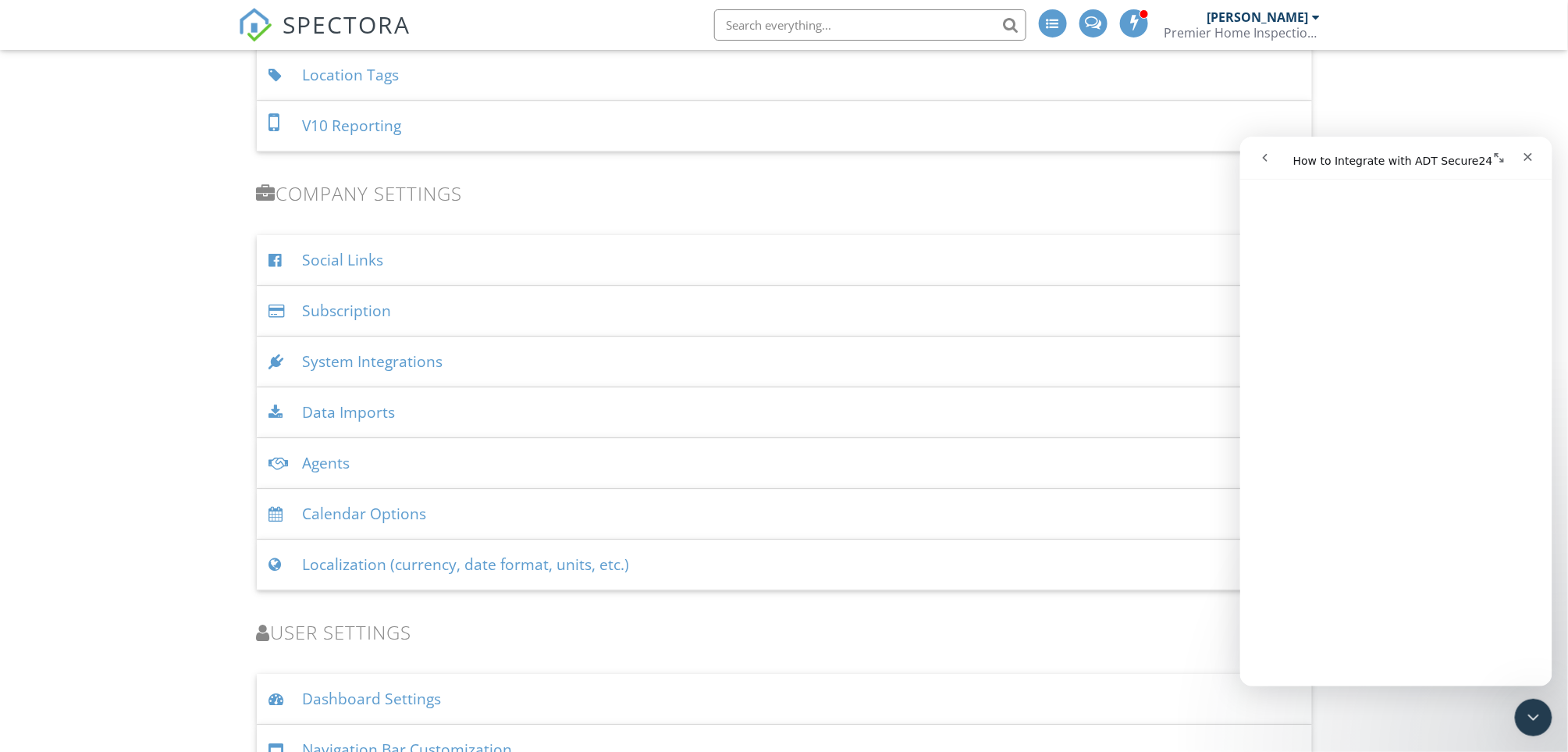
scroll to position [1666, 0]
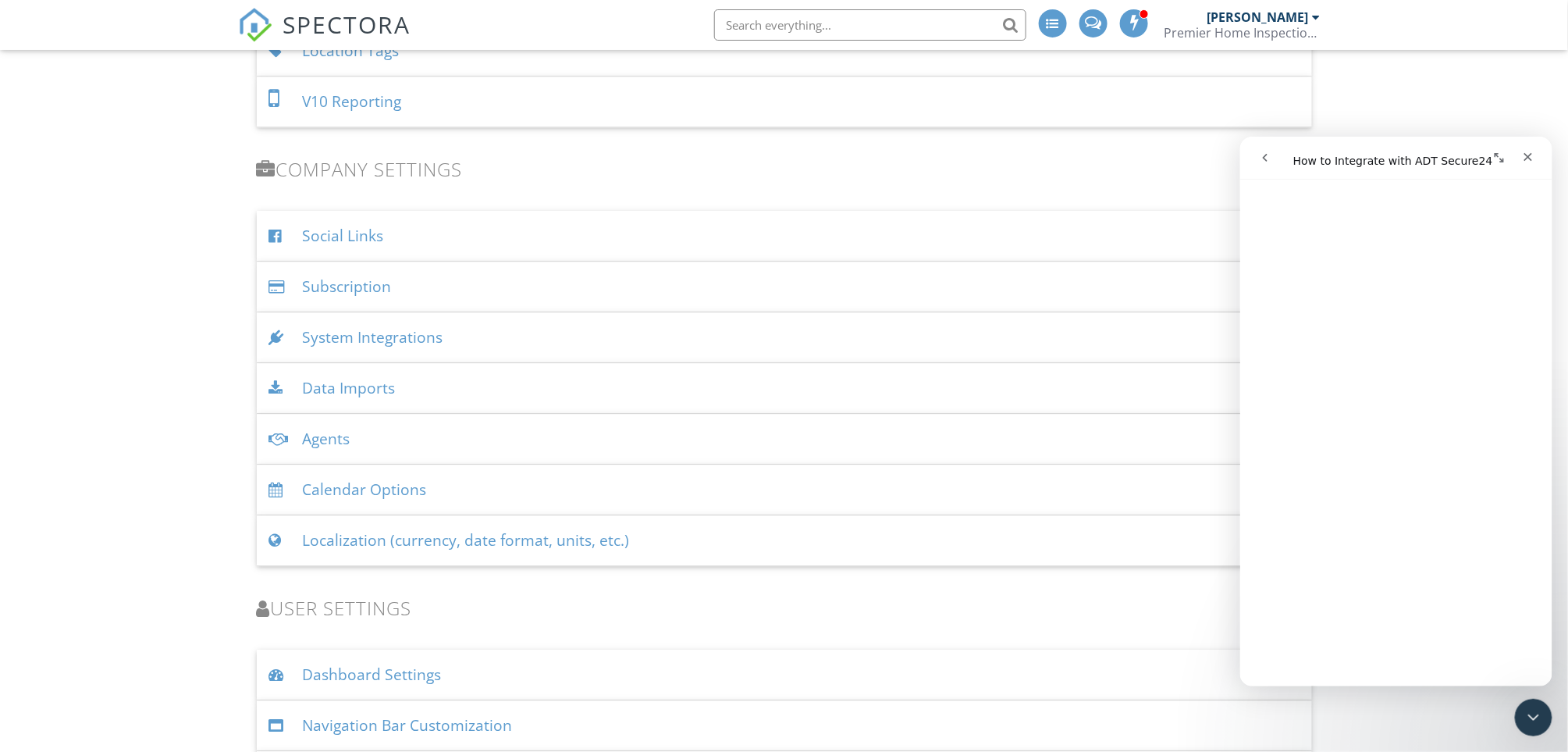
click at [361, 334] on div "System Integrations" at bounding box center [784, 338] width 1056 height 51
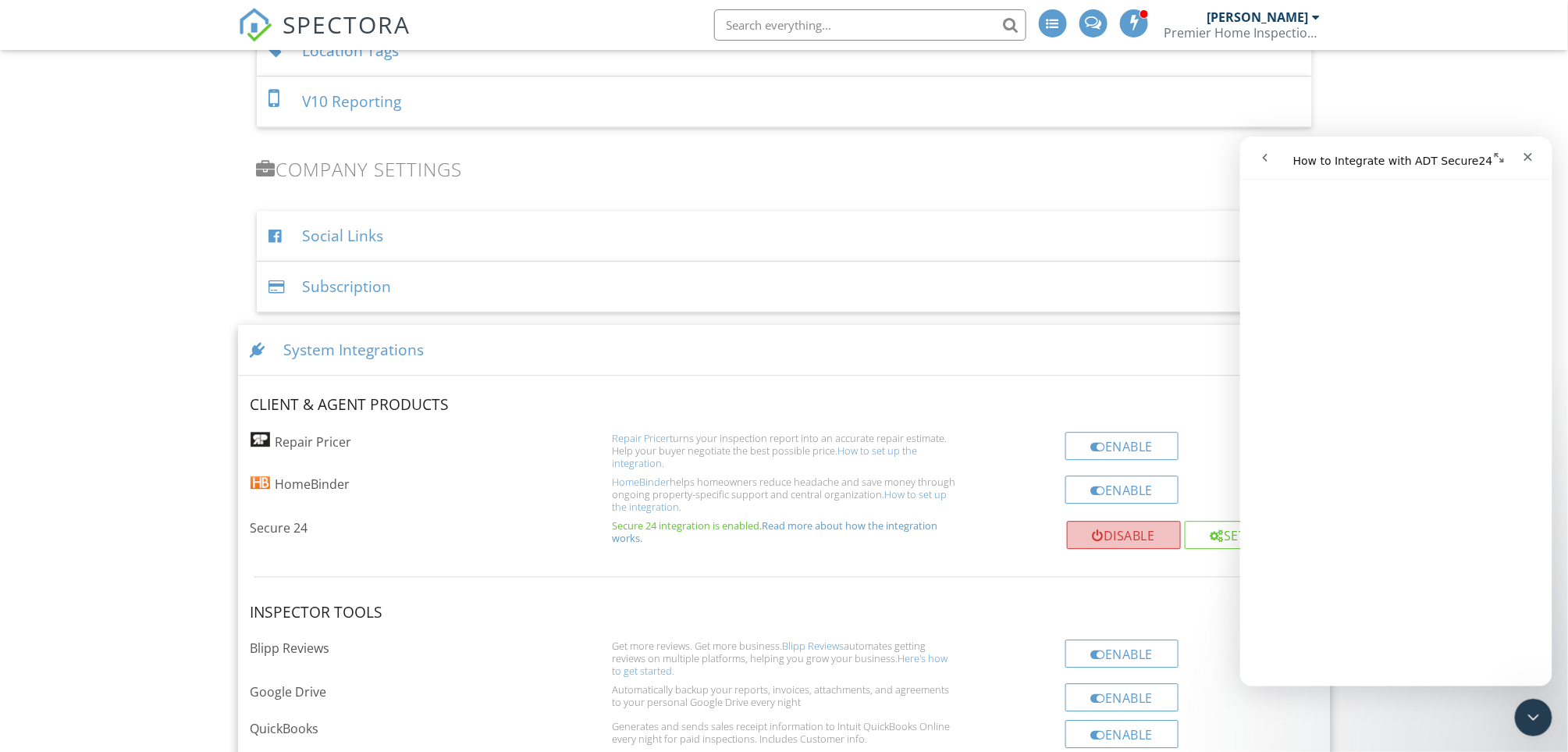
click at [1130, 538] on button "Disable" at bounding box center [1124, 535] width 114 height 28
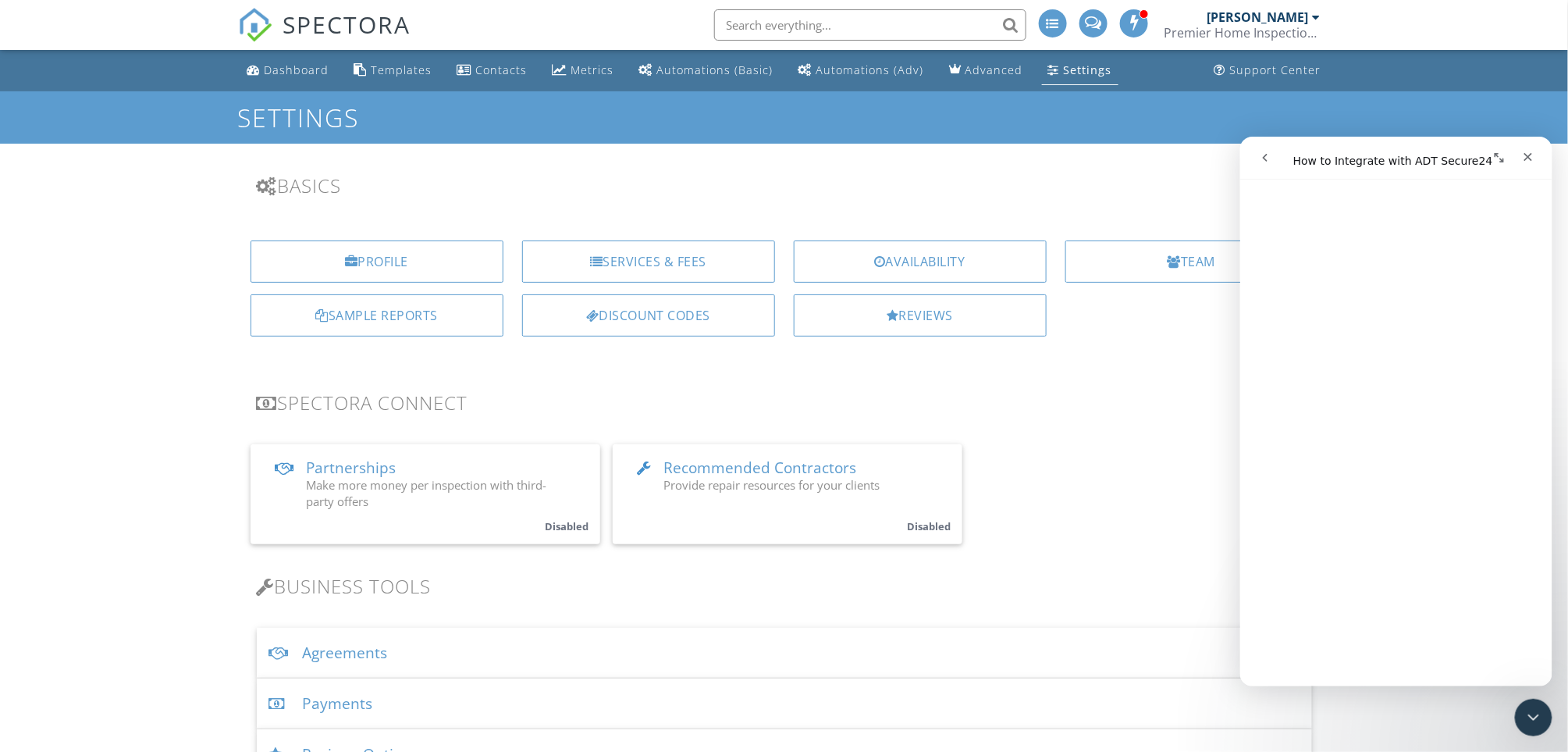
scroll to position [2497, 0]
click at [292, 69] on div "Dashboard" at bounding box center [297, 69] width 65 height 15
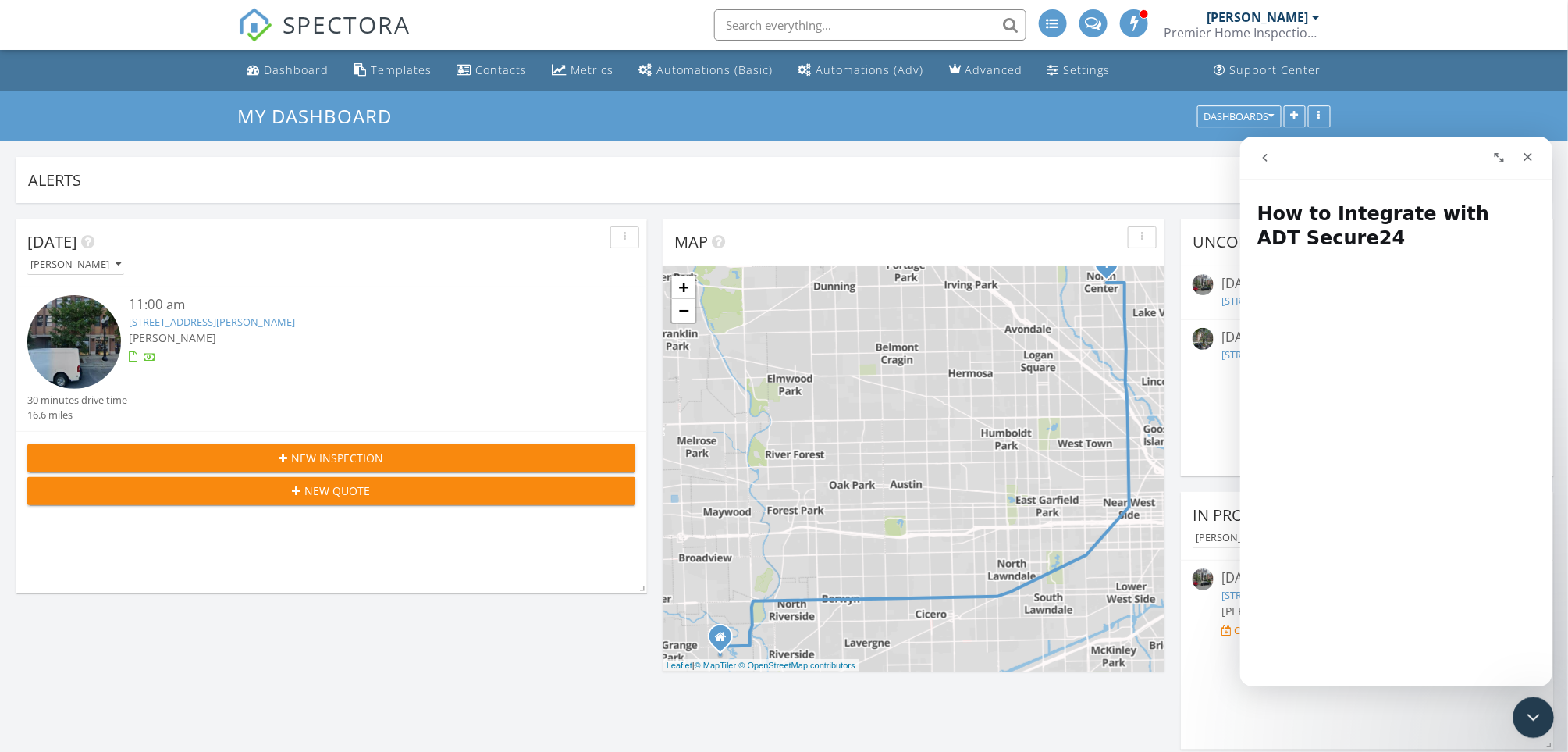
click at [1535, 702] on div "Close Intercom Messenger" at bounding box center [1531, 715] width 38 height 38
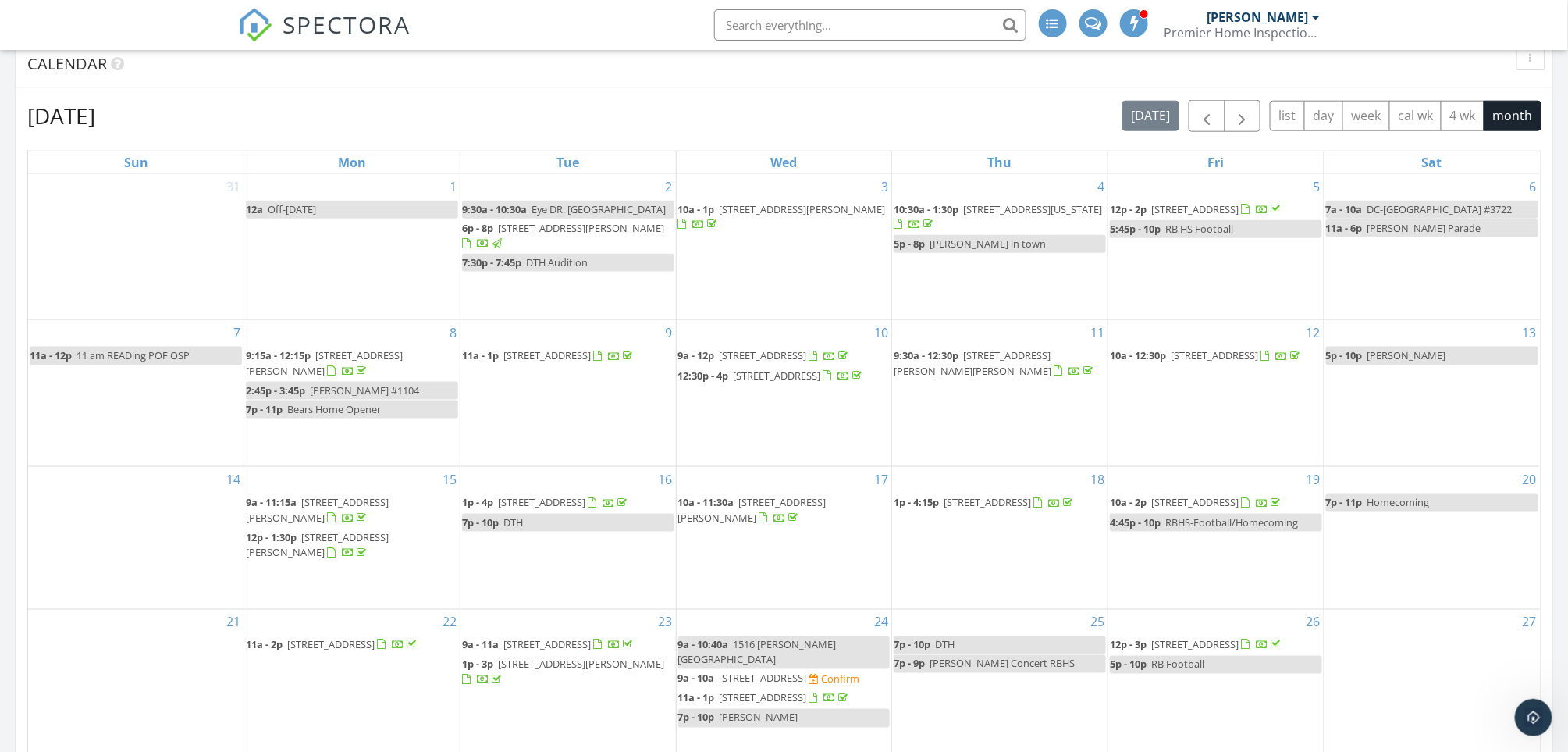
scroll to position [1145, 0]
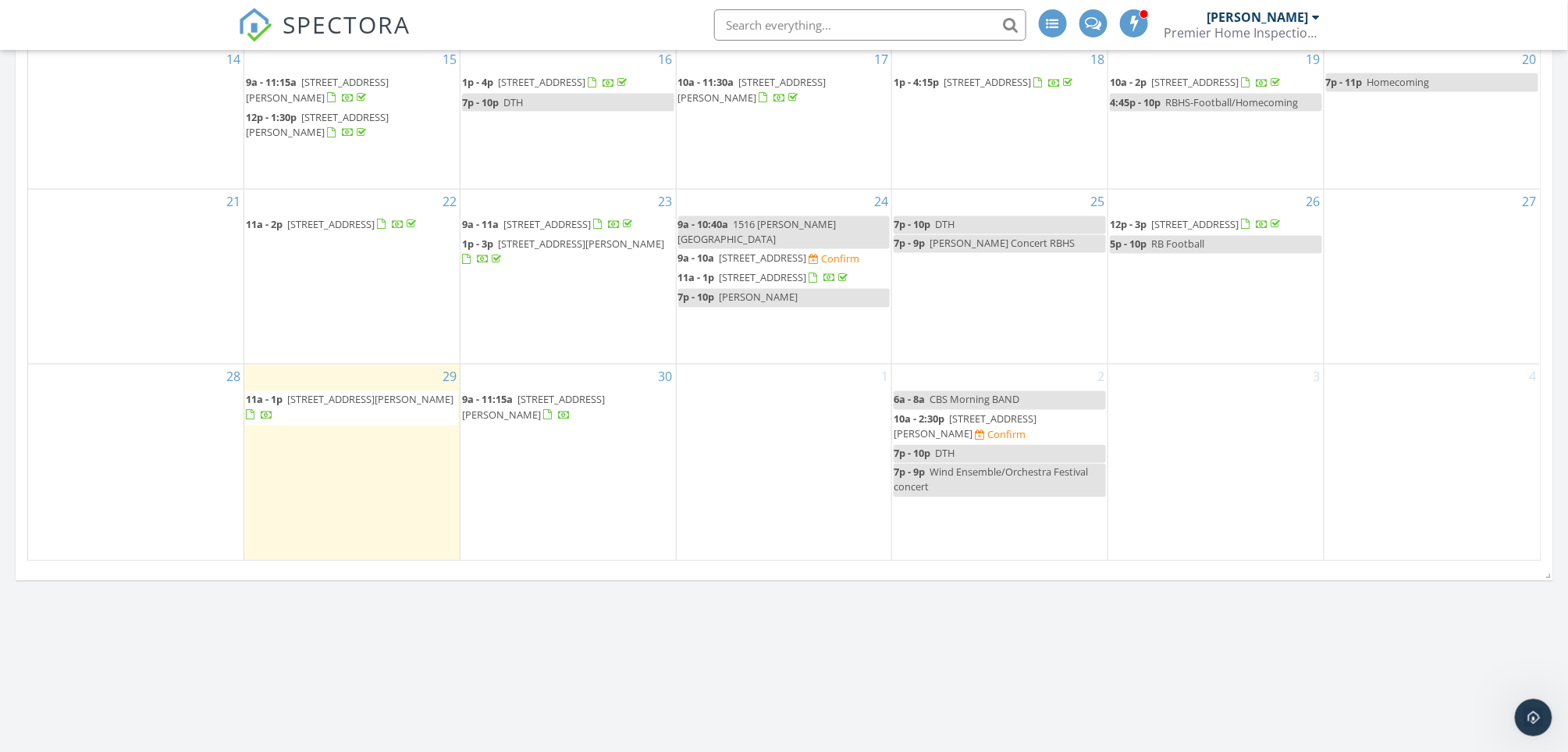
click at [993, 427] on span "[STREET_ADDRESS][PERSON_NAME]" at bounding box center [965, 427] width 143 height 29
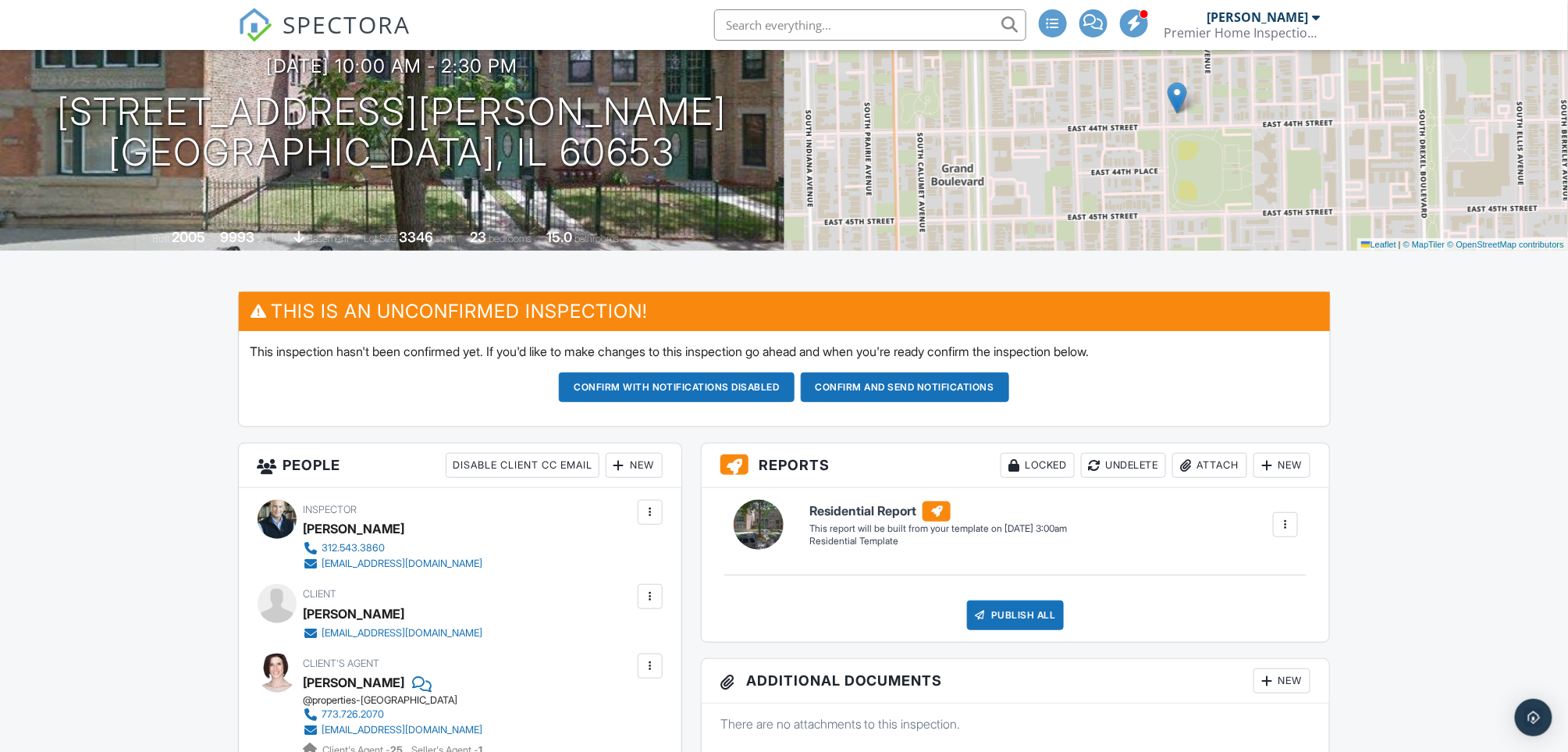
scroll to position [104, 0]
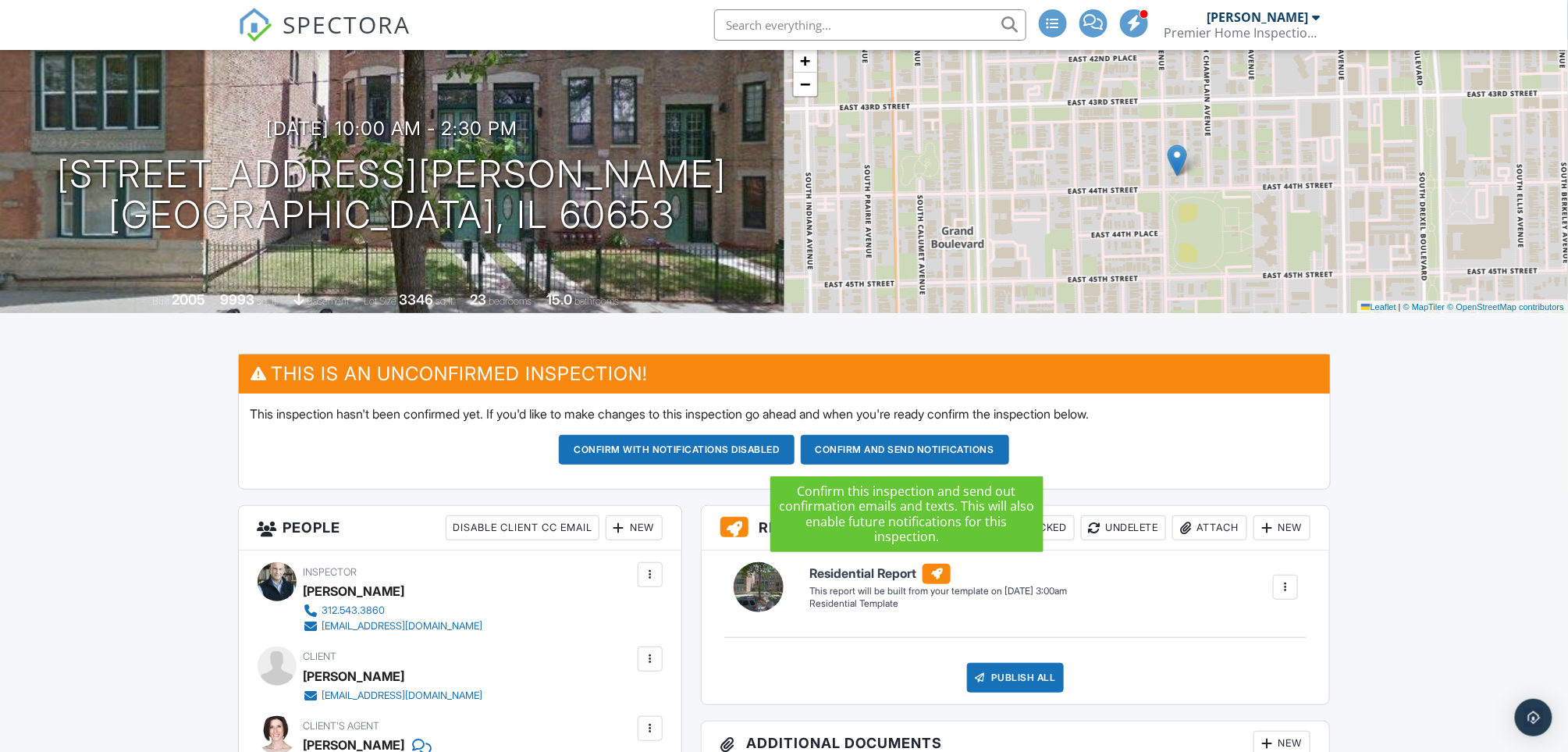
click at [900, 447] on button "Confirm and send notifications" at bounding box center [905, 449] width 208 height 30
